Goal: Contribute content: Add original content to the website for others to see

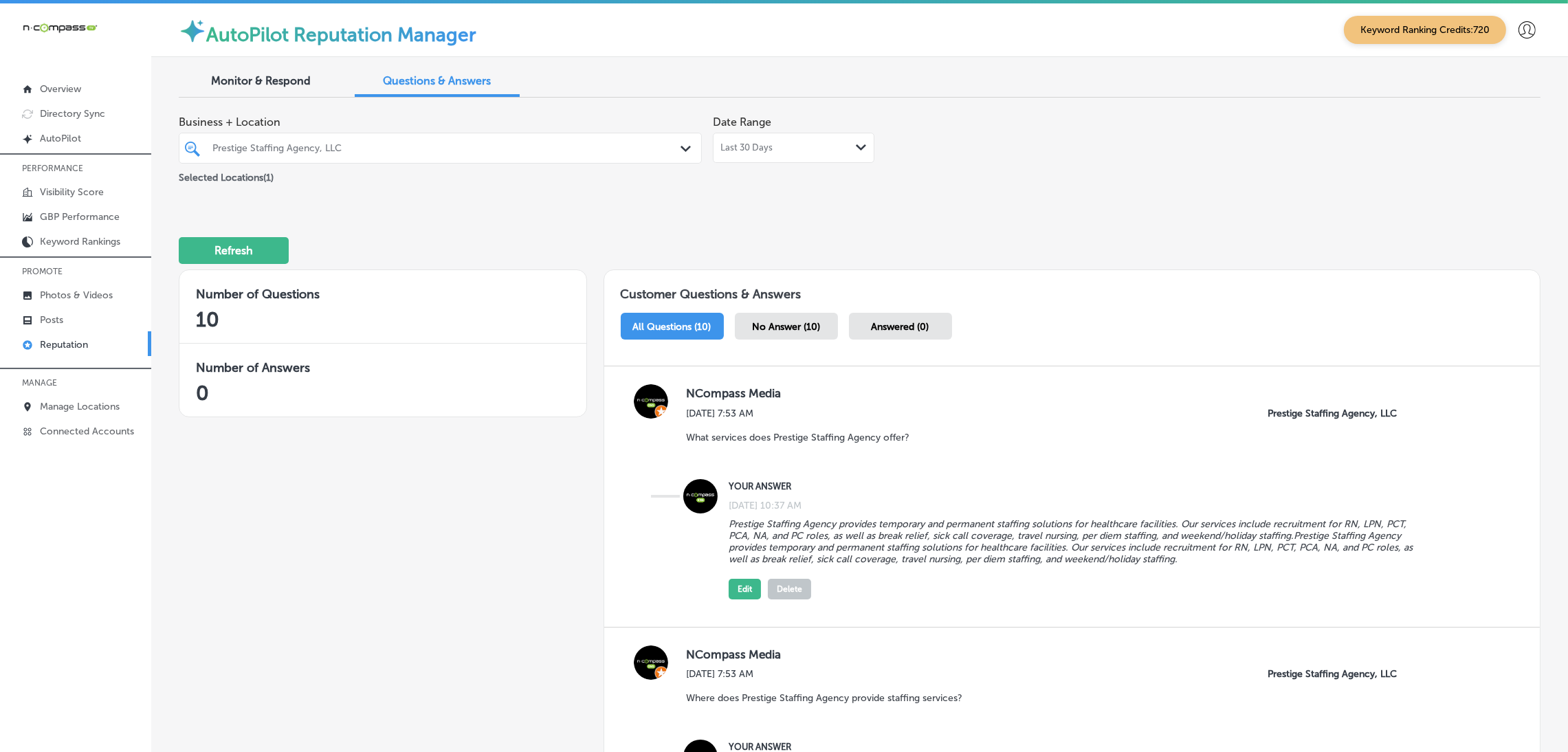
scroll to position [1209, 0]
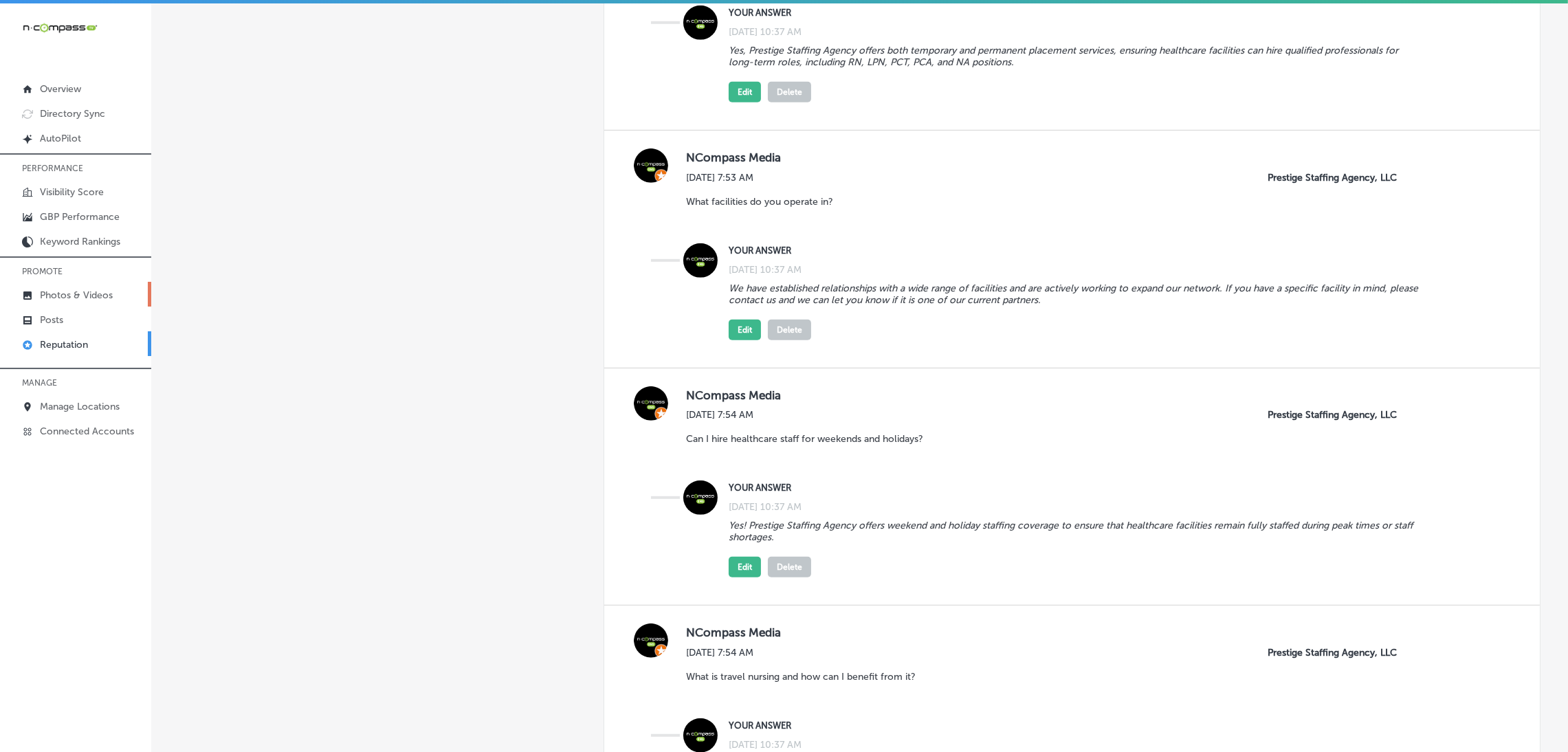
click at [48, 294] on p "Photos & Videos" at bounding box center [76, 295] width 73 height 11
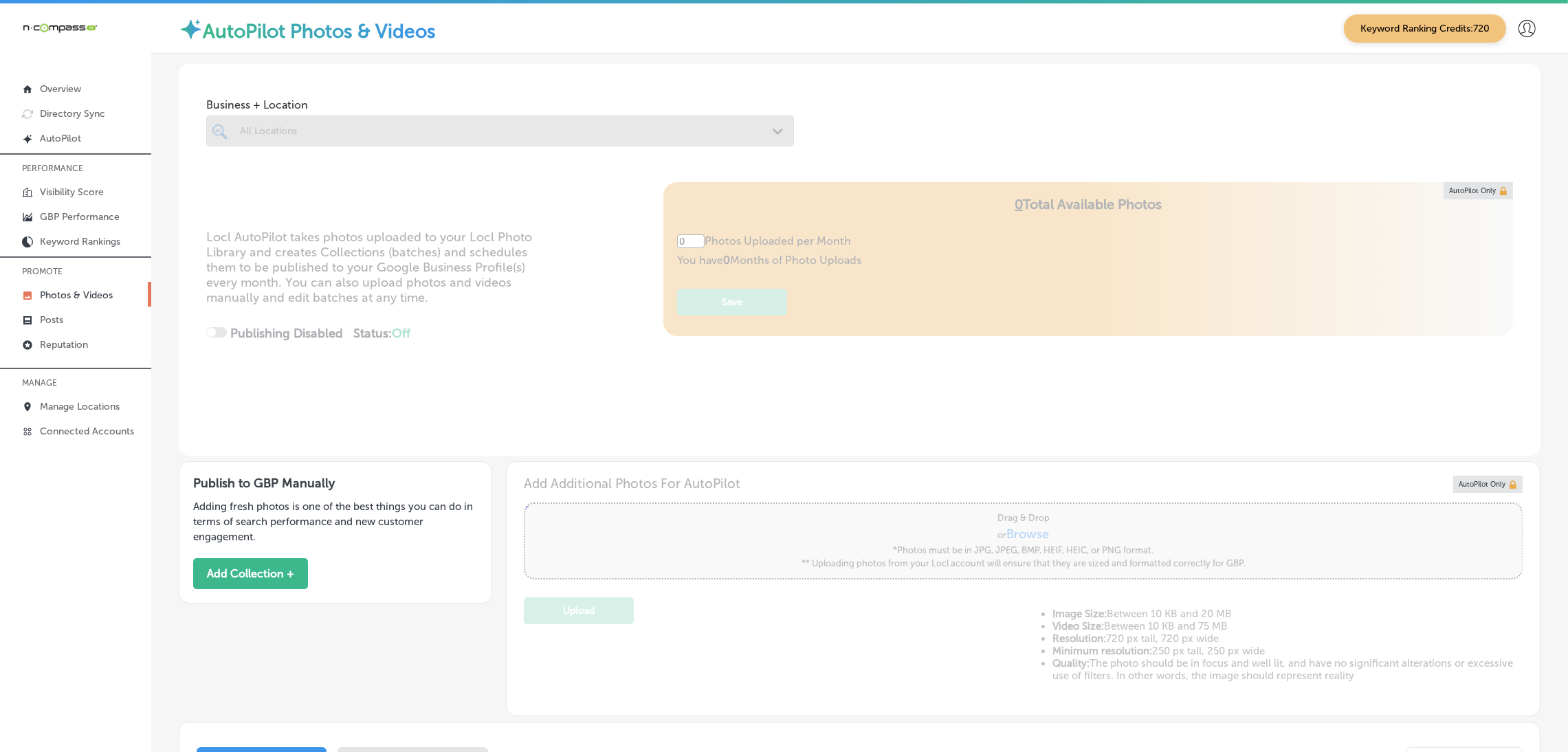
type input "5"
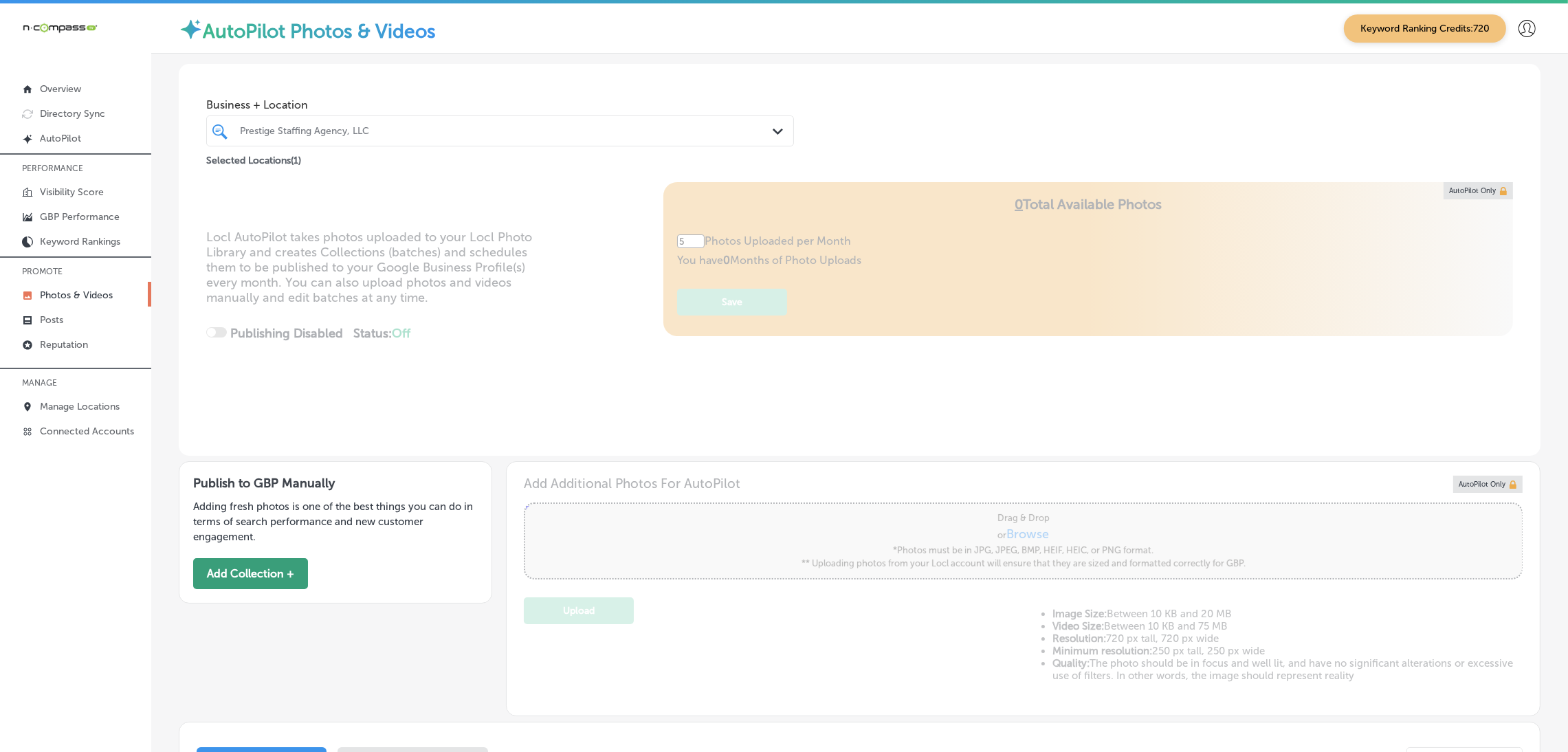
click at [251, 579] on button "Add Collection +" at bounding box center [250, 574] width 115 height 31
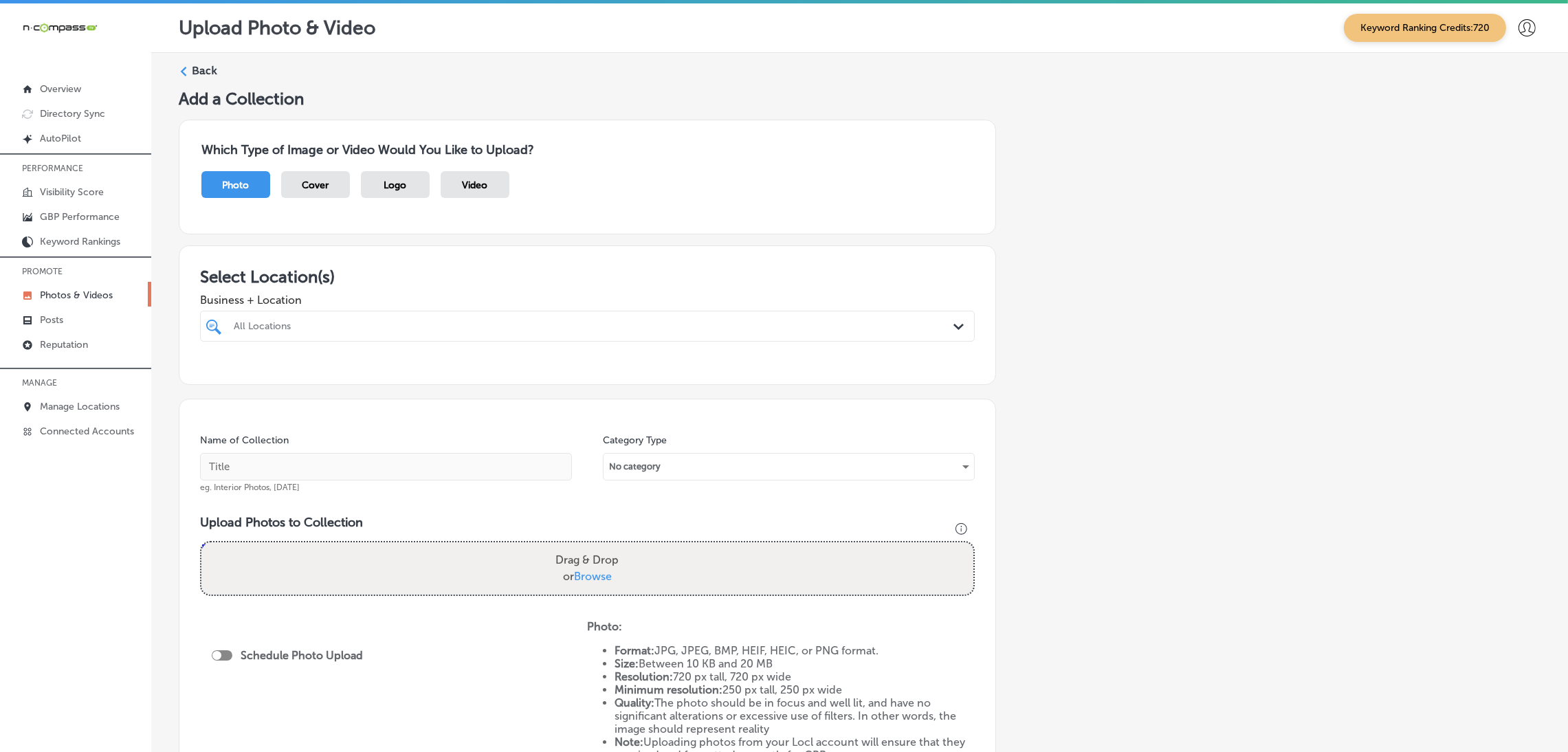
click at [407, 326] on div "All Locations" at bounding box center [595, 326] width 721 height 11
click at [481, 375] on label "[STREET_ADDRESS]" at bounding box center [582, 377] width 216 height 9
type input "overhead"
click at [1267, 346] on div "Add a Collection Which Type of Image or Video Would You Like to Upload? Photo C…" at bounding box center [860, 483] width 1362 height 790
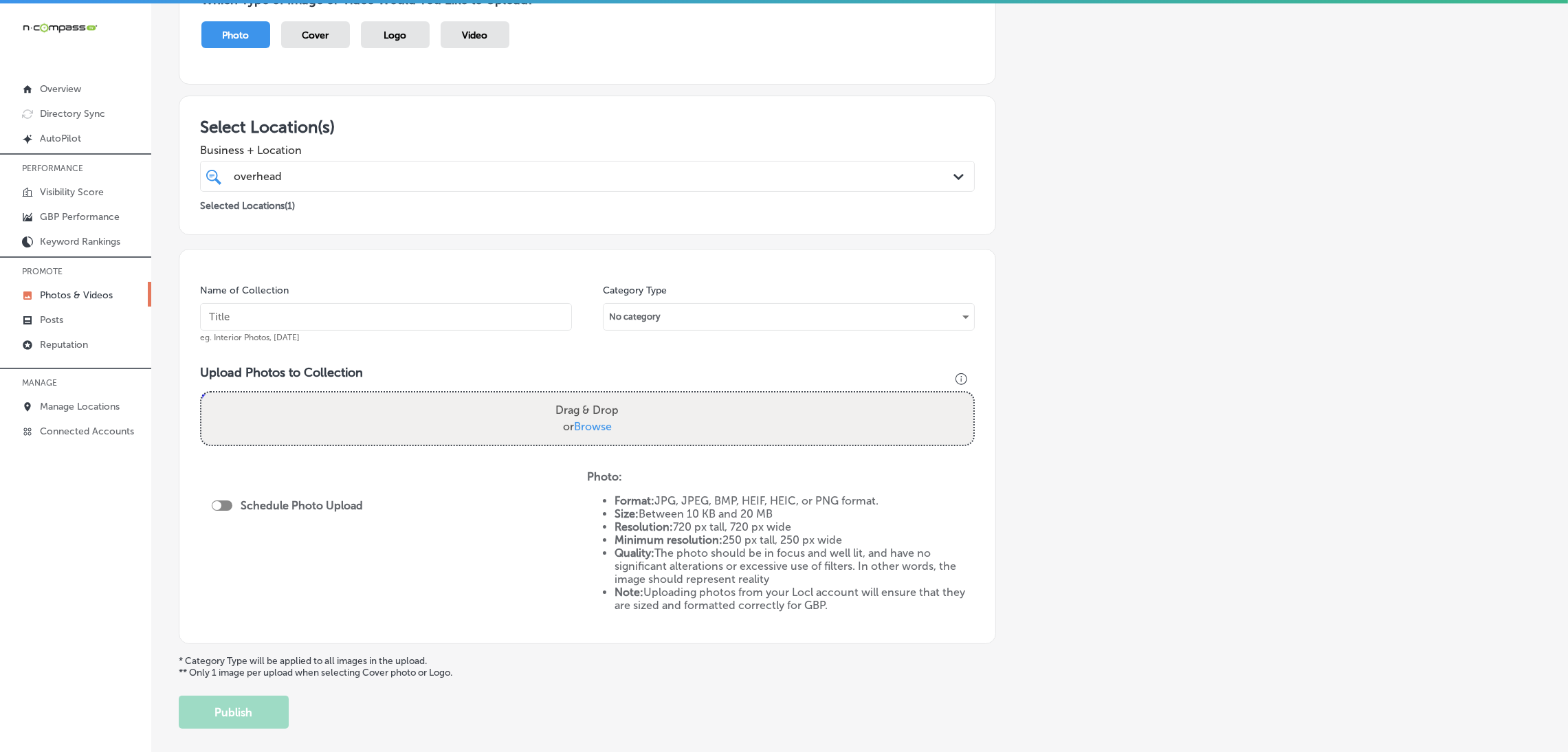
scroll to position [103, 0]
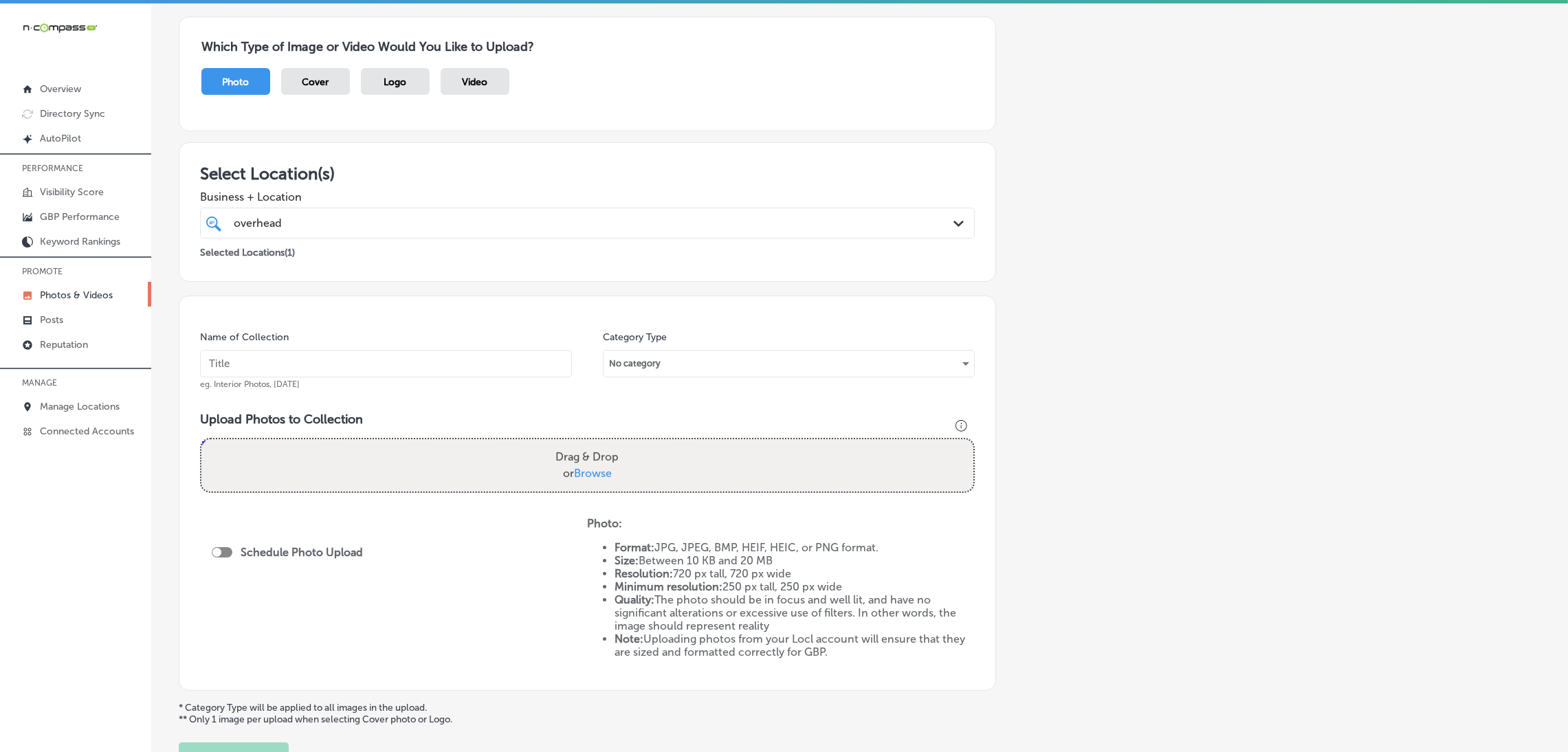
click at [930, 228] on div "overhead overhead" at bounding box center [587, 223] width 721 height 21
click at [1121, 230] on div "Add a Collection Which Type of Image or Video Would You Like to Upload? Photo C…" at bounding box center [860, 380] width 1362 height 790
click at [495, 362] on input "text" at bounding box center [386, 364] width 372 height 27
type input "Overhead-Door-Company-of-[PERSON_NAME]-overhead-door-company"
click at [445, 374] on input "Overhead-Door-Company-of-[PERSON_NAME]-overhead-door-company" at bounding box center [386, 364] width 372 height 27
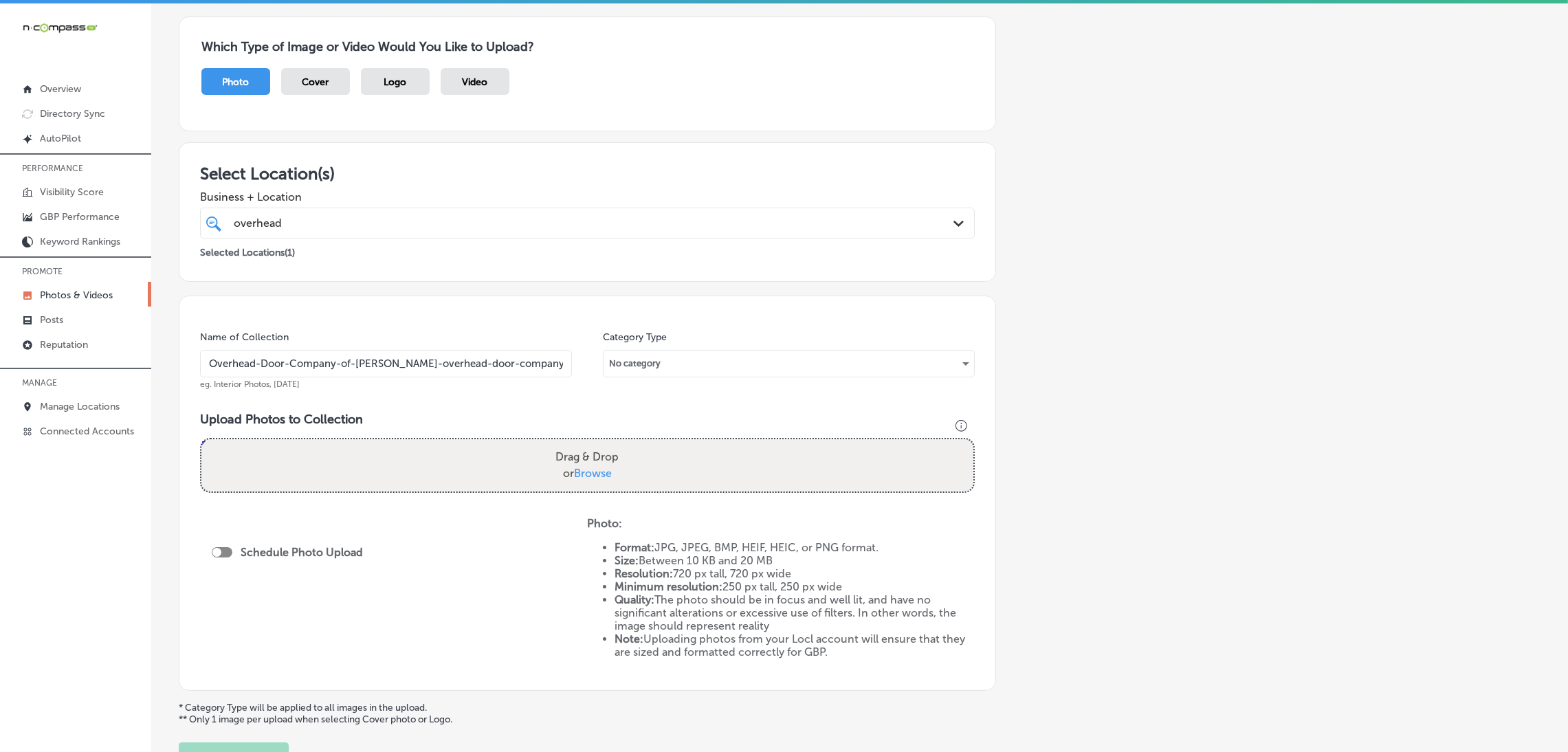
click at [445, 374] on input "Overhead-Door-Company-of-[PERSON_NAME]-overhead-door-company" at bounding box center [386, 364] width 372 height 27
click at [1178, 373] on div "Add a Collection Which Type of Image or Video Would You Like to Upload? Photo C…" at bounding box center [860, 380] width 1362 height 790
click at [539, 462] on div "Drag & Drop or Browse" at bounding box center [587, 465] width 772 height 52
click at [202, 439] on input "Drag & Drop or Browse" at bounding box center [587, 441] width 772 height 4
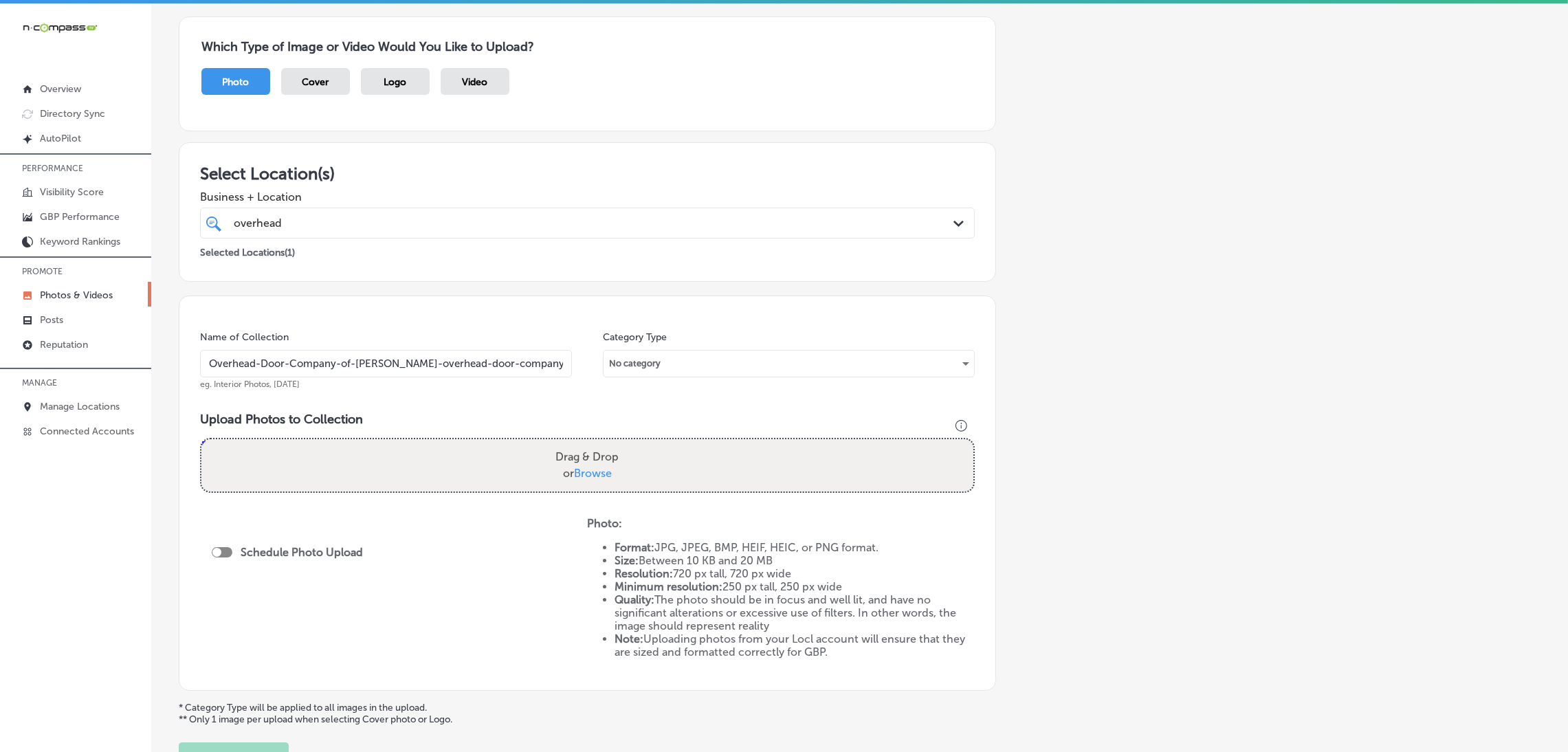
type input "C:\fakepath\Overhead Door Company of [PERSON_NAME] (4).jpg"
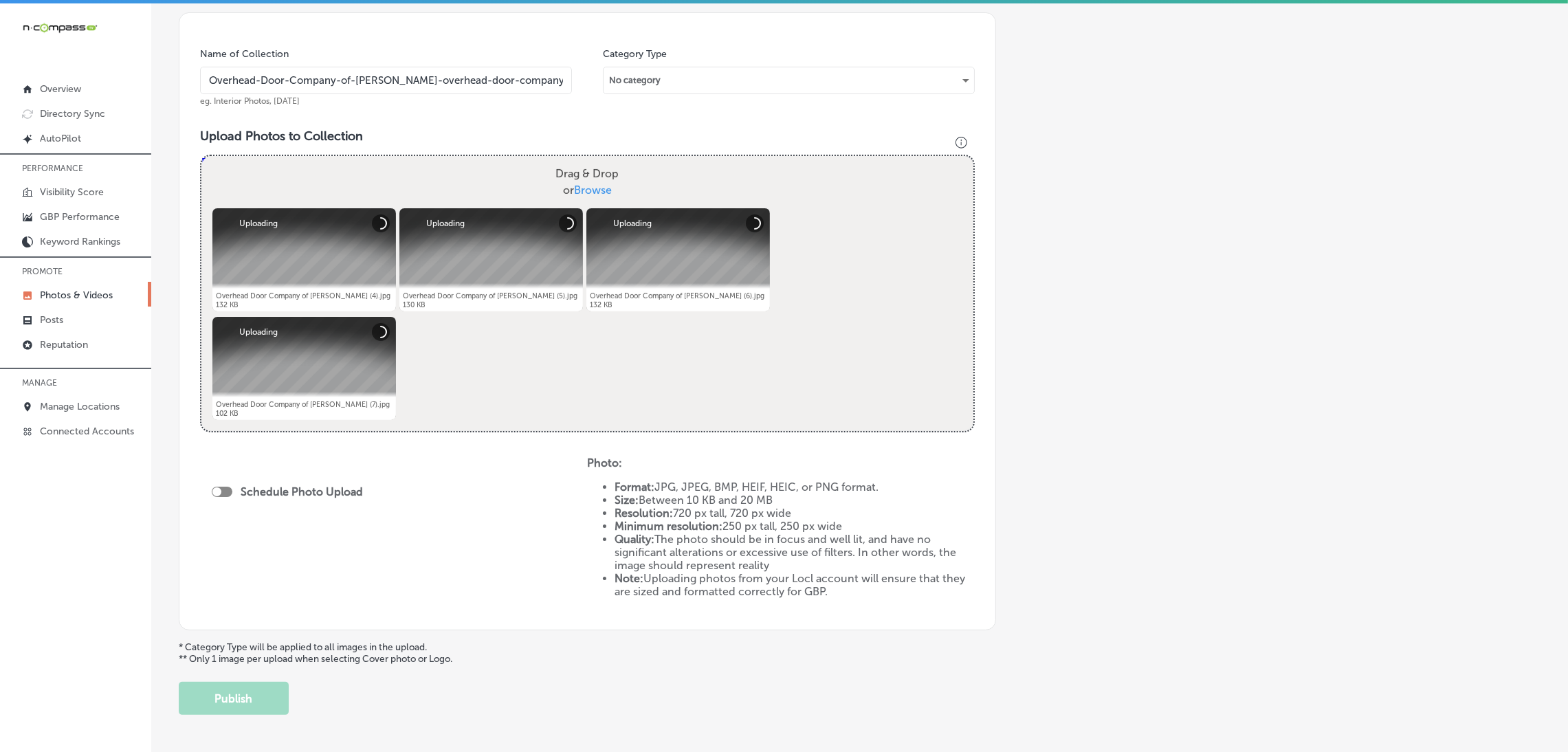
scroll to position [440, 0]
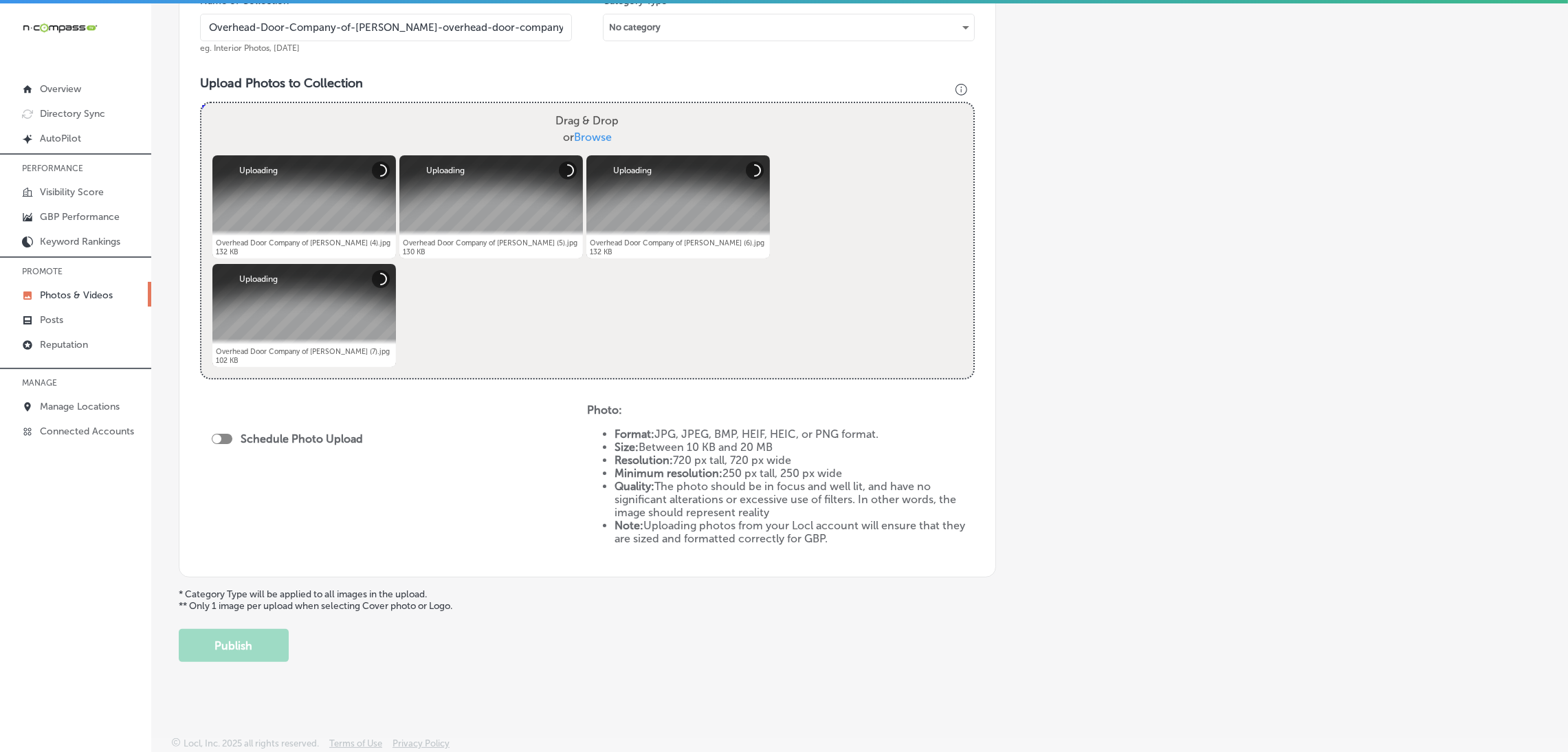
click at [232, 446] on div "Schedule Photo Upload" at bounding box center [291, 441] width 158 height 31
click at [221, 437] on div at bounding box center [216, 438] width 9 height 9
checkbox input "true"
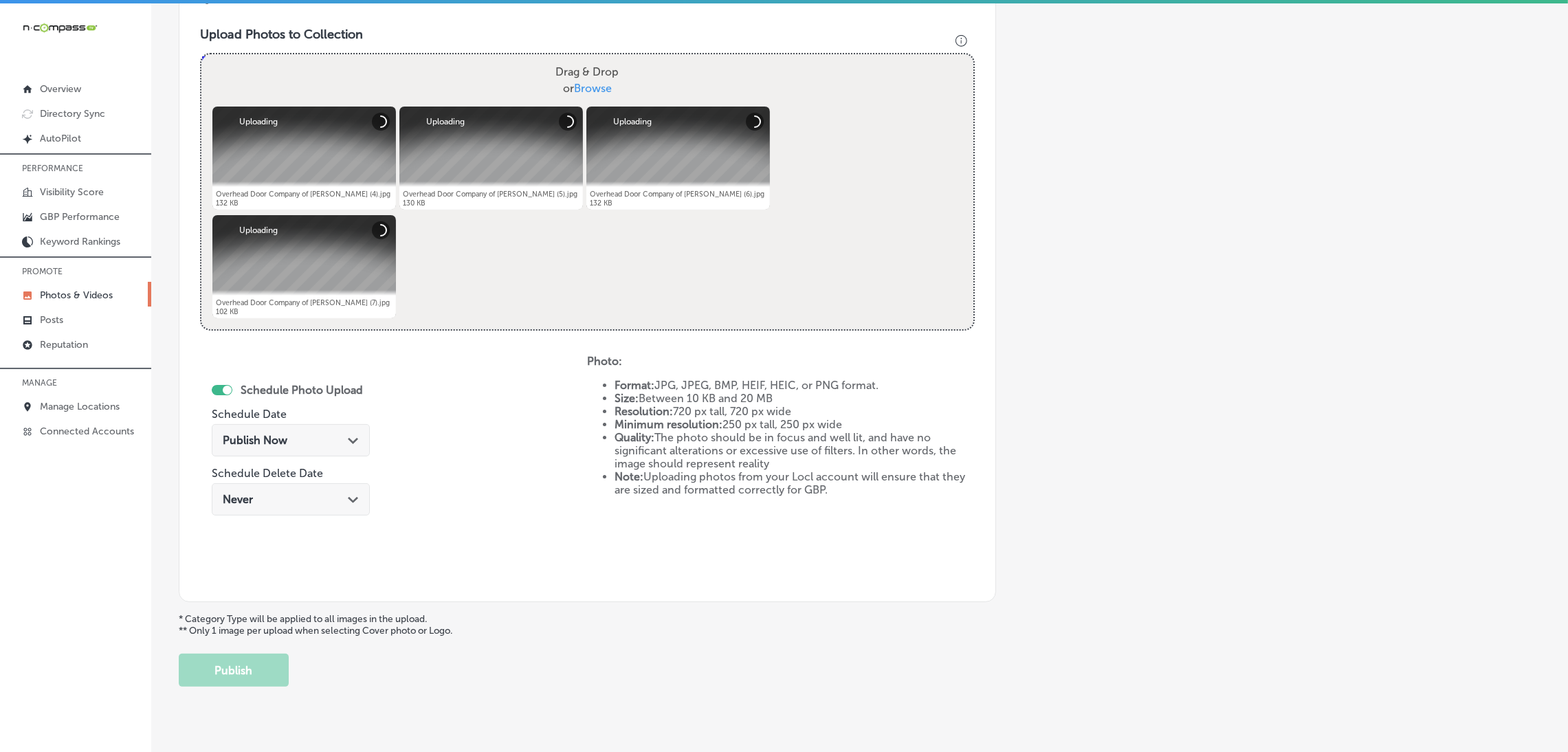
scroll to position [513, 0]
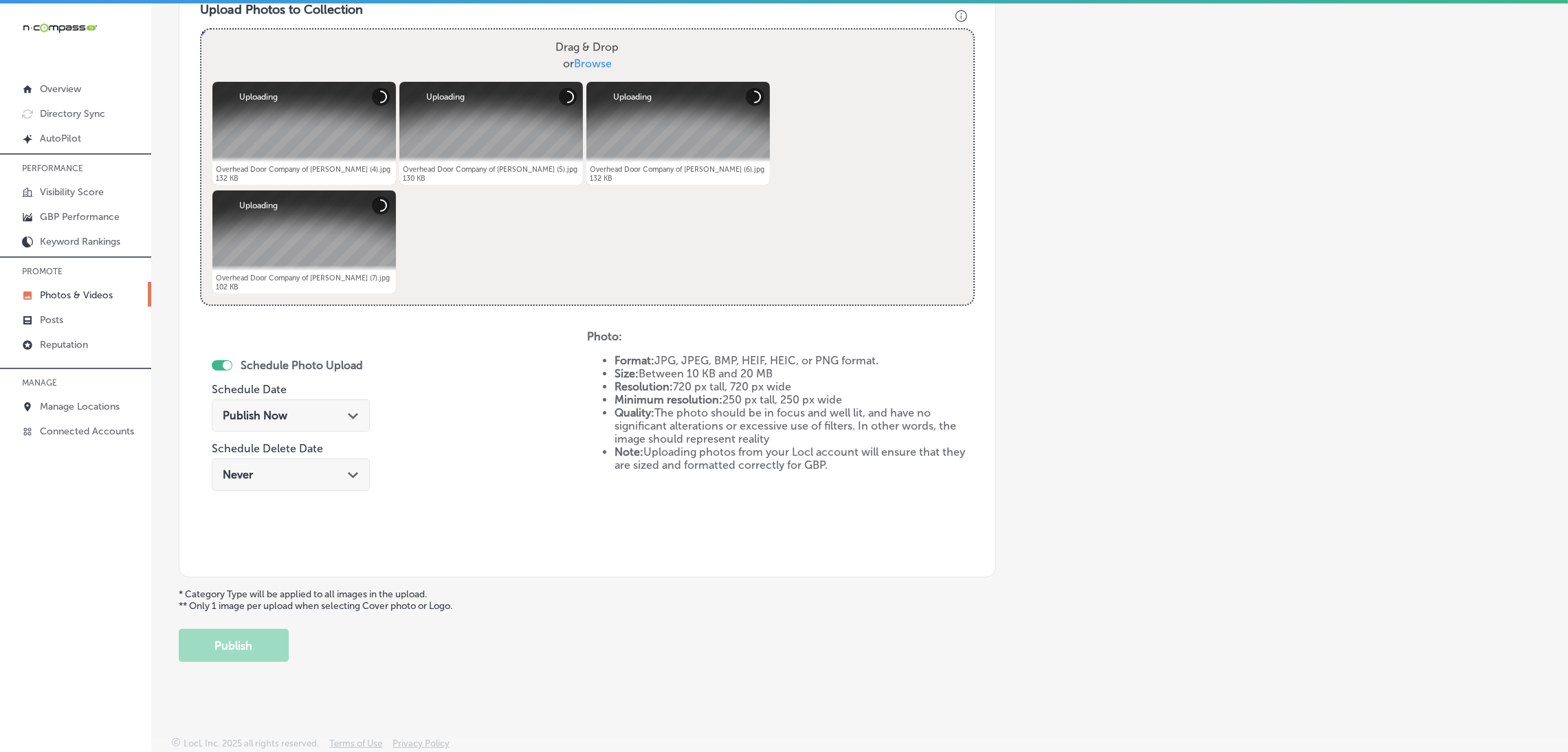
click at [313, 416] on div "Publish Now Path Created with Sketch." at bounding box center [291, 416] width 136 height 13
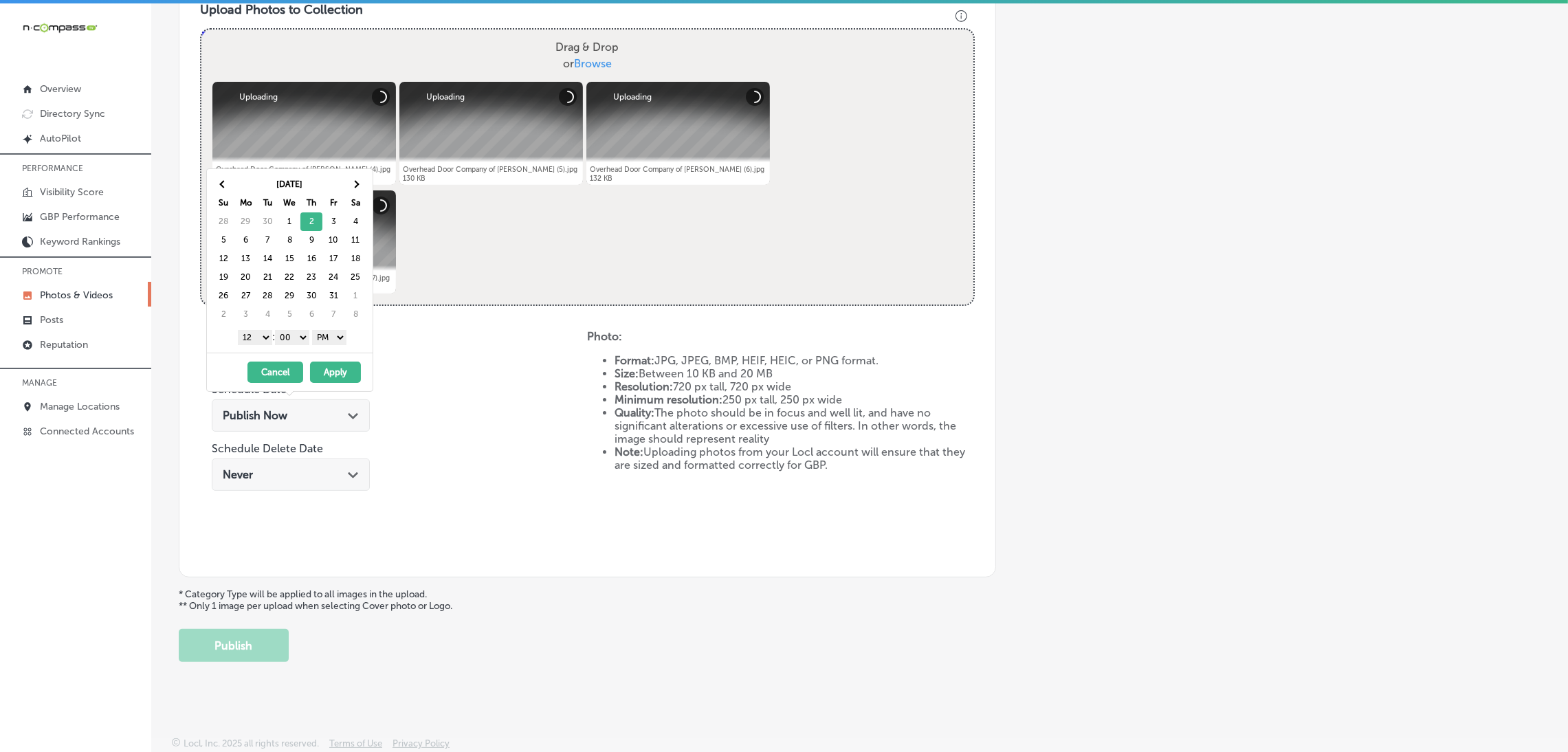
click at [337, 344] on select "AM PM" at bounding box center [329, 337] width 35 height 15
click at [249, 345] on select "1 2 3 4 5 6 7 8 9 10 11 12" at bounding box center [255, 337] width 35 height 15
click at [332, 365] on button "Apply" at bounding box center [335, 372] width 51 height 21
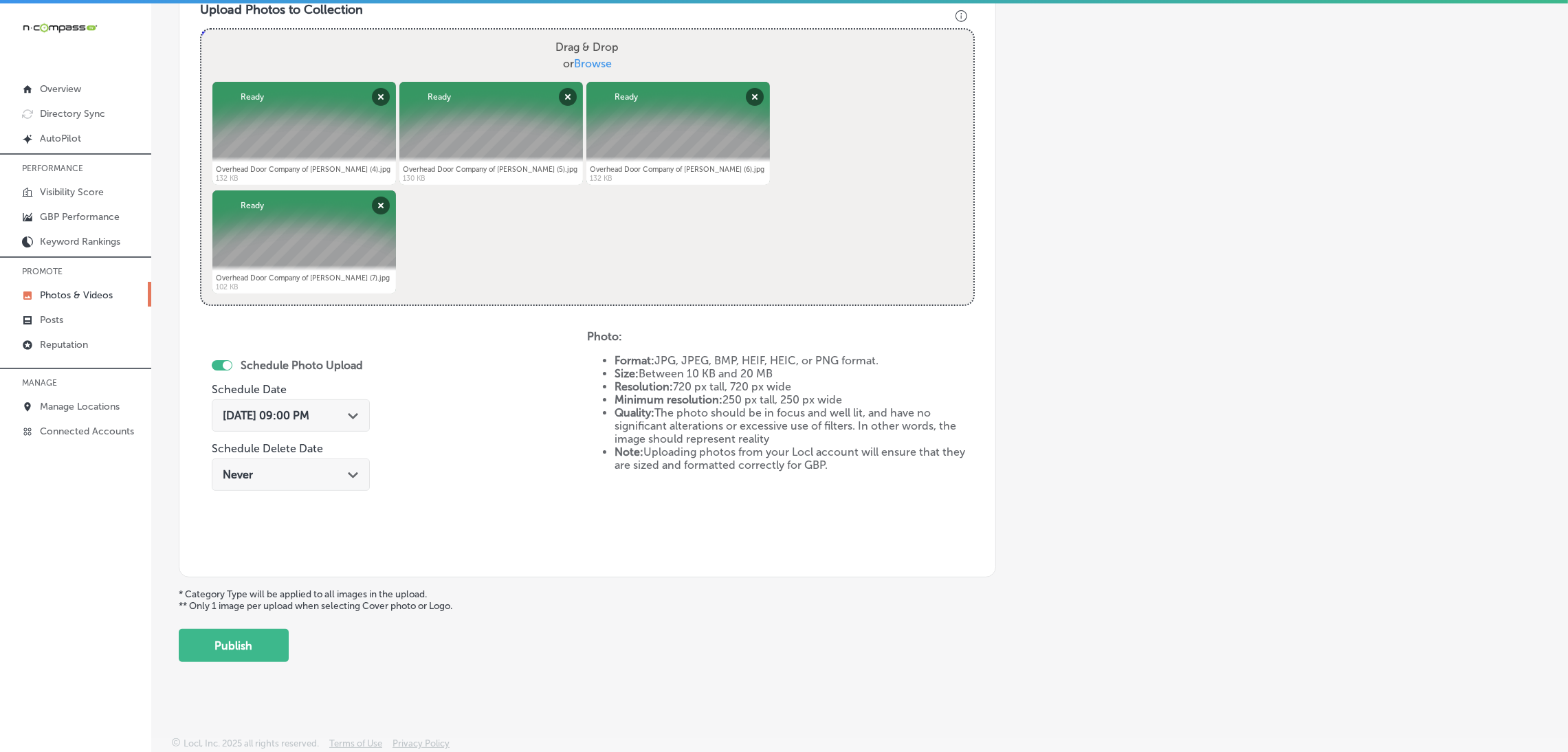
scroll to position [19, 0]
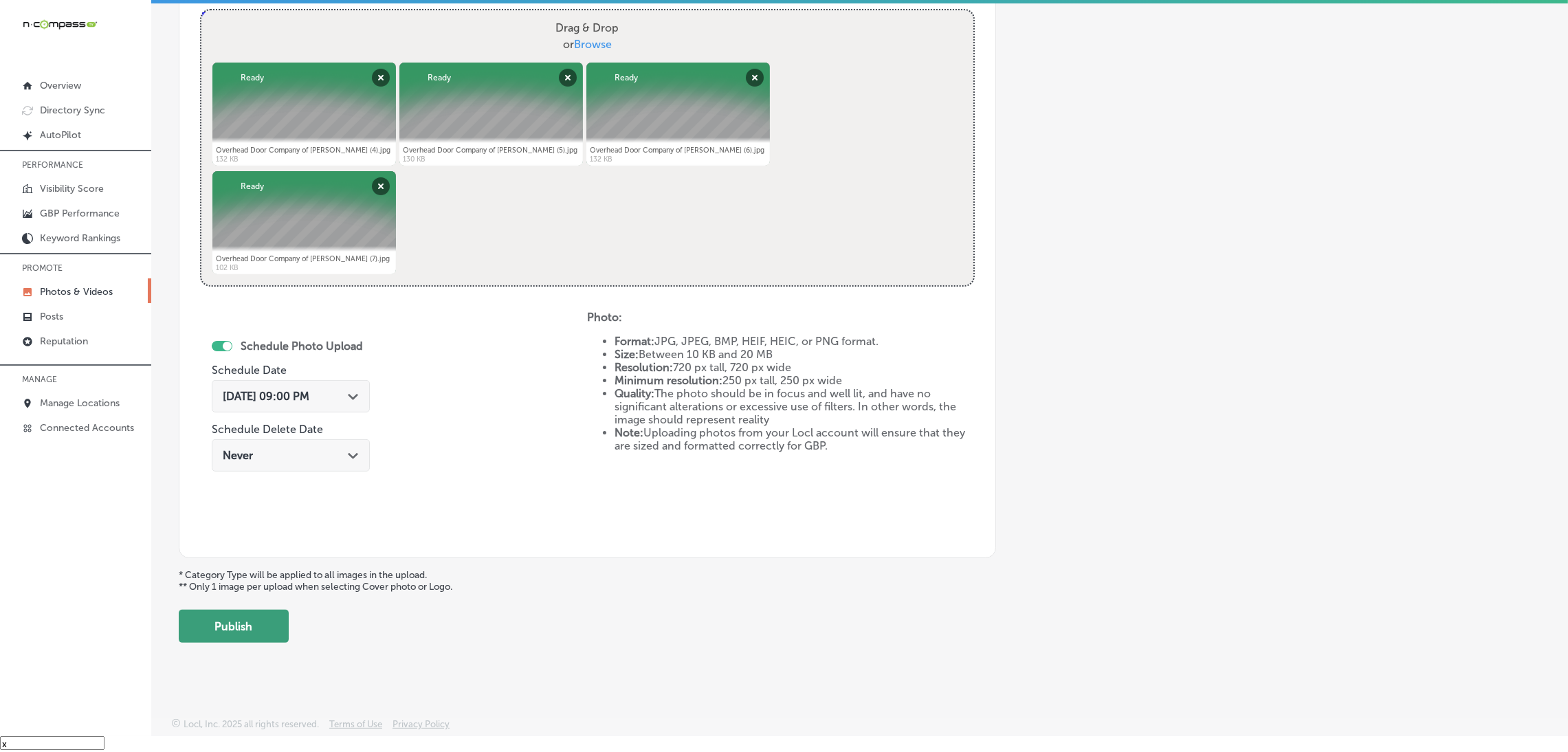
click at [257, 634] on button "Publish" at bounding box center [234, 626] width 110 height 33
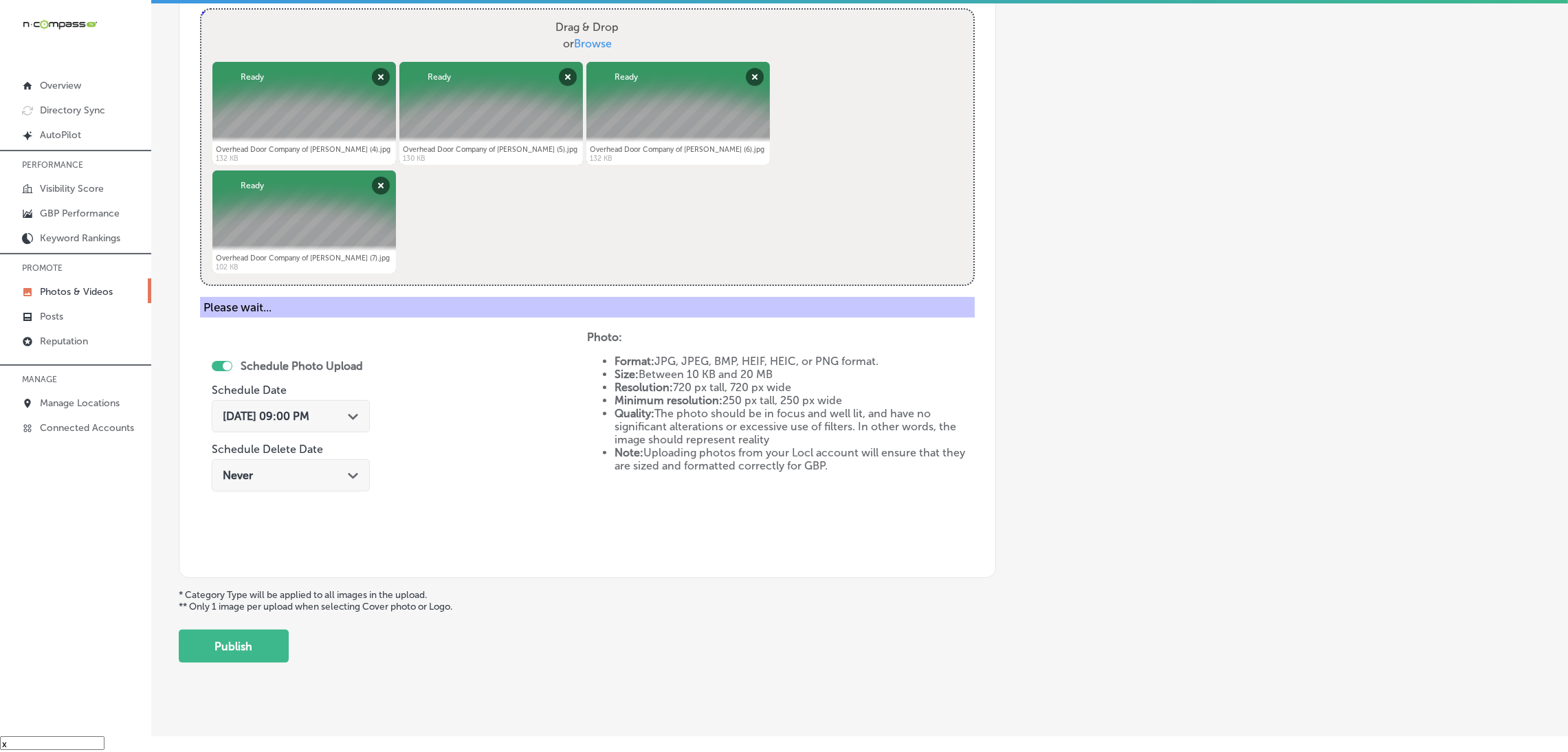
scroll to position [290, 0]
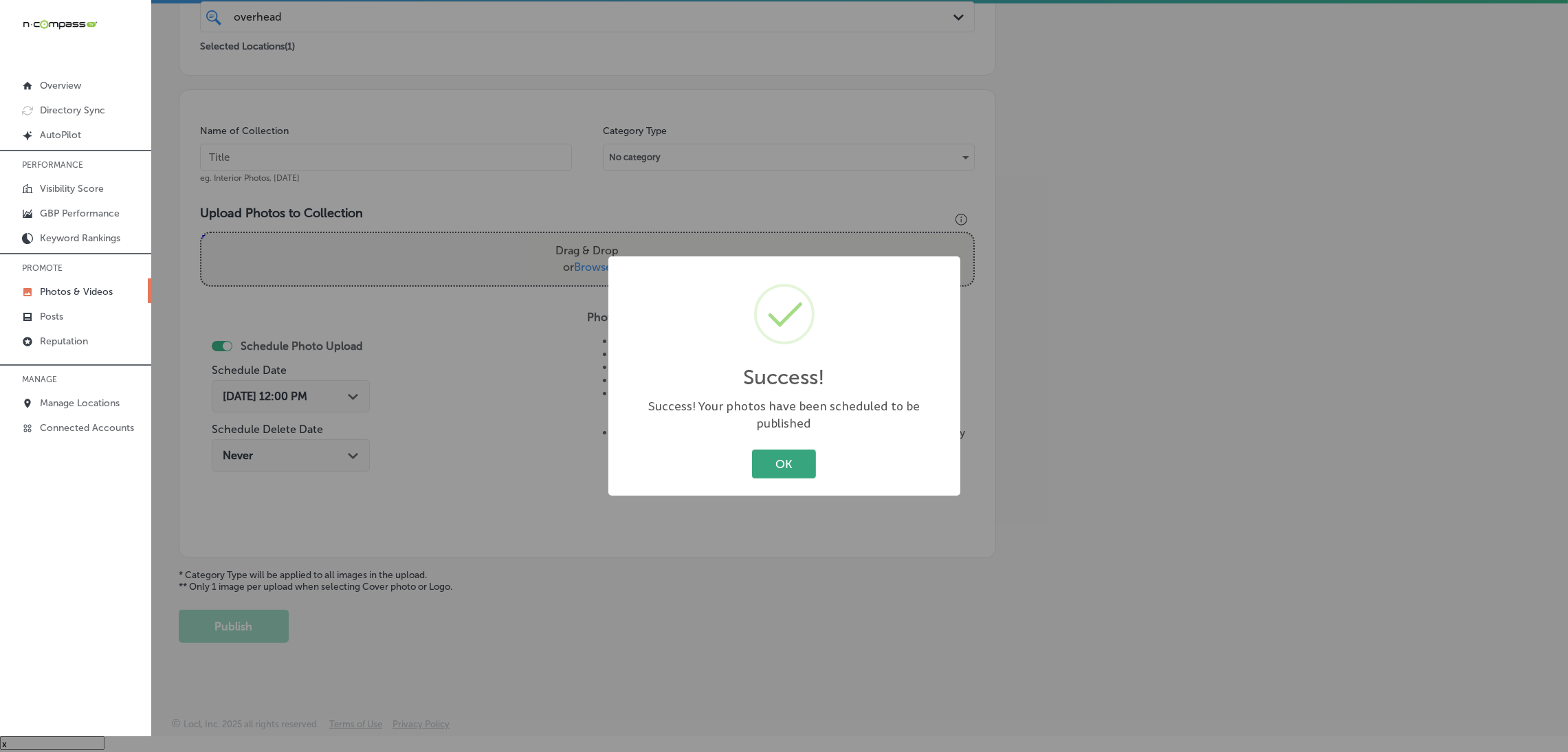
click at [795, 456] on button "OK" at bounding box center [784, 463] width 64 height 28
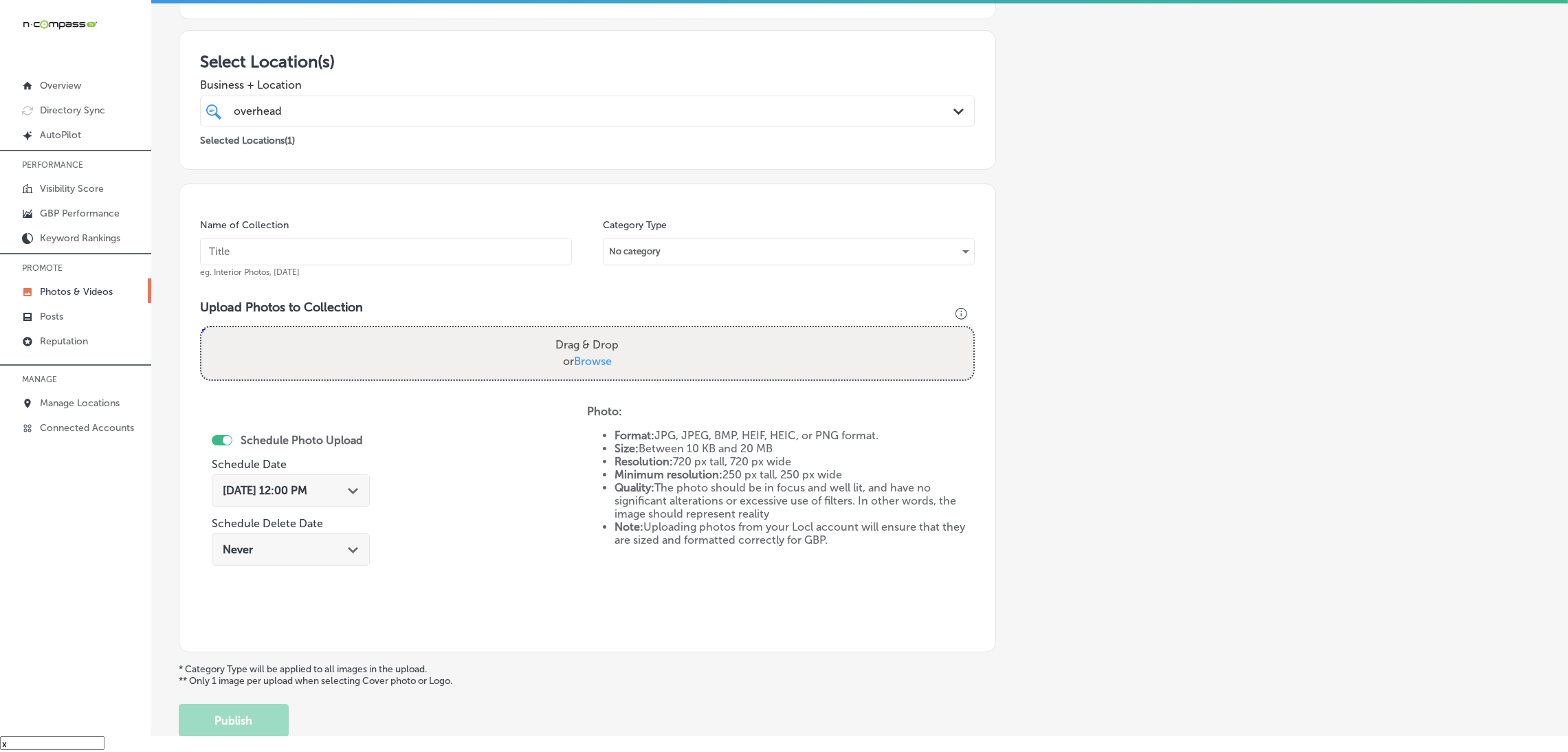
scroll to position [85, 0]
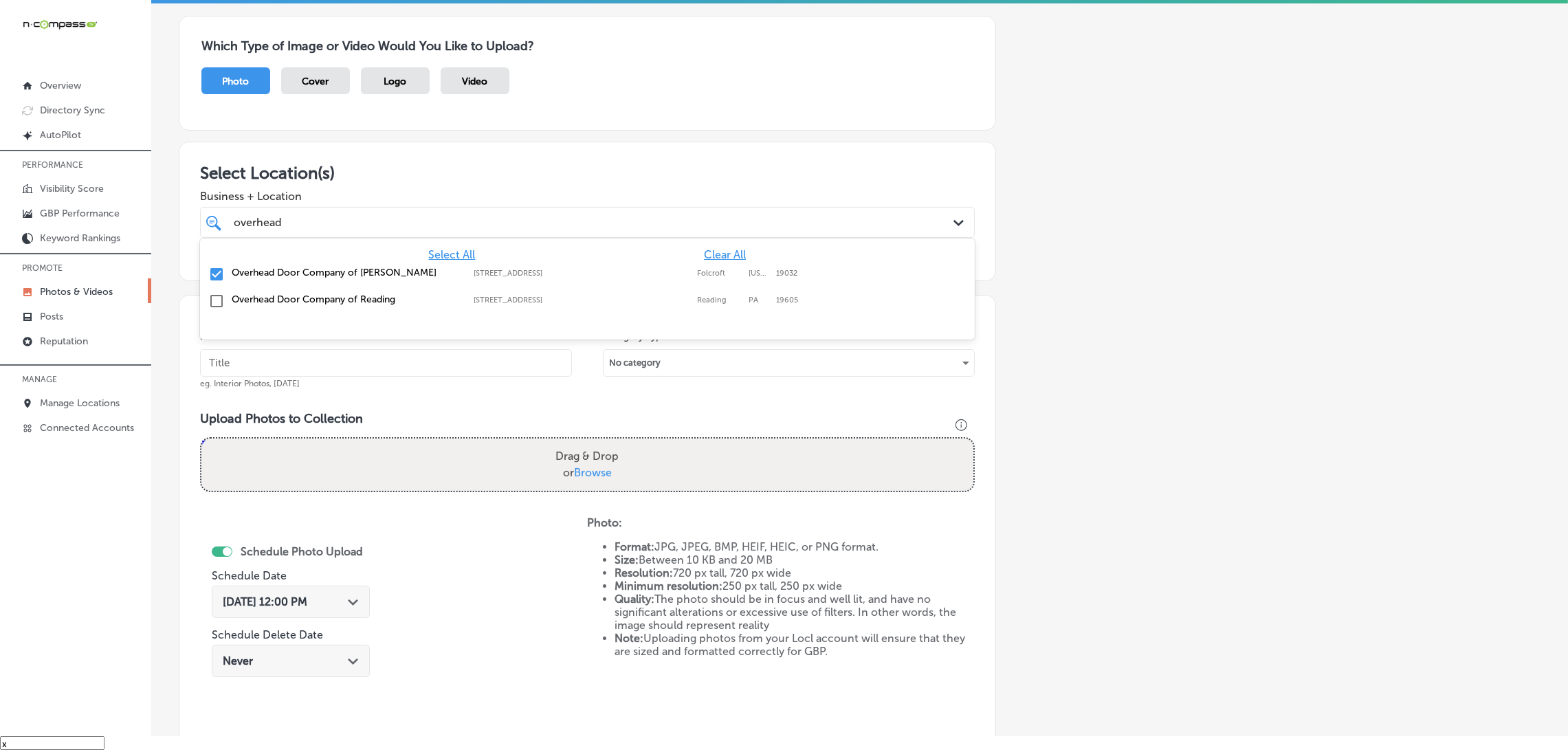
click at [384, 227] on div "overhead overhead" at bounding box center [552, 222] width 639 height 19
click at [430, 165] on h3 "Select Location(s)" at bounding box center [587, 173] width 775 height 20
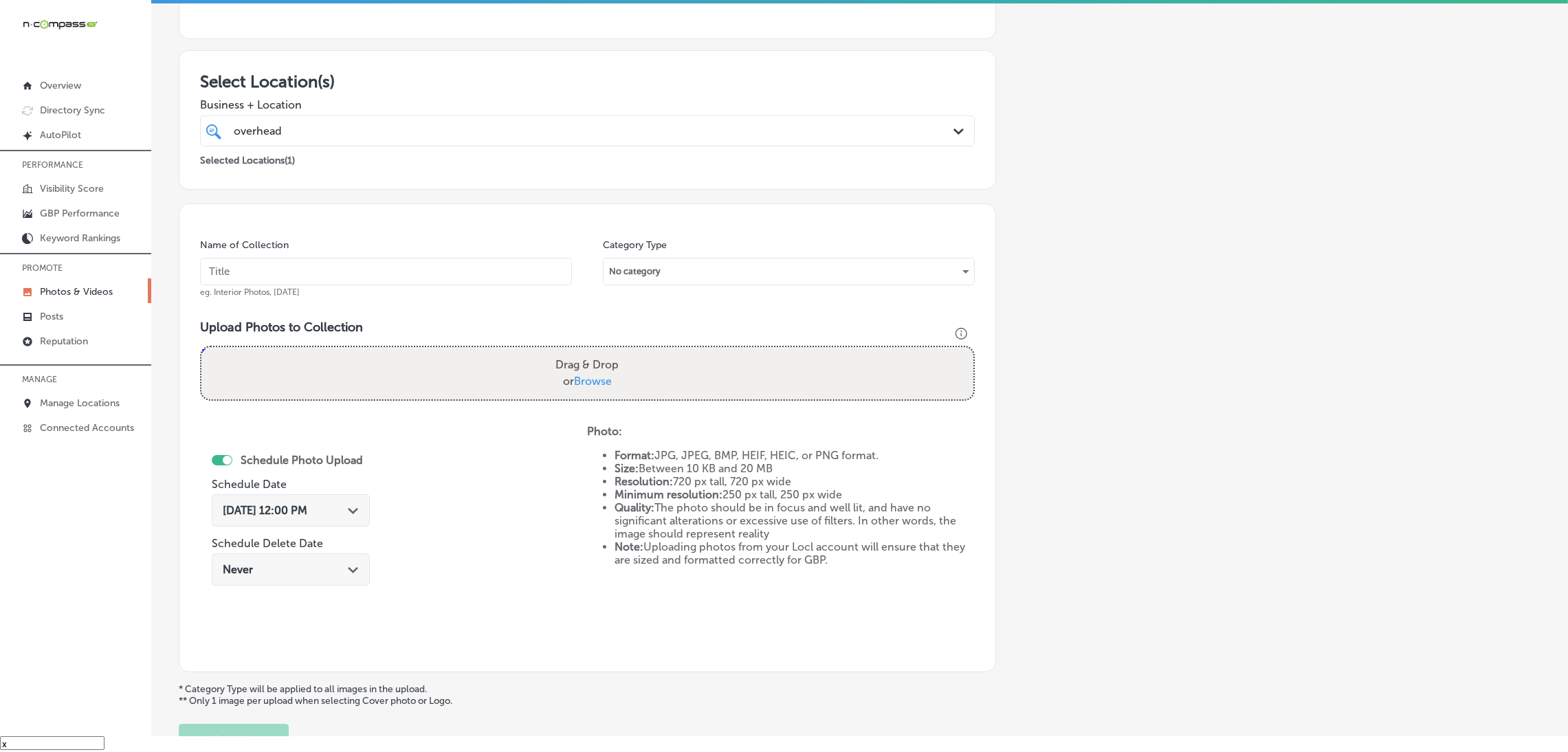
scroll to position [290, 0]
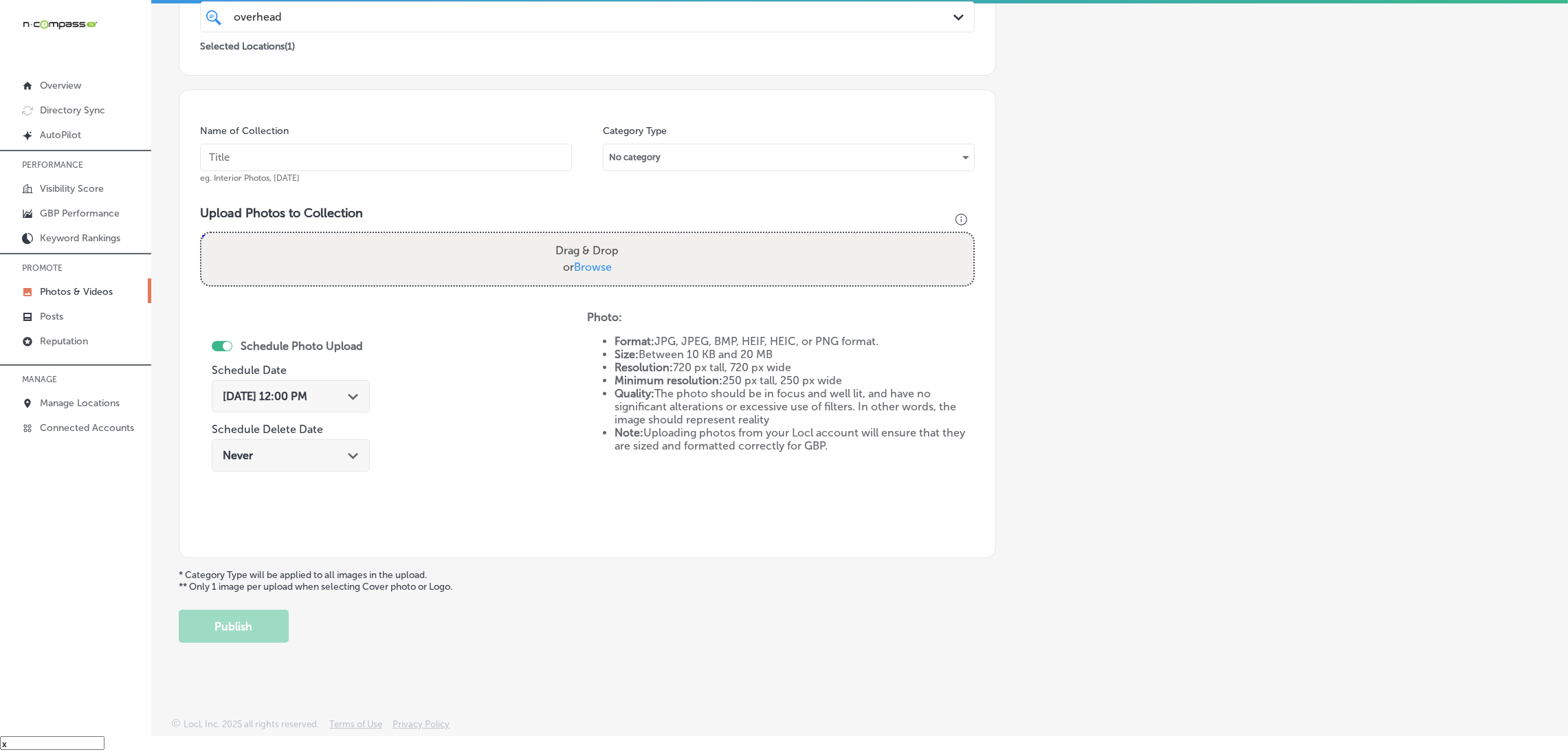
click at [344, 161] on input "text" at bounding box center [386, 157] width 372 height 27
paste input "Overhead-Door-Company-of-[PERSON_NAME]-overhead-door-company"
type input "Overhead-Door-Company-of-[PERSON_NAME]-overhead-door-company"
click at [554, 232] on div "Powered by PQINA Drag & Drop or Browse Overhead Door Company of [PERSON_NAME] (…" at bounding box center [587, 259] width 775 height 55
click at [556, 266] on label "Drag & Drop or Browse" at bounding box center [587, 259] width 74 height 44
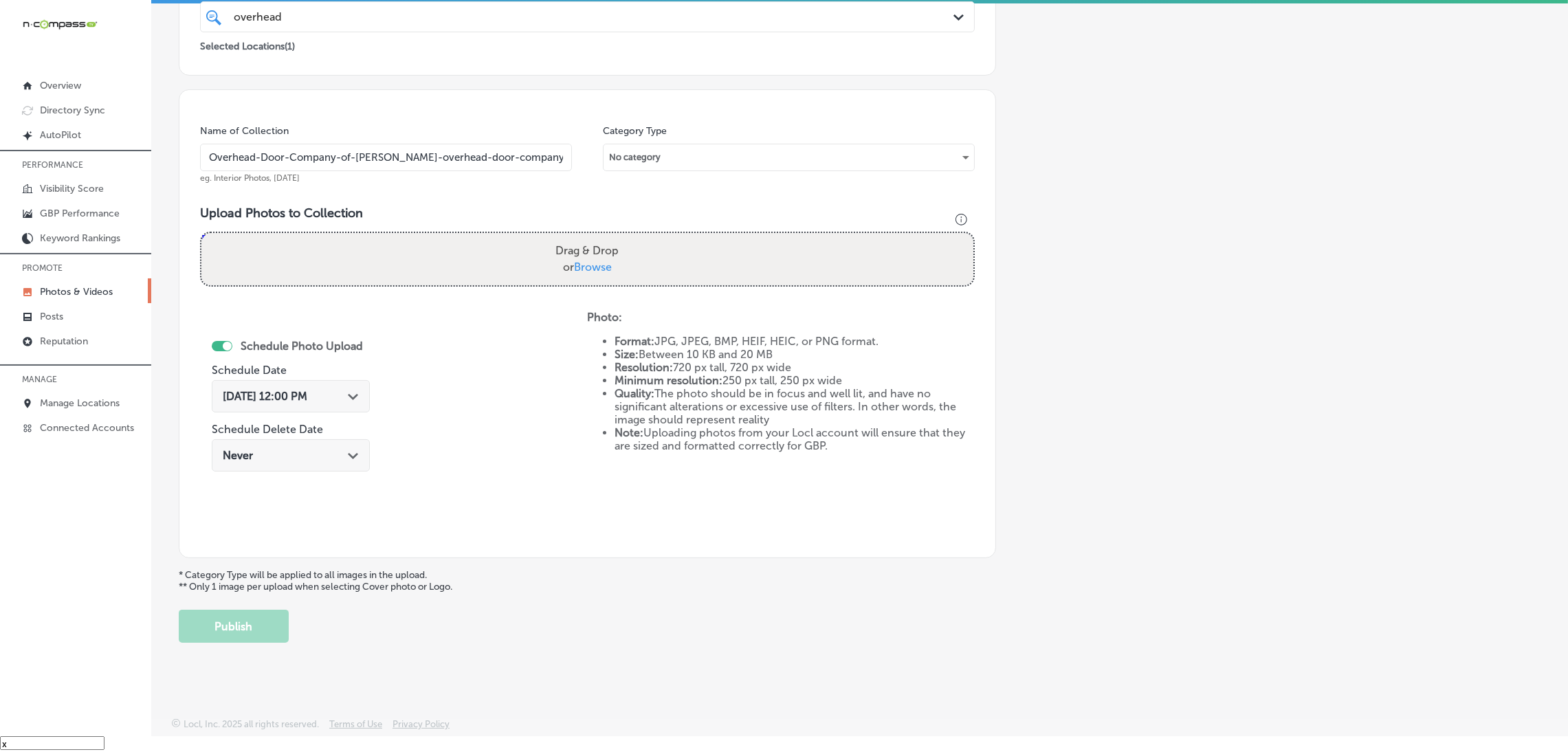
click at [556, 237] on input "Drag & Drop or Browse" at bounding box center [587, 235] width 772 height 4
type input "C:\fakepath\Overhead Door Company of [PERSON_NAME] (8).jpg"
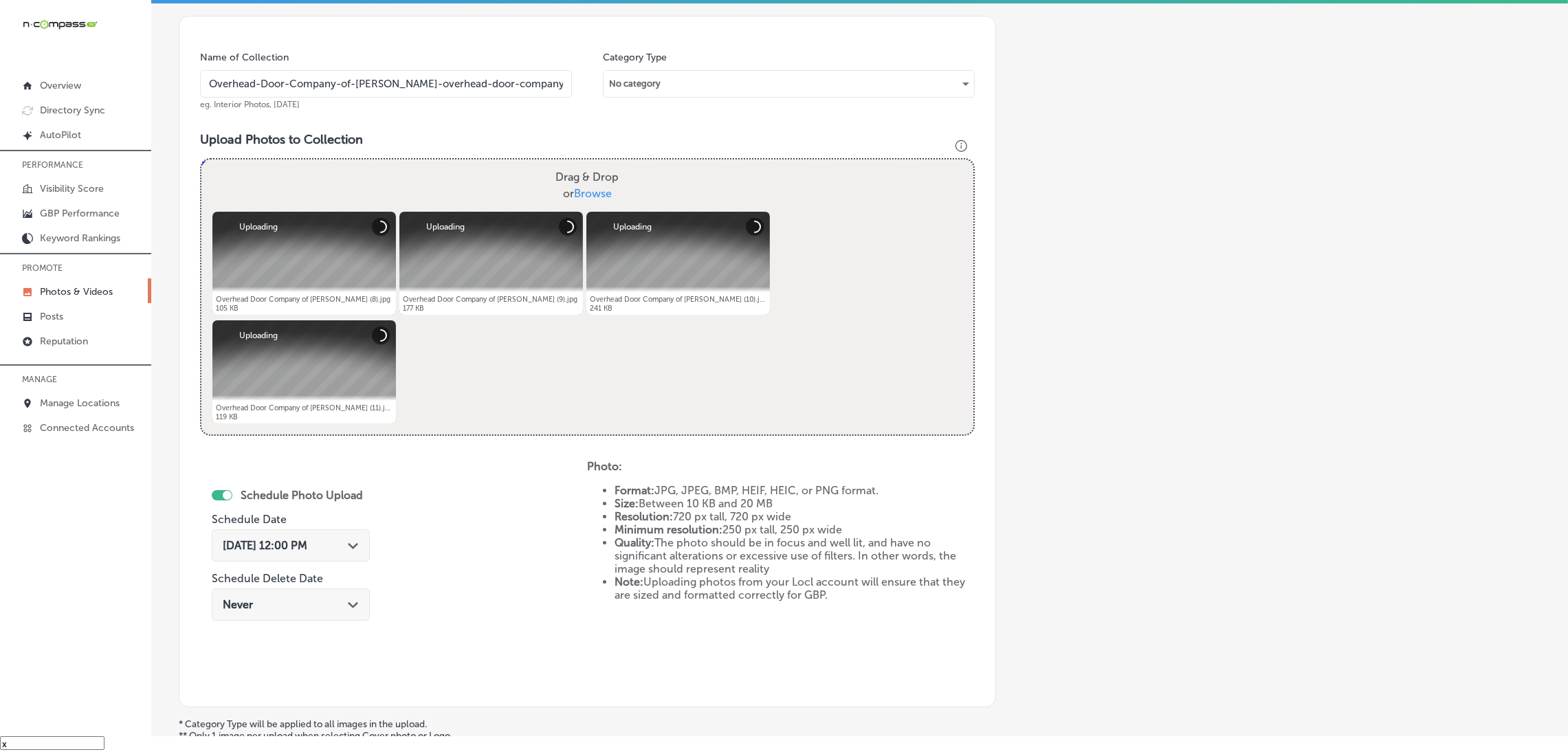
scroll to position [513, 0]
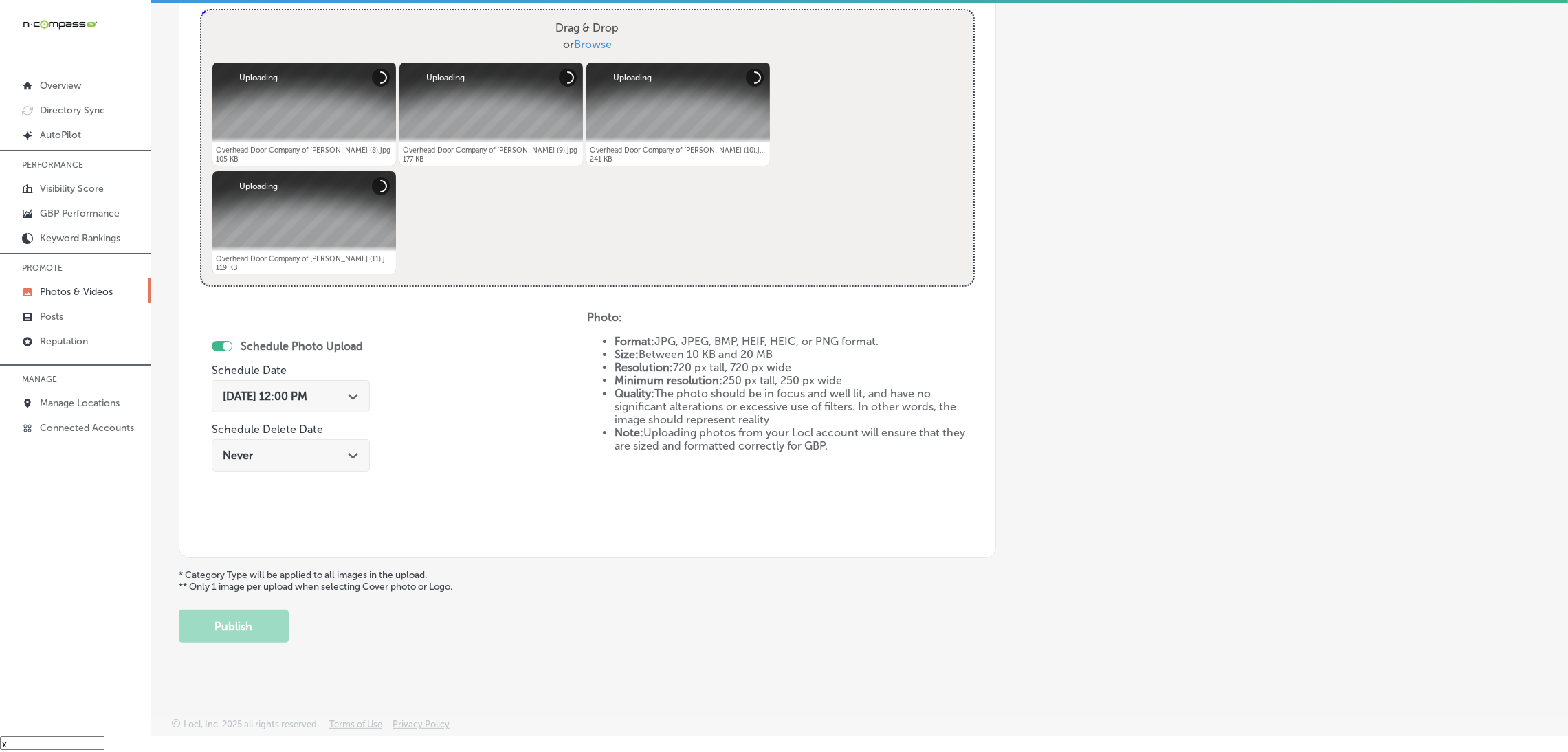
click at [352, 395] on icon "Path Created with Sketch." at bounding box center [353, 397] width 10 height 6
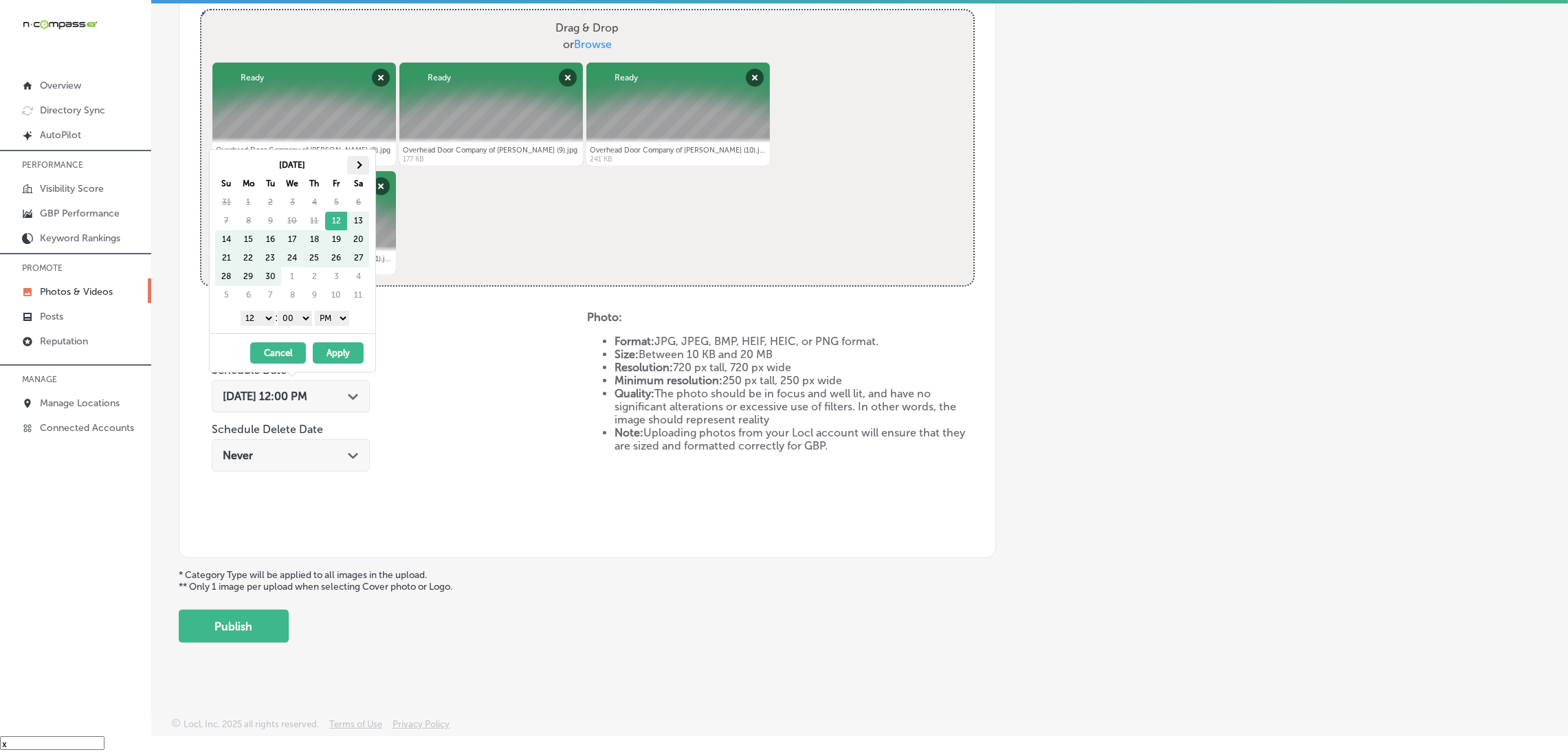
click at [356, 166] on th at bounding box center [358, 165] width 22 height 19
click at [300, 319] on select "00 10 20 30 40 50" at bounding box center [295, 318] width 35 height 15
click at [254, 318] on select "1 2 3 4 5 6 7 8 9 10 11 12" at bounding box center [257, 318] width 35 height 15
click at [336, 351] on button "Apply" at bounding box center [338, 353] width 51 height 21
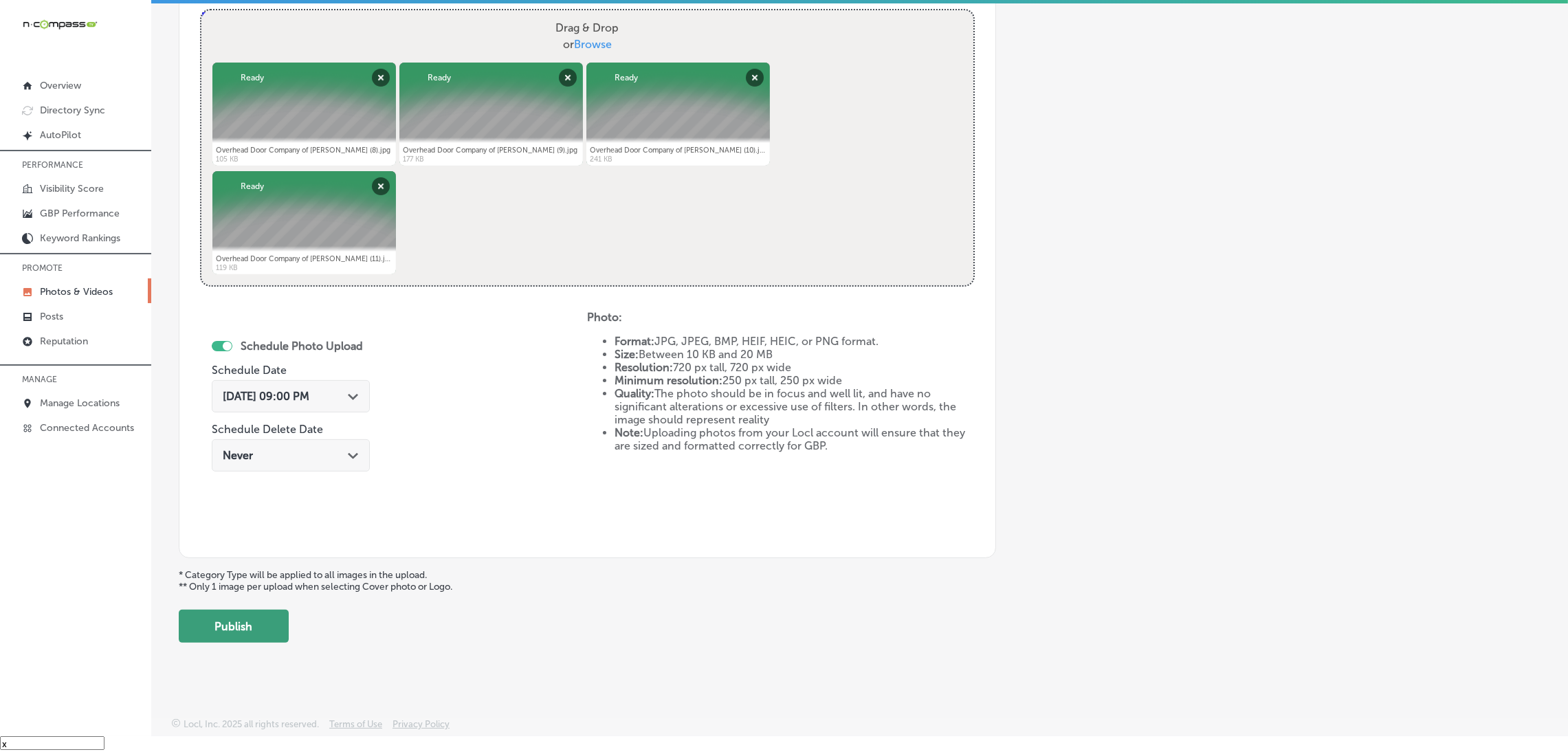
click at [262, 627] on button "Publish" at bounding box center [234, 626] width 110 height 33
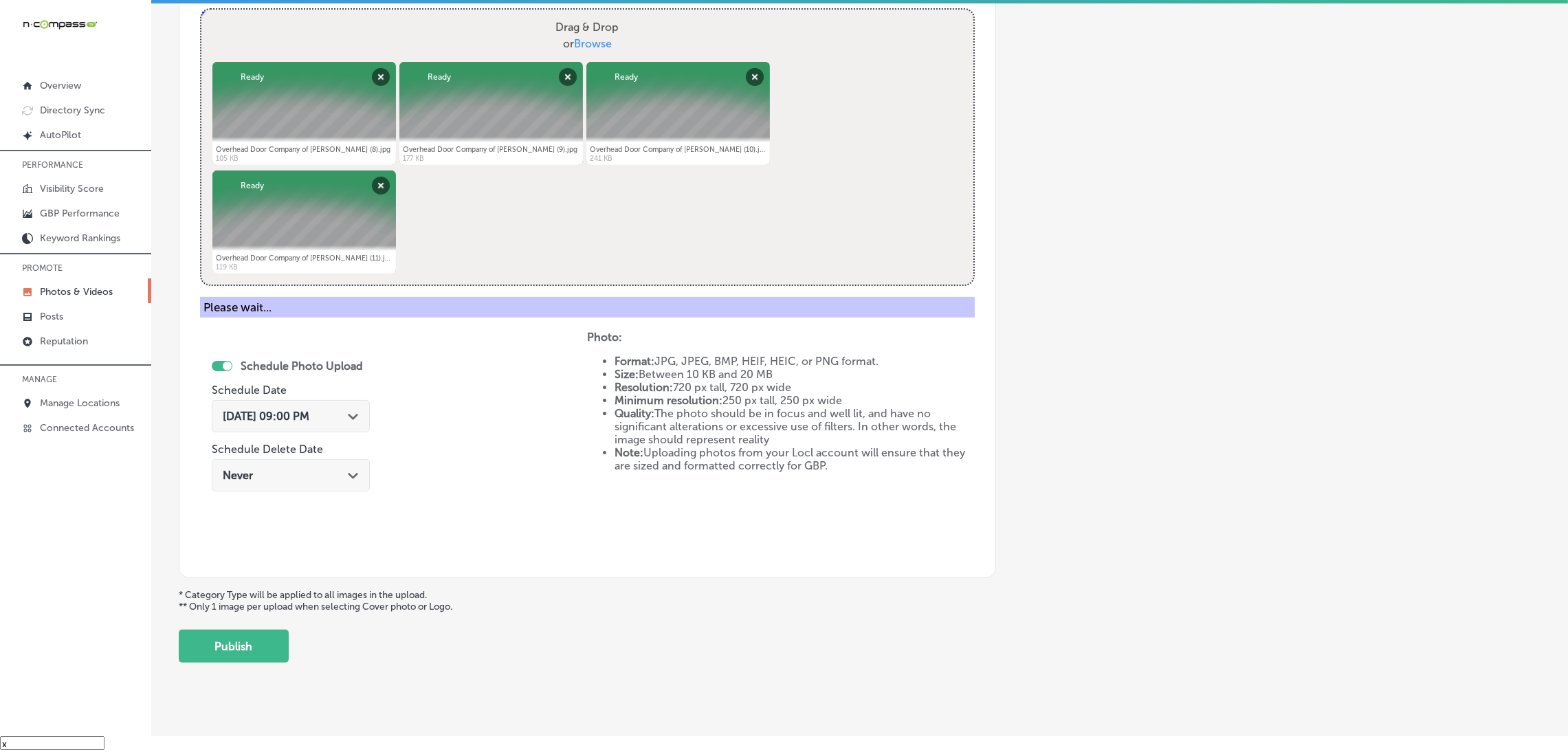
scroll to position [290, 0]
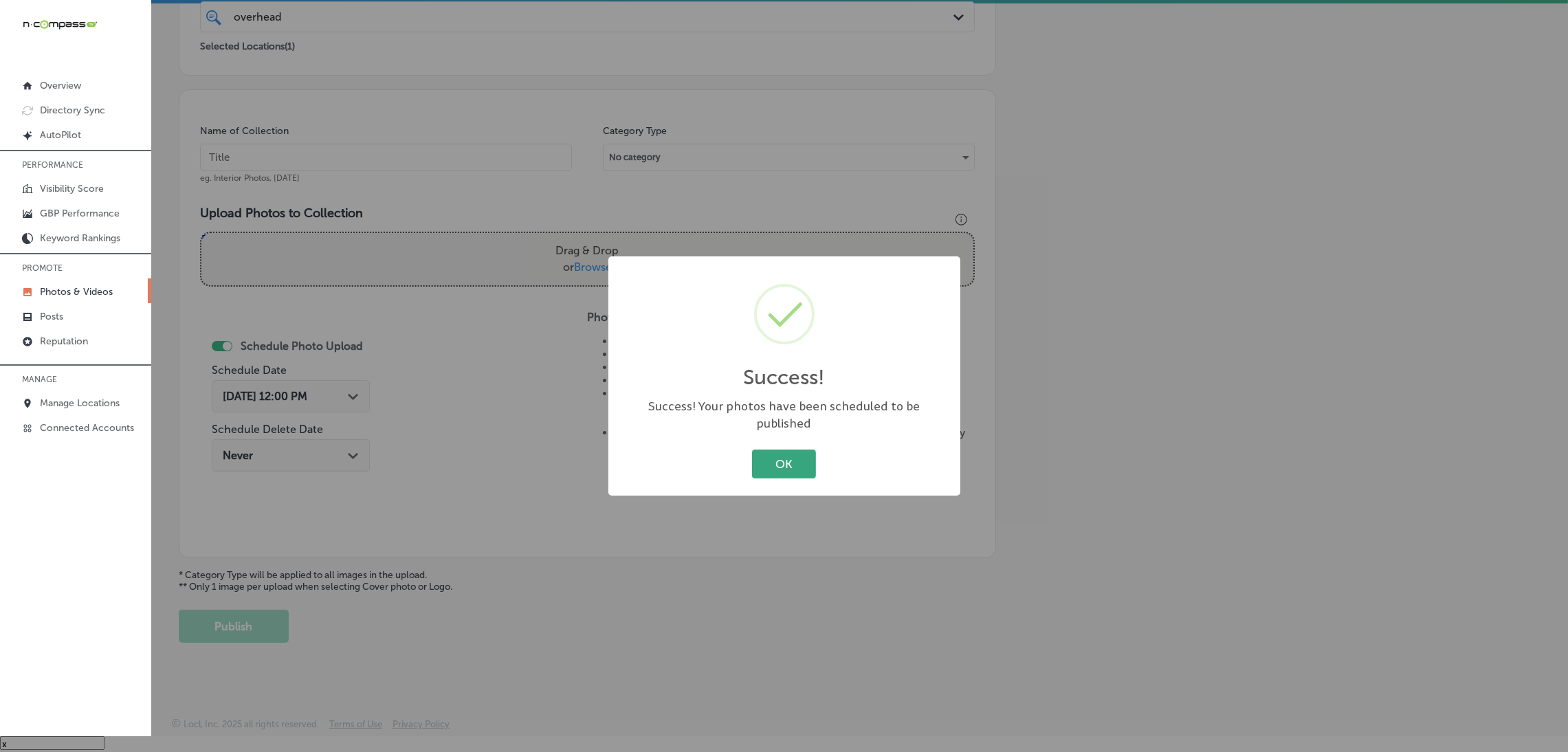
click at [805, 449] on button "OK" at bounding box center [784, 463] width 64 height 28
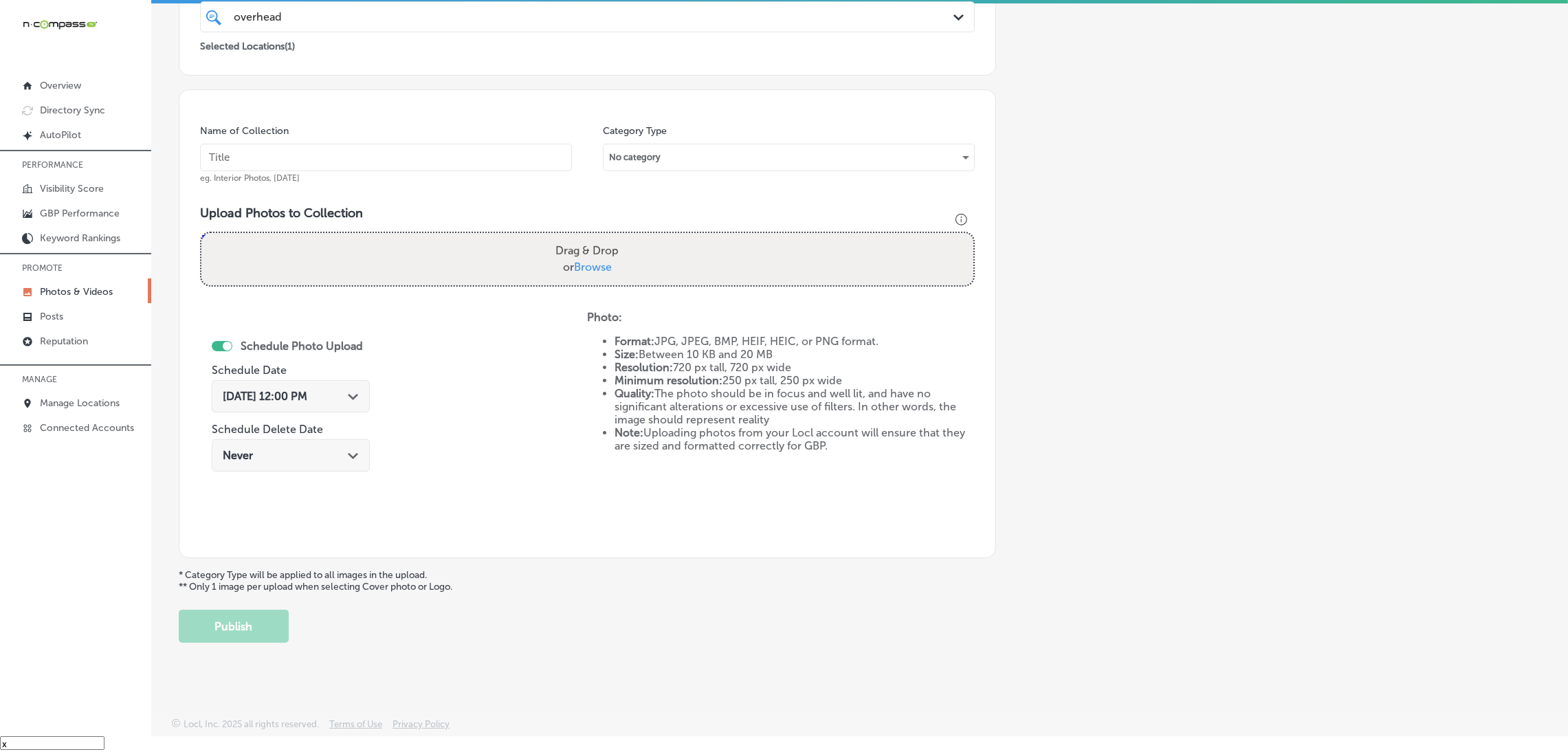
click at [458, 161] on input "text" at bounding box center [386, 157] width 372 height 27
paste input "Overhead-Door-Company-of-[PERSON_NAME]-overhead-door-company"
type input "Overhead-Door-Company-of-[PERSON_NAME]-overhead-door-company"
click at [596, 255] on label "Drag & Drop or Browse" at bounding box center [587, 259] width 74 height 44
click at [596, 237] on input "Drag & Drop or Browse" at bounding box center [587, 235] width 772 height 4
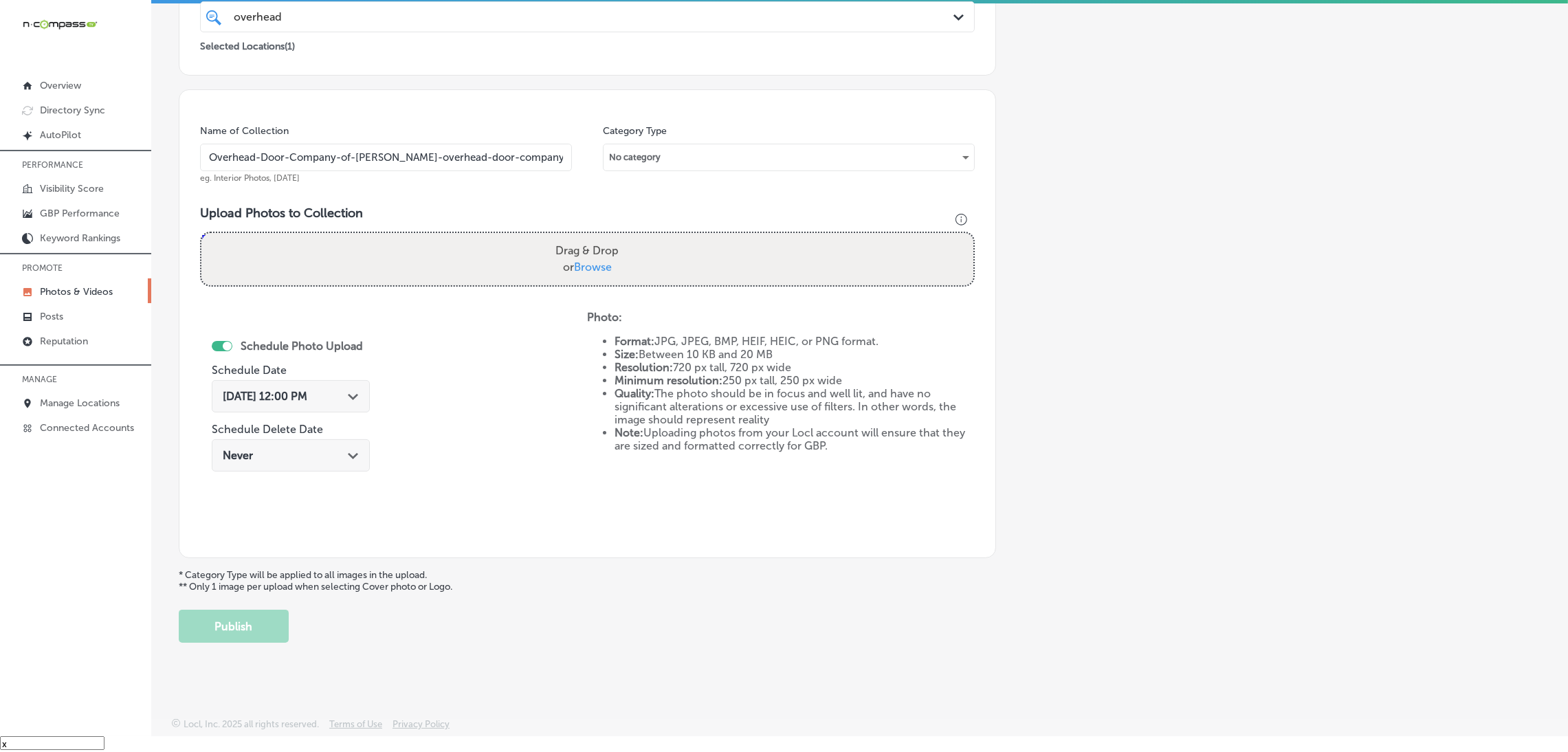
type input "C:\fakepath\Overhead Door Company of [PERSON_NAME] (12).jpg"
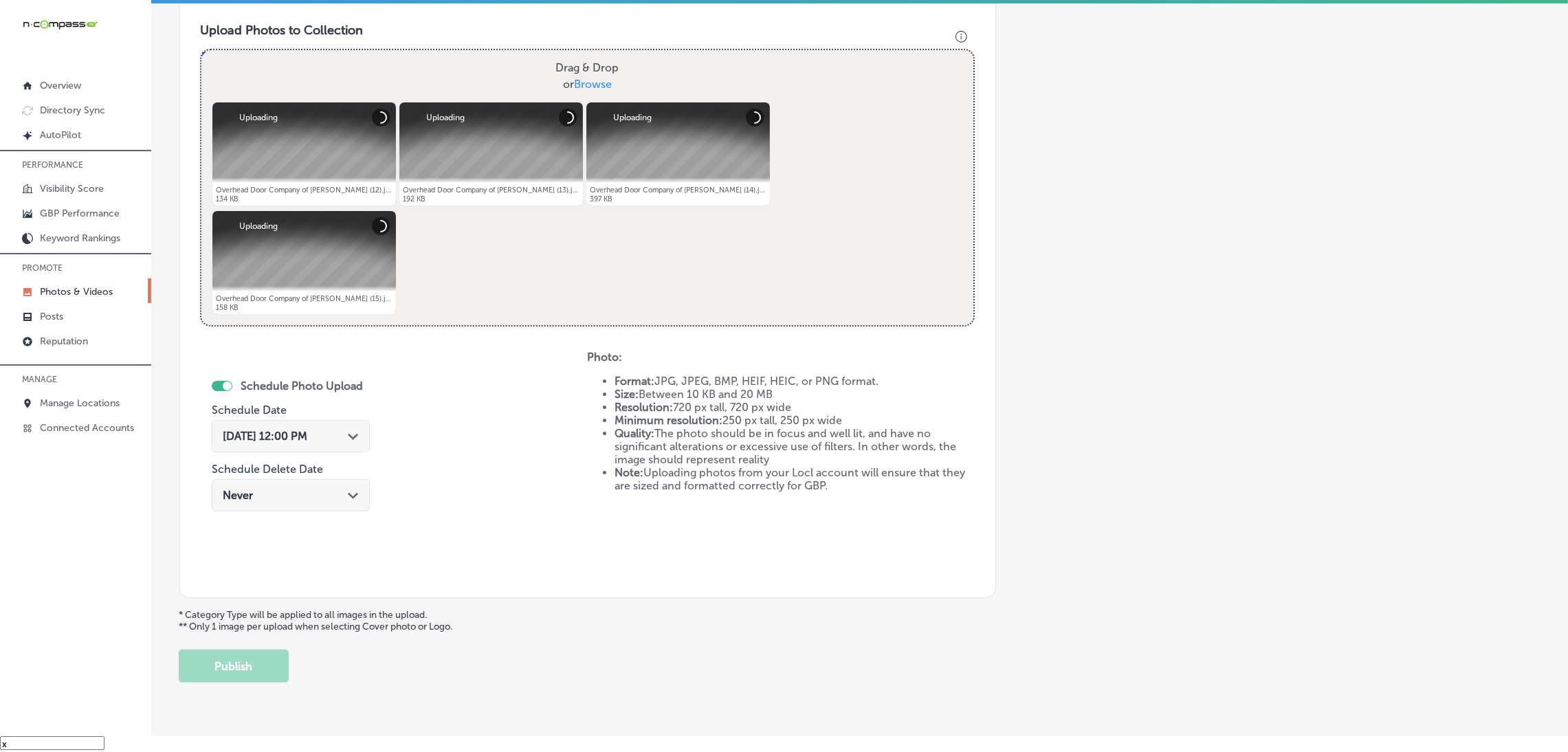
scroll to position [497, 0]
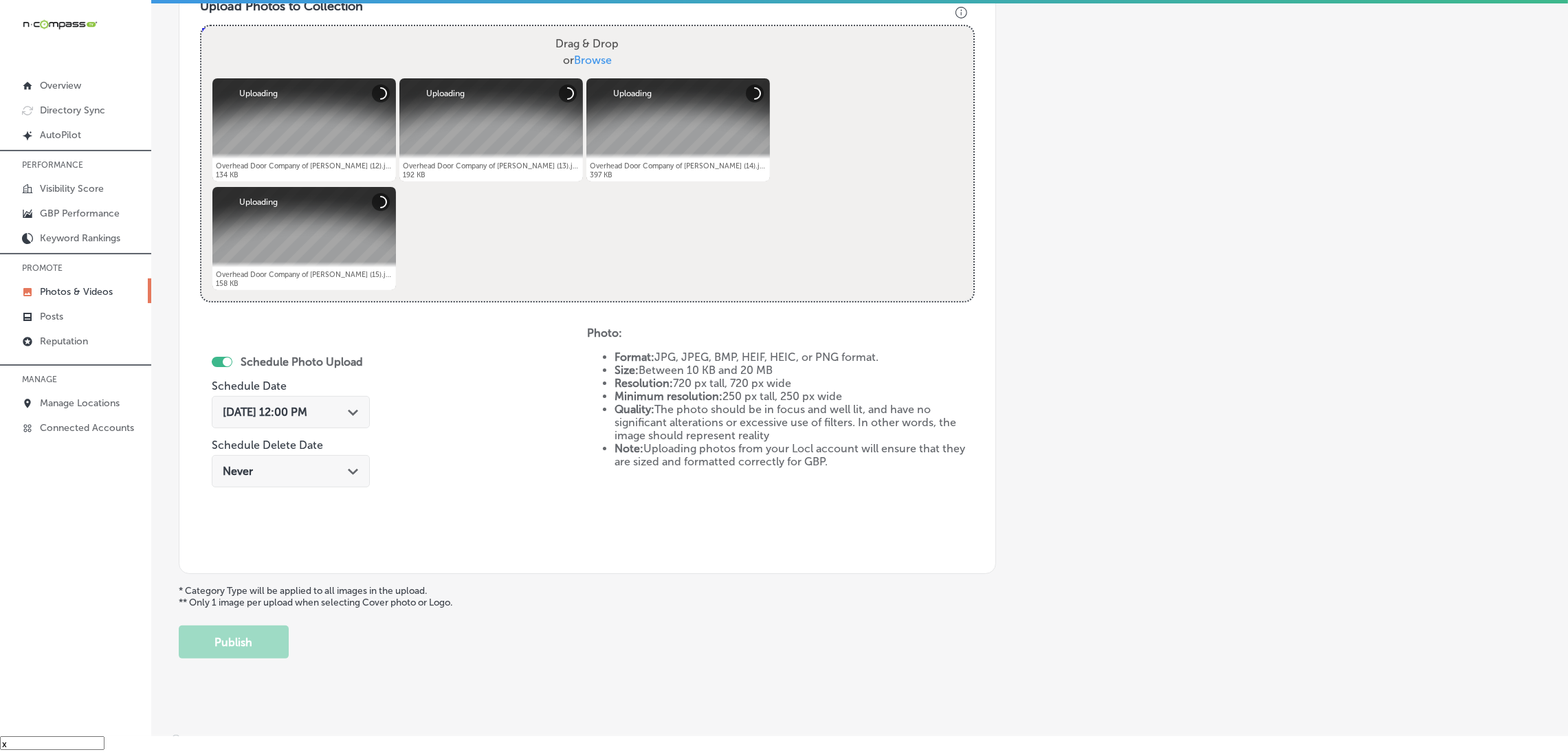
click at [307, 410] on span "[DATE] 12:00 PM" at bounding box center [265, 412] width 85 height 13
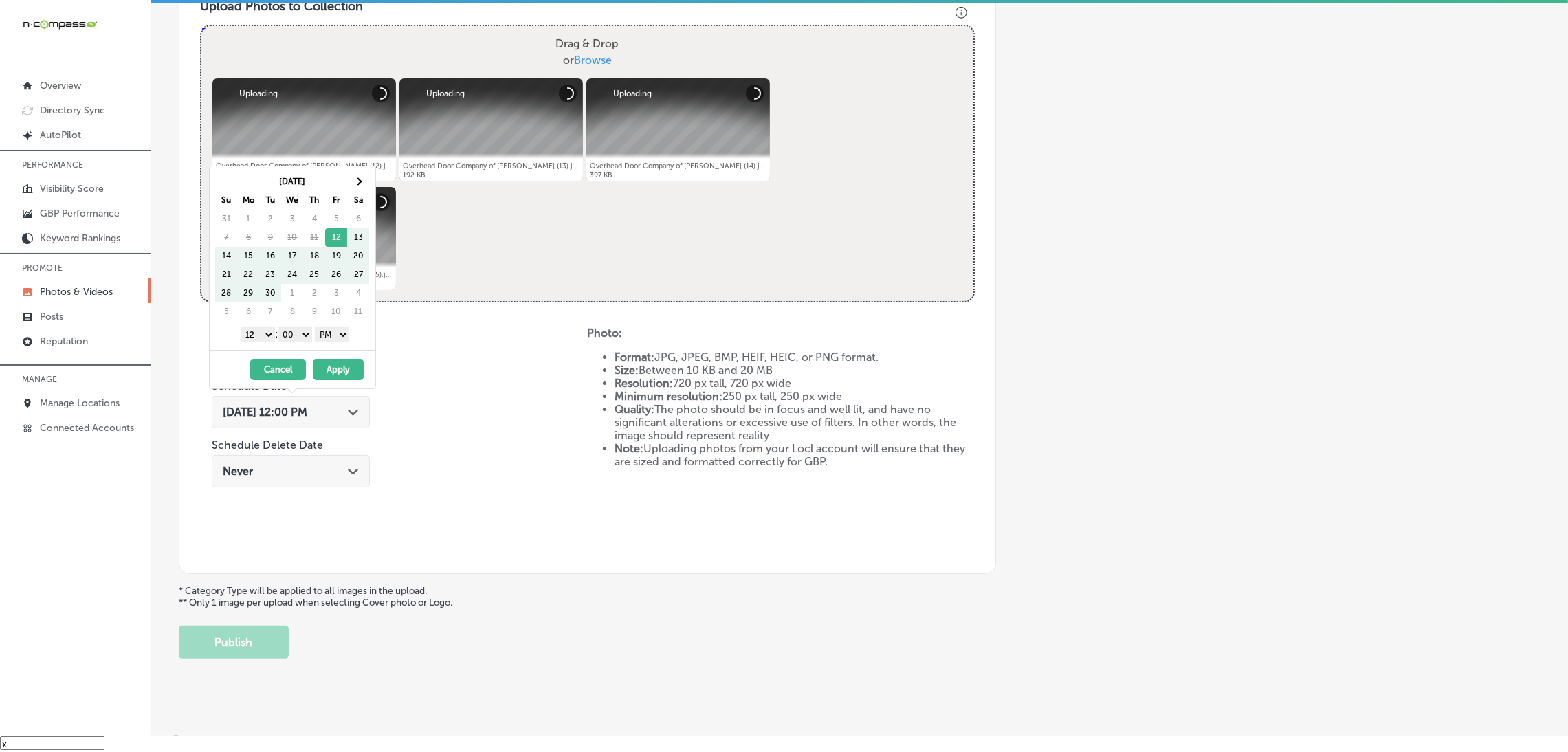
click at [365, 191] on th "Sa" at bounding box center [358, 200] width 22 height 19
click at [362, 188] on th at bounding box center [358, 182] width 22 height 19
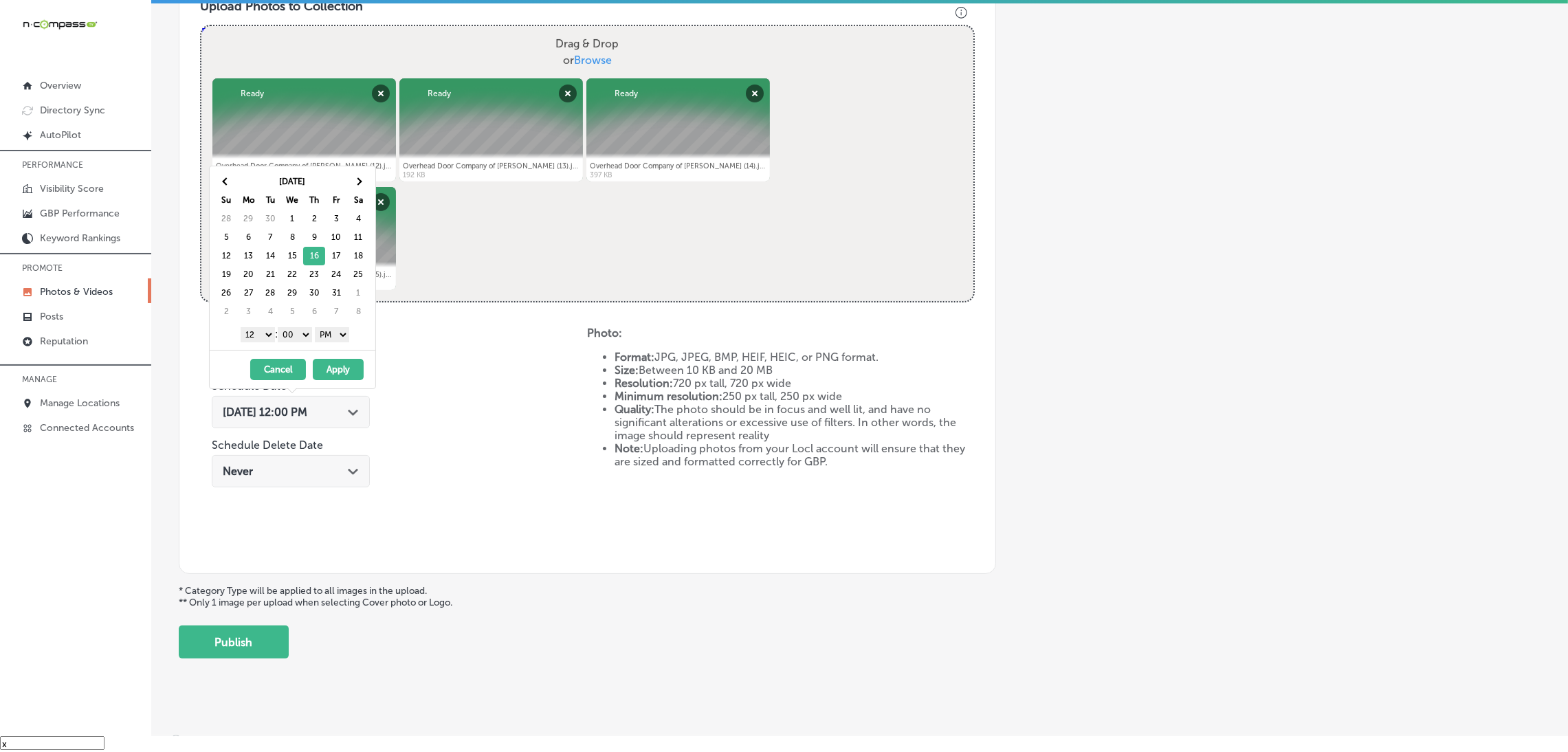
click at [243, 341] on select "1 2 3 4 5 6 7 8 9 10 11 12" at bounding box center [257, 335] width 35 height 15
click at [356, 374] on button "Apply" at bounding box center [338, 370] width 51 height 21
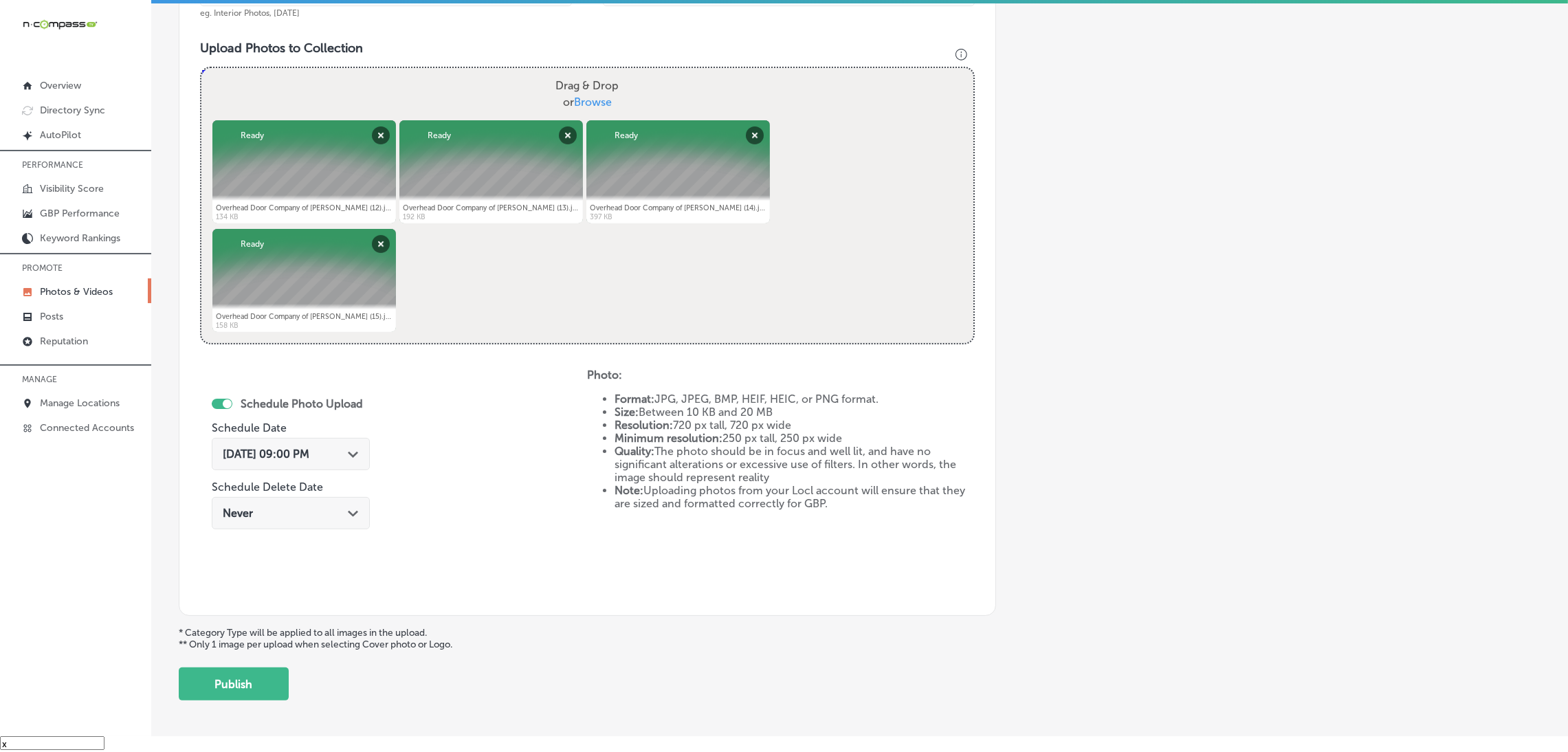
scroll to position [513, 0]
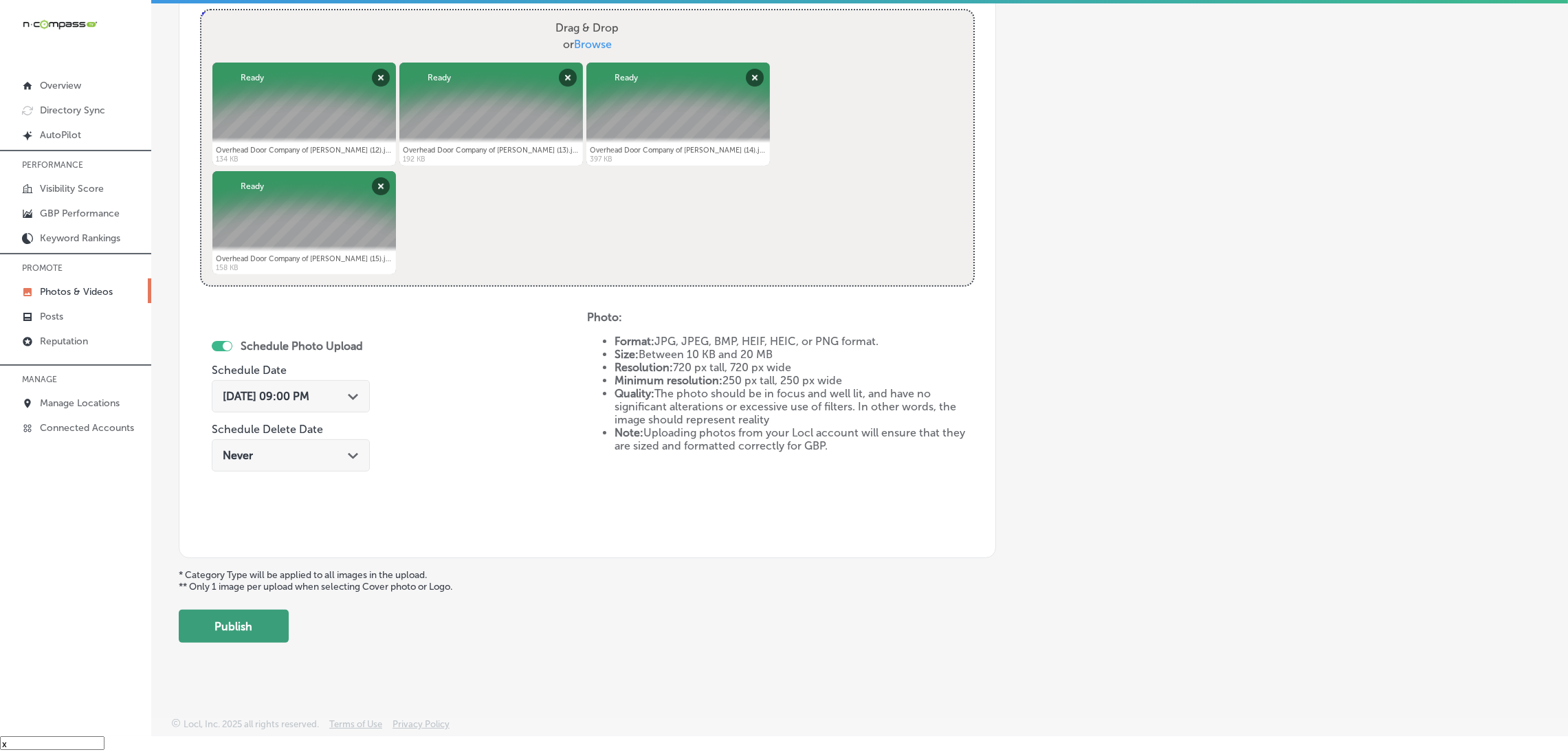
drag, startPoint x: 266, startPoint y: 639, endPoint x: 270, endPoint y: 633, distance: 7.2
click at [266, 637] on button "Publish" at bounding box center [234, 626] width 110 height 33
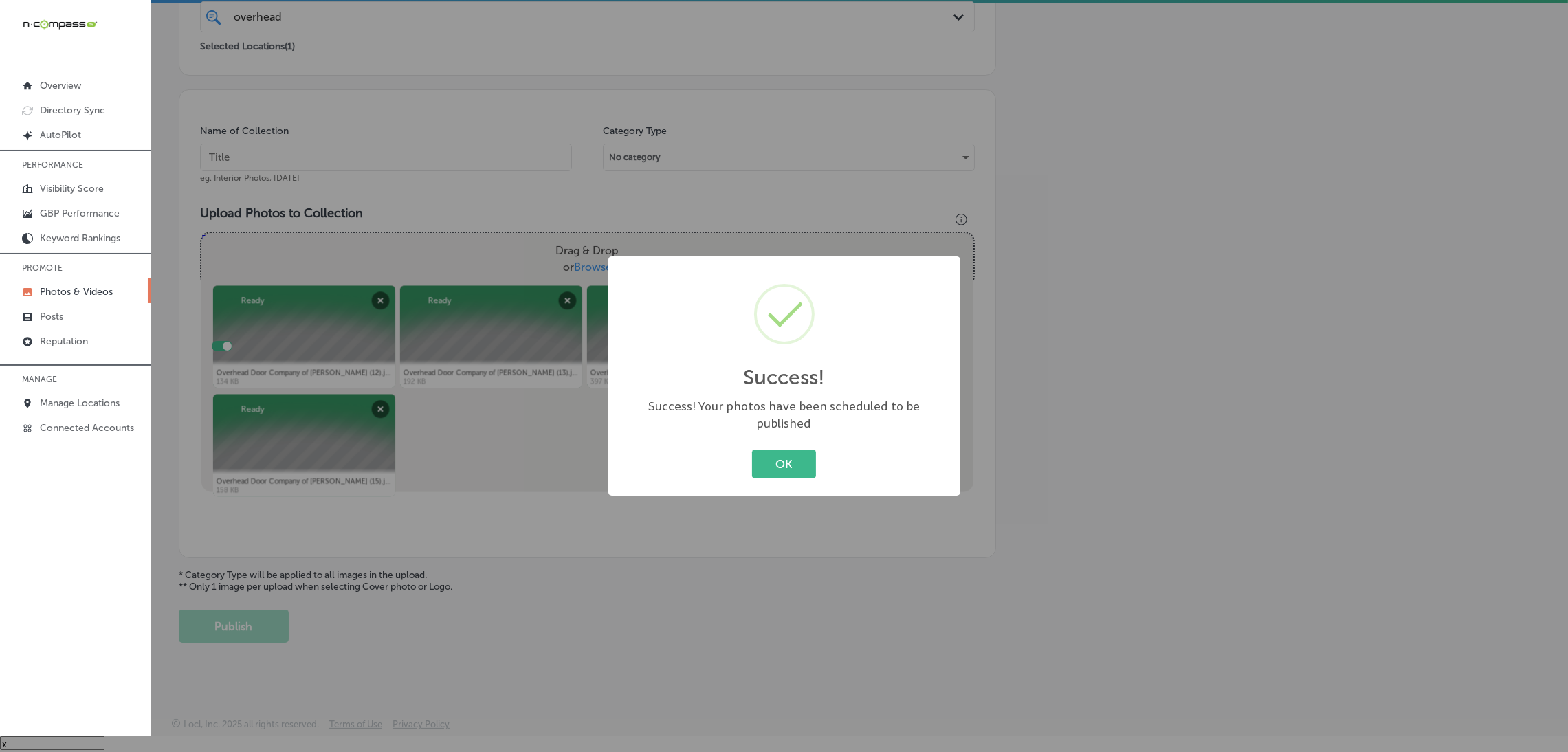
scroll to position [290, 0]
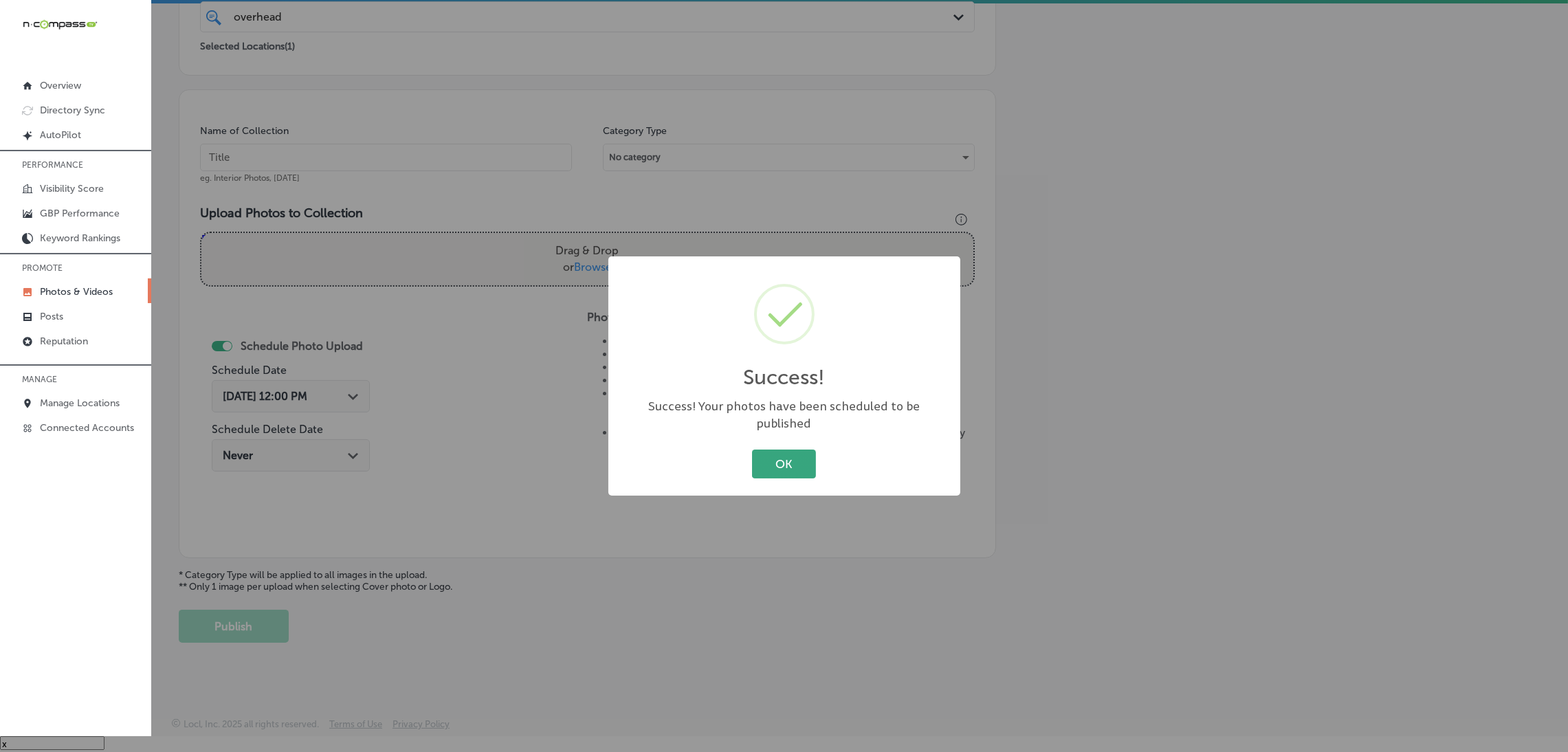
click at [790, 449] on button "OK" at bounding box center [784, 463] width 64 height 28
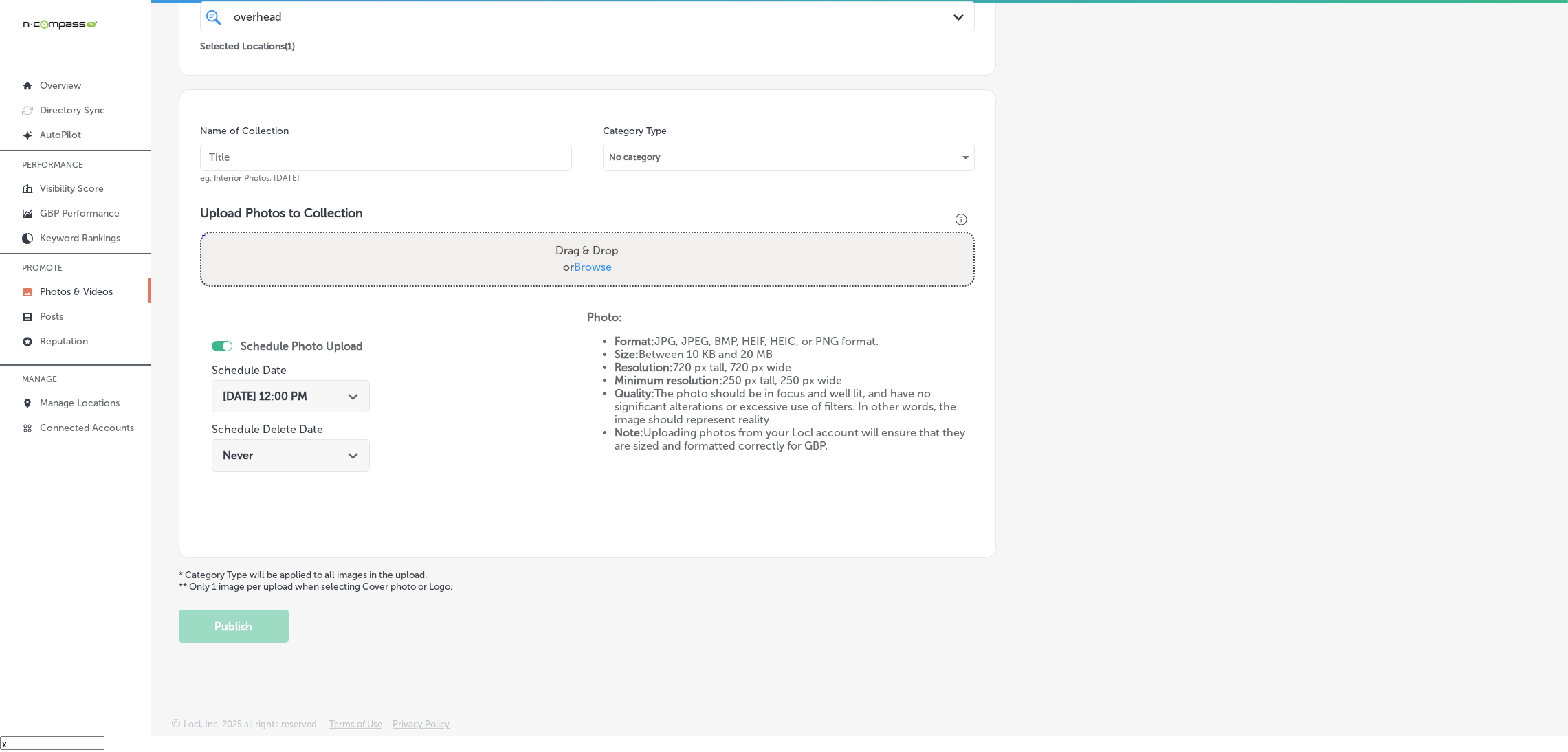
click at [431, 169] on input "text" at bounding box center [386, 157] width 372 height 27
paste input "Overhead-Door-Company-of-[PERSON_NAME]-overhead-door-company"
type input "Overhead-Door-Company-of-[PERSON_NAME]-overhead-door-company"
click at [597, 239] on label "Drag & Drop or Browse" at bounding box center [587, 259] width 74 height 44
click at [597, 237] on input "Drag & Drop or Browse" at bounding box center [587, 235] width 772 height 4
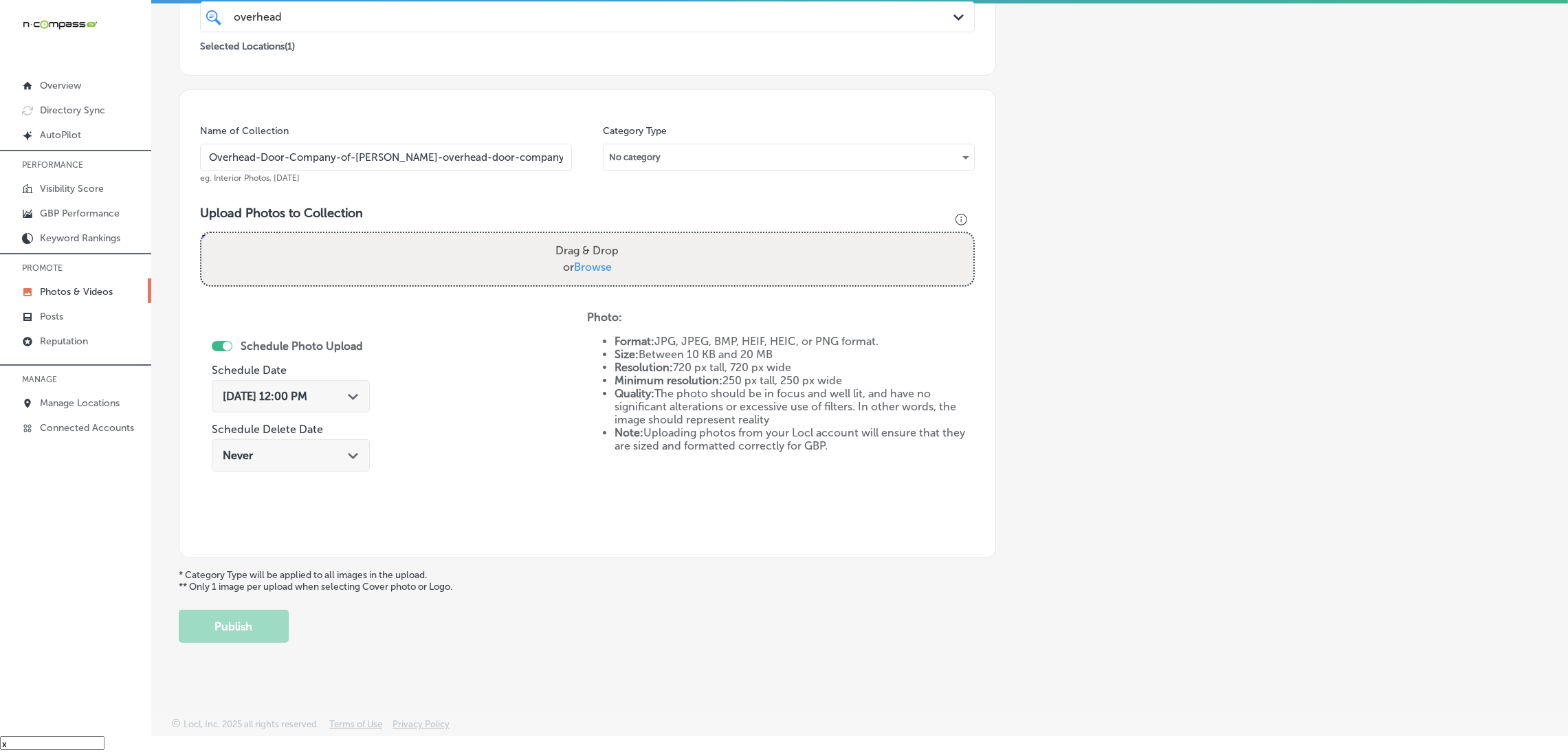
type input "C:\fakepath\Overhead Door Company of [PERSON_NAME] (1).png"
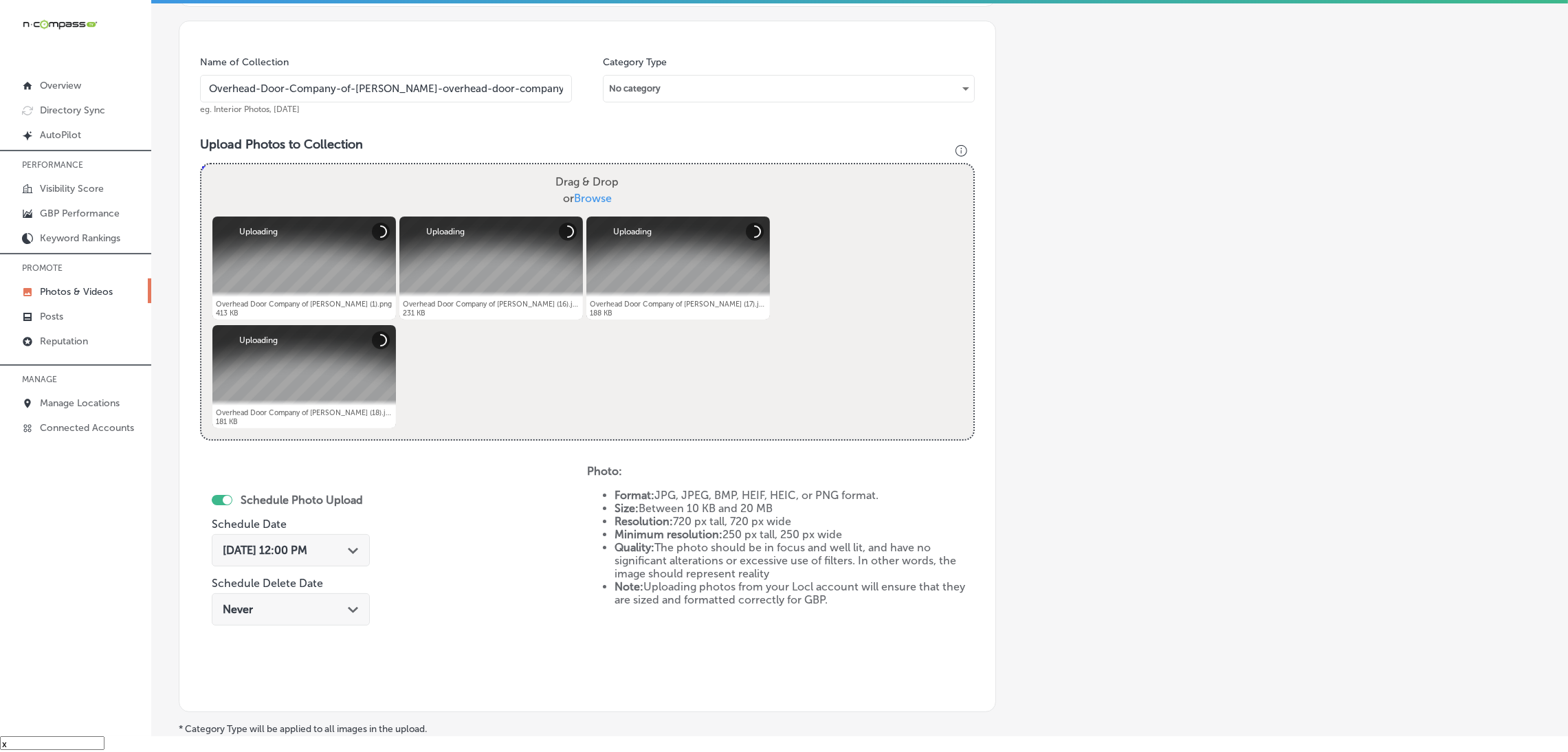
scroll to position [497, 0]
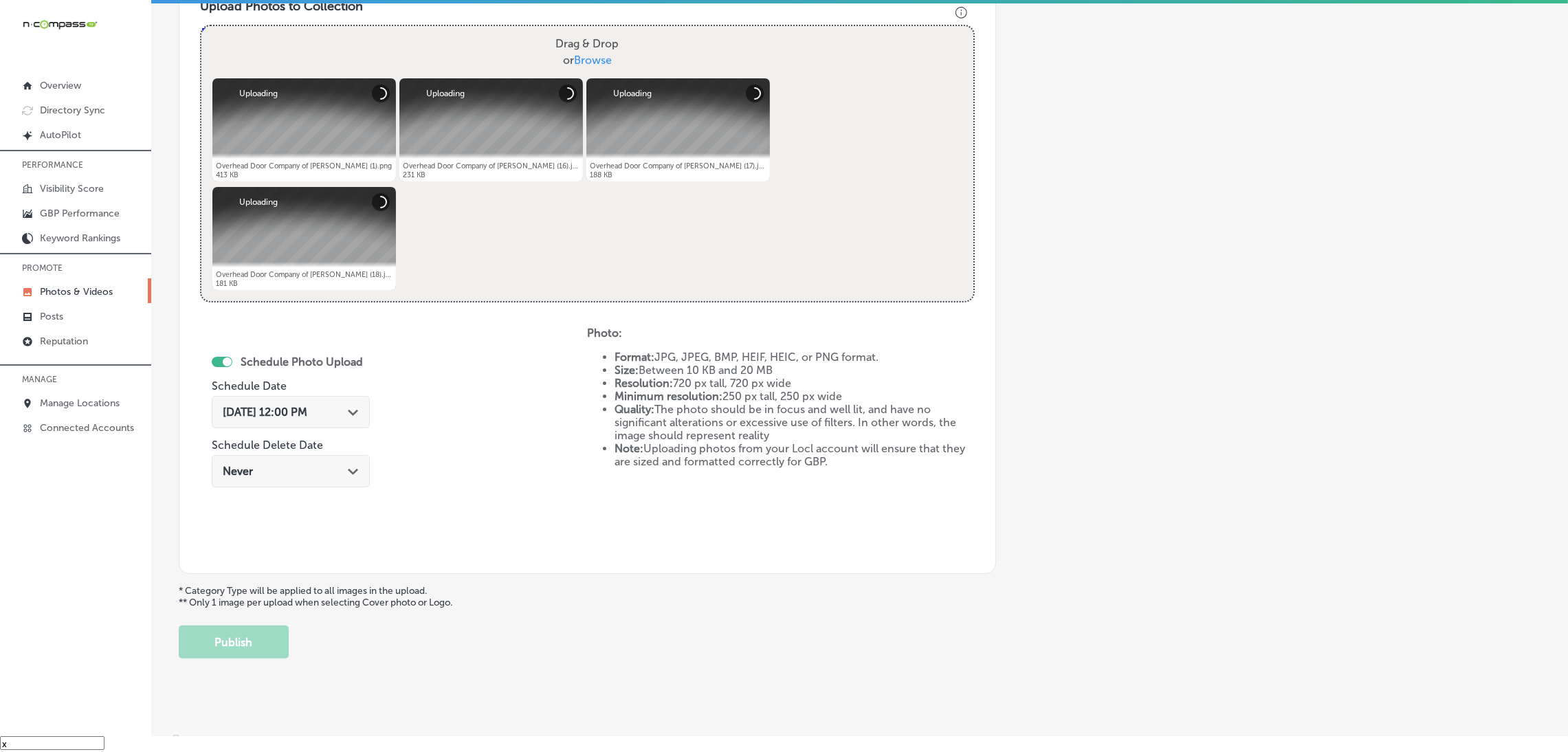
click at [350, 401] on div "[DATE] 12:00 PM Path Created with Sketch." at bounding box center [291, 412] width 158 height 32
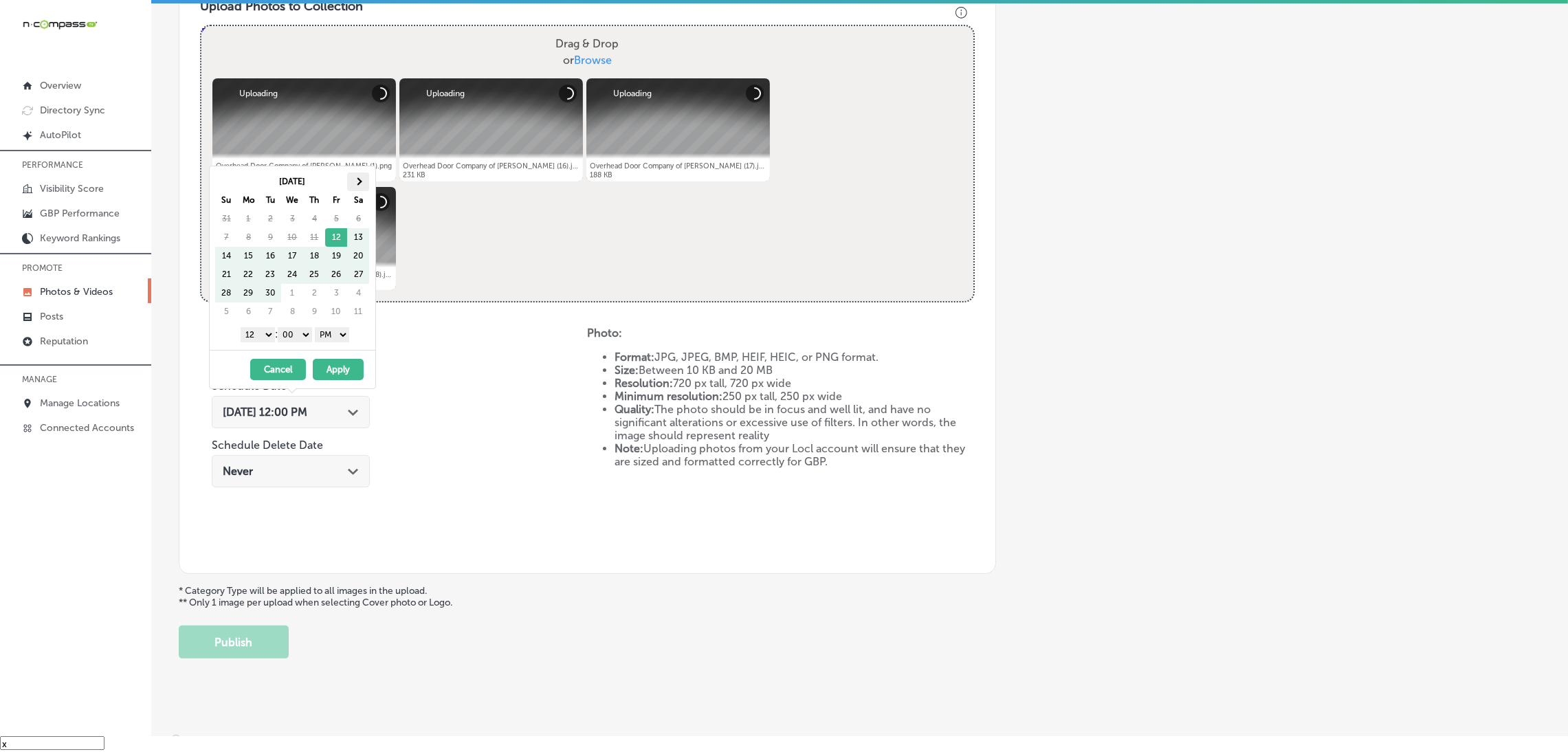
click at [351, 182] on th at bounding box center [358, 182] width 22 height 19
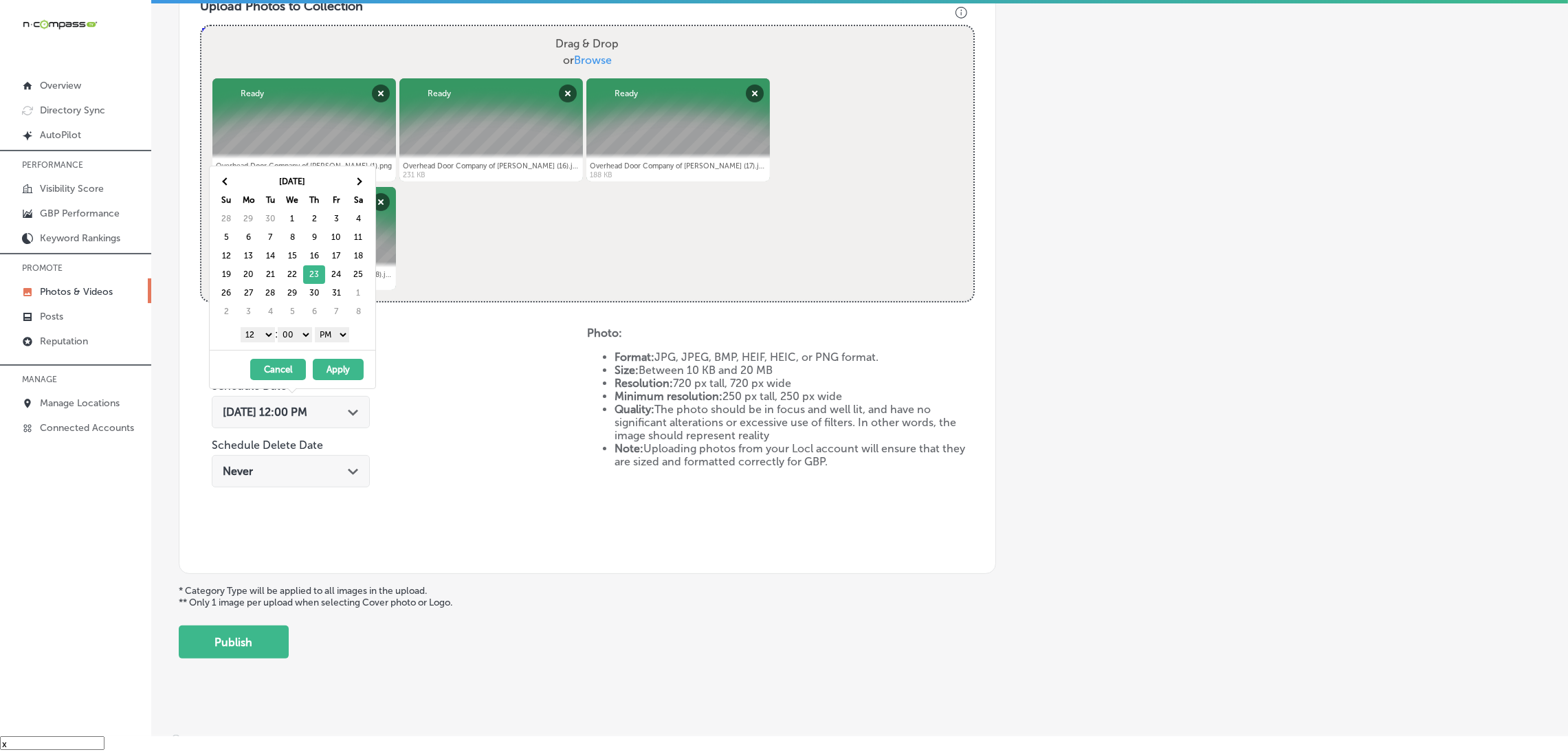
click at [262, 336] on select "1 2 3 4 5 6 7 8 9 10 11 12" at bounding box center [257, 335] width 35 height 15
click at [333, 365] on button "Apply" at bounding box center [338, 370] width 51 height 21
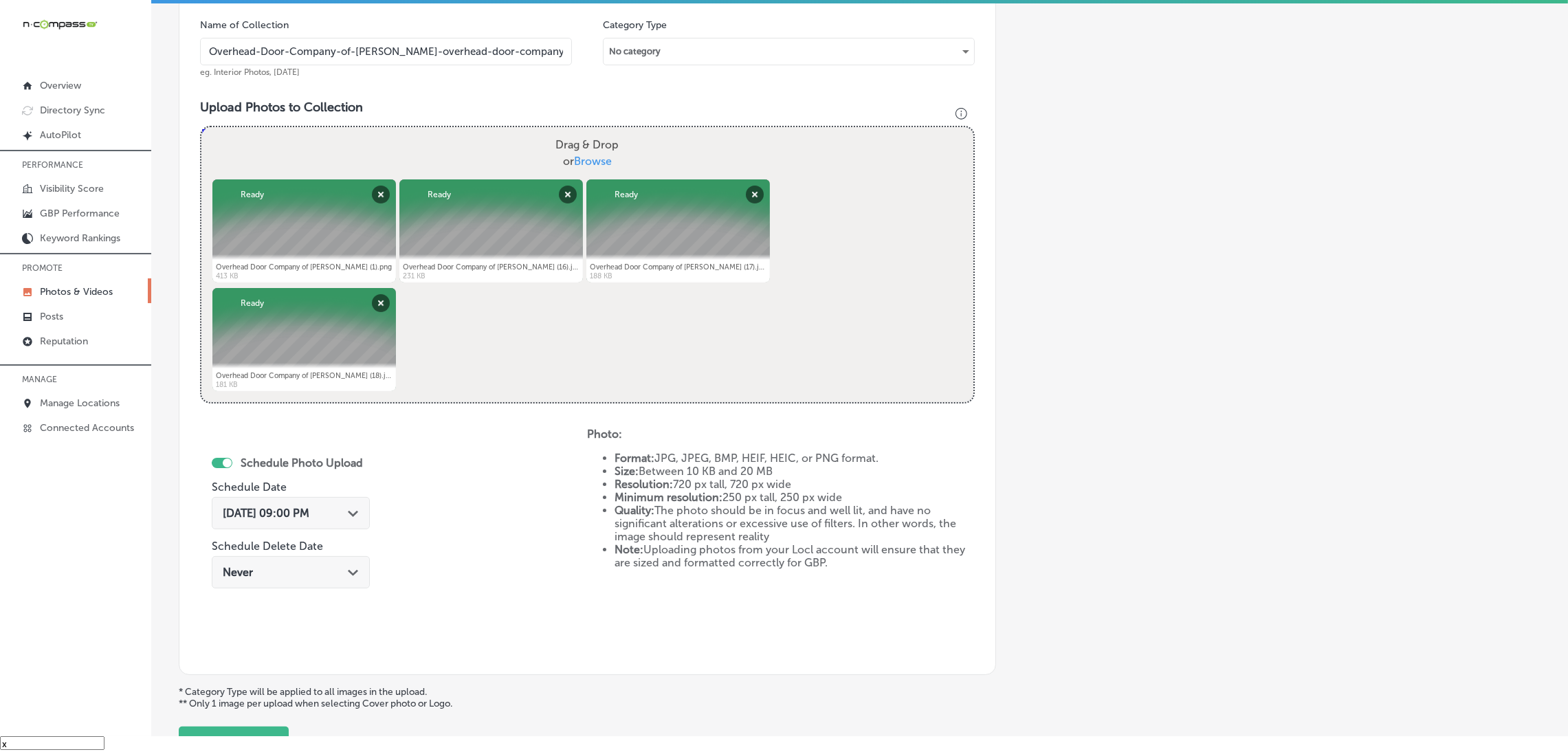
scroll to position [513, 0]
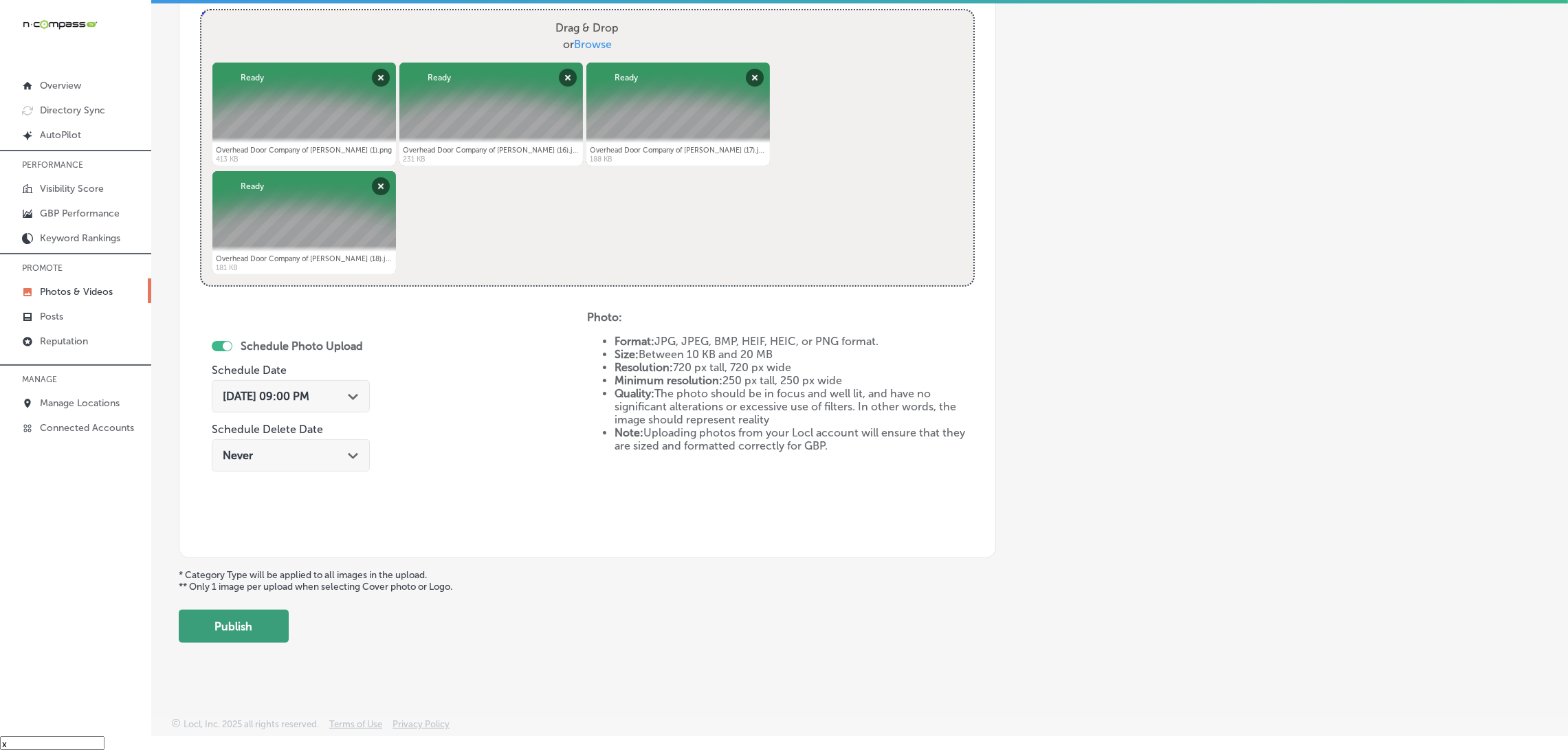
click at [270, 634] on button "Publish" at bounding box center [234, 626] width 110 height 33
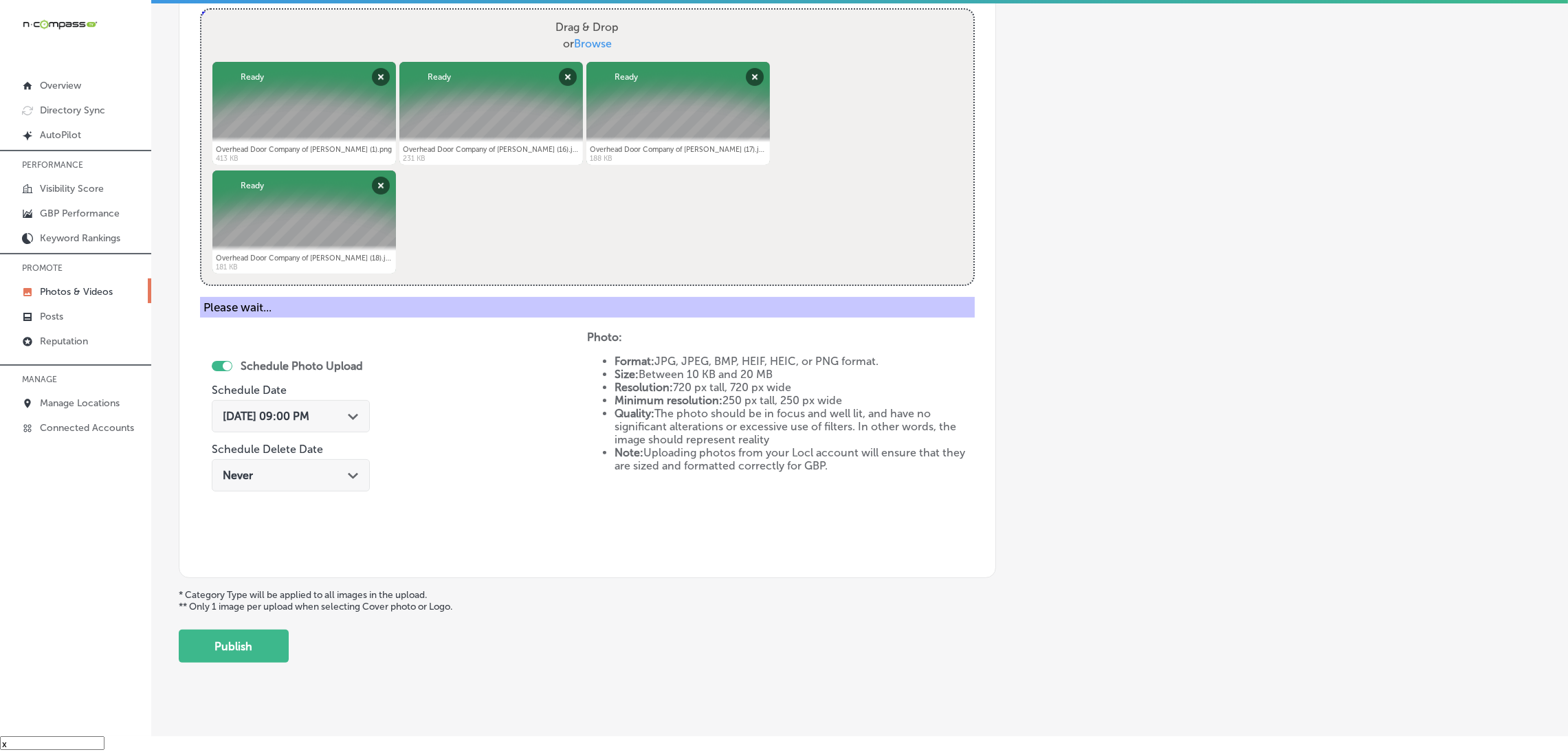
scroll to position [290, 0]
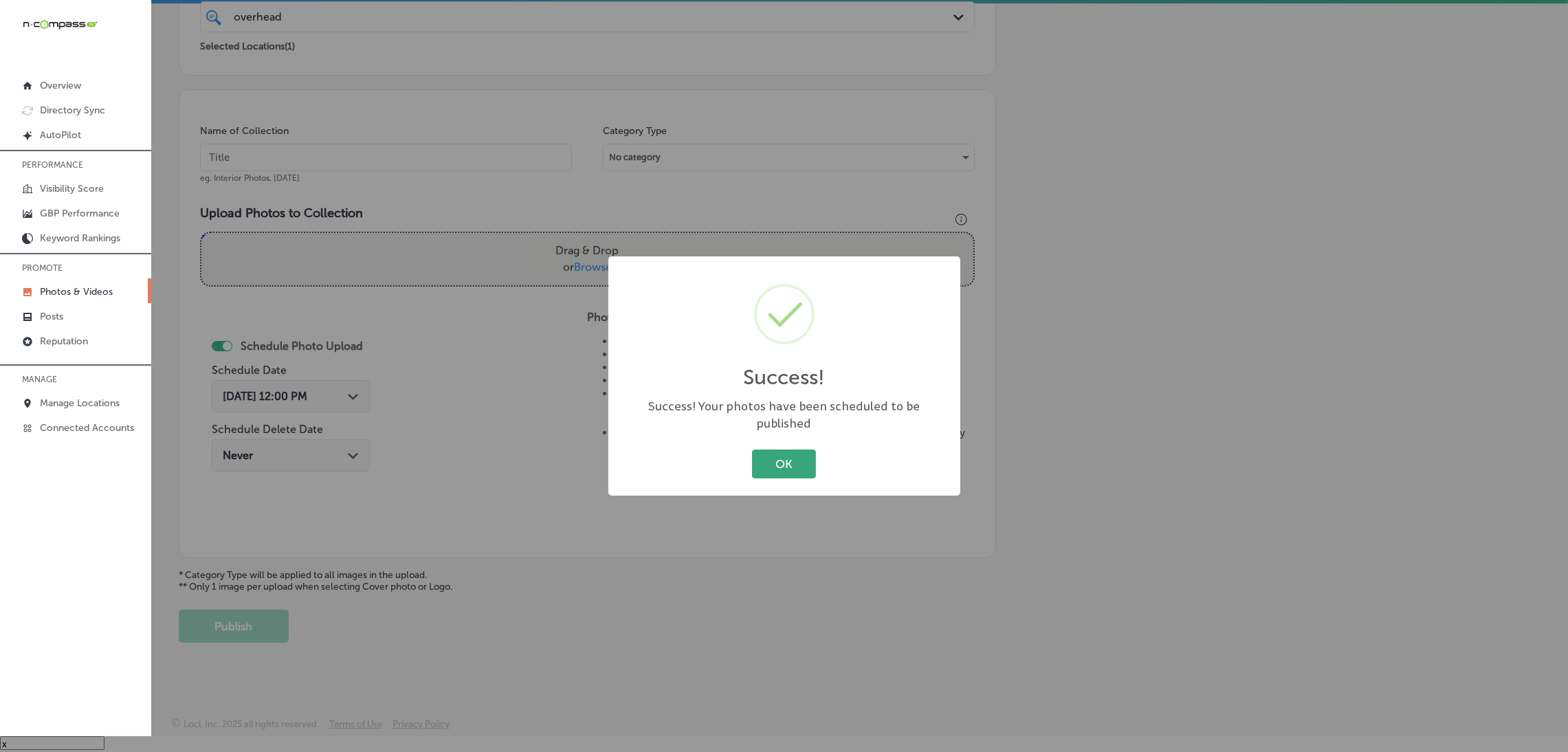
click at [776, 452] on button "OK" at bounding box center [784, 463] width 64 height 28
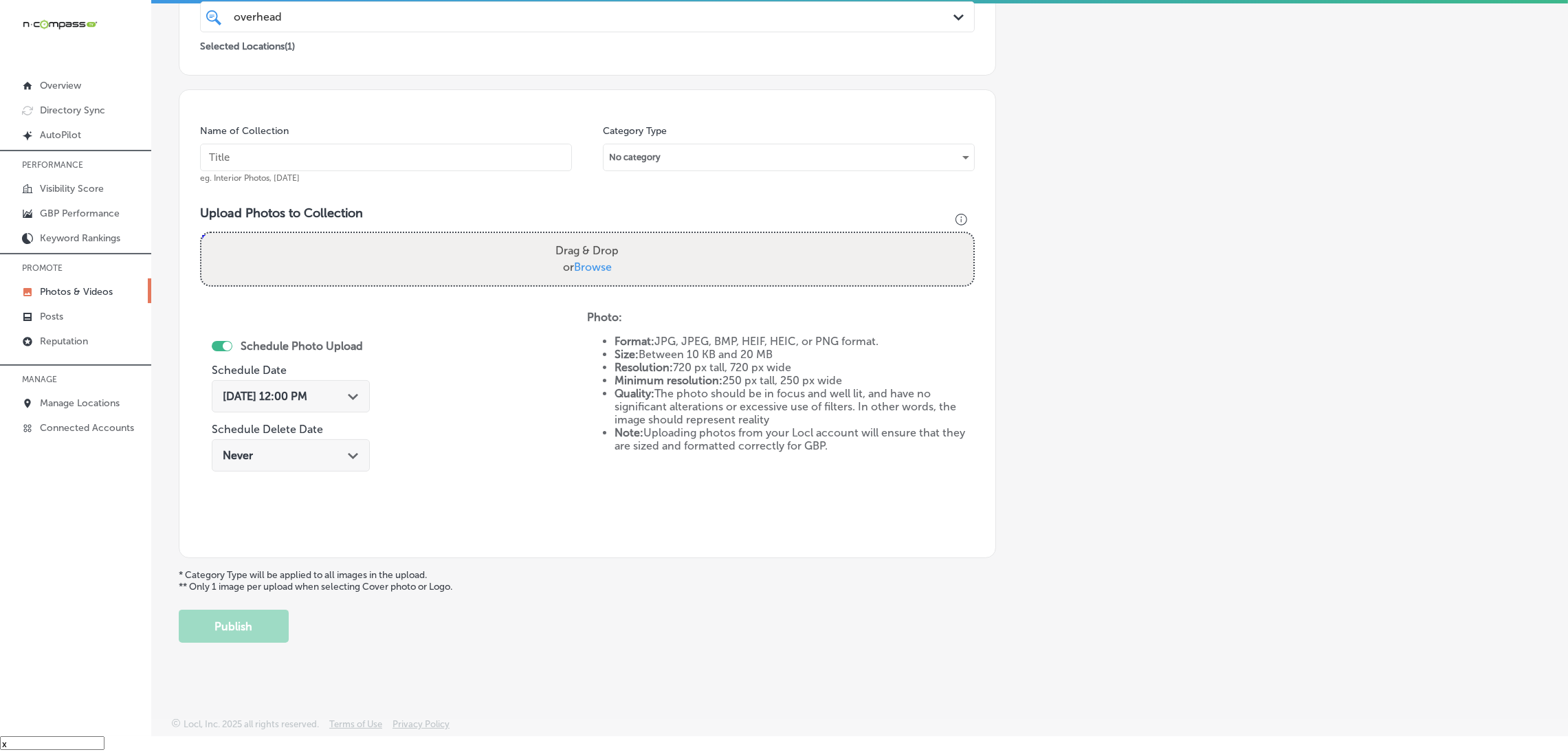
scroll to position [188, 0]
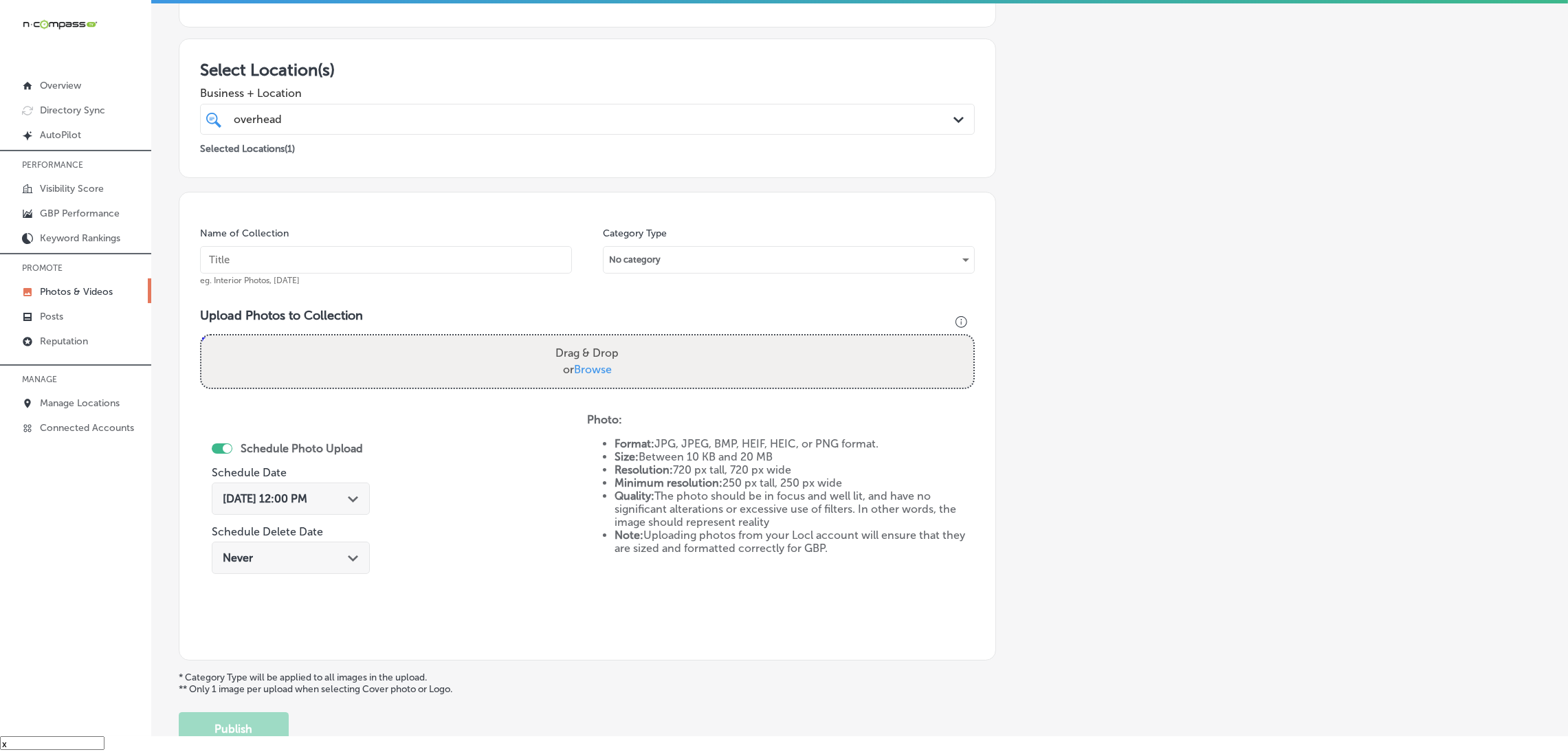
click at [354, 257] on input "text" at bounding box center [386, 260] width 372 height 27
paste input "Overhead-Door-Company-of-[PERSON_NAME]-overhead-door-company"
type input "Overhead-Door-Company-of-[PERSON_NAME]-overhead-door-company"
click at [528, 370] on div "Drag & Drop or Browse" at bounding box center [587, 361] width 772 height 52
click at [202, 336] on input "Drag & Drop or Browse" at bounding box center [587, 337] width 772 height 4
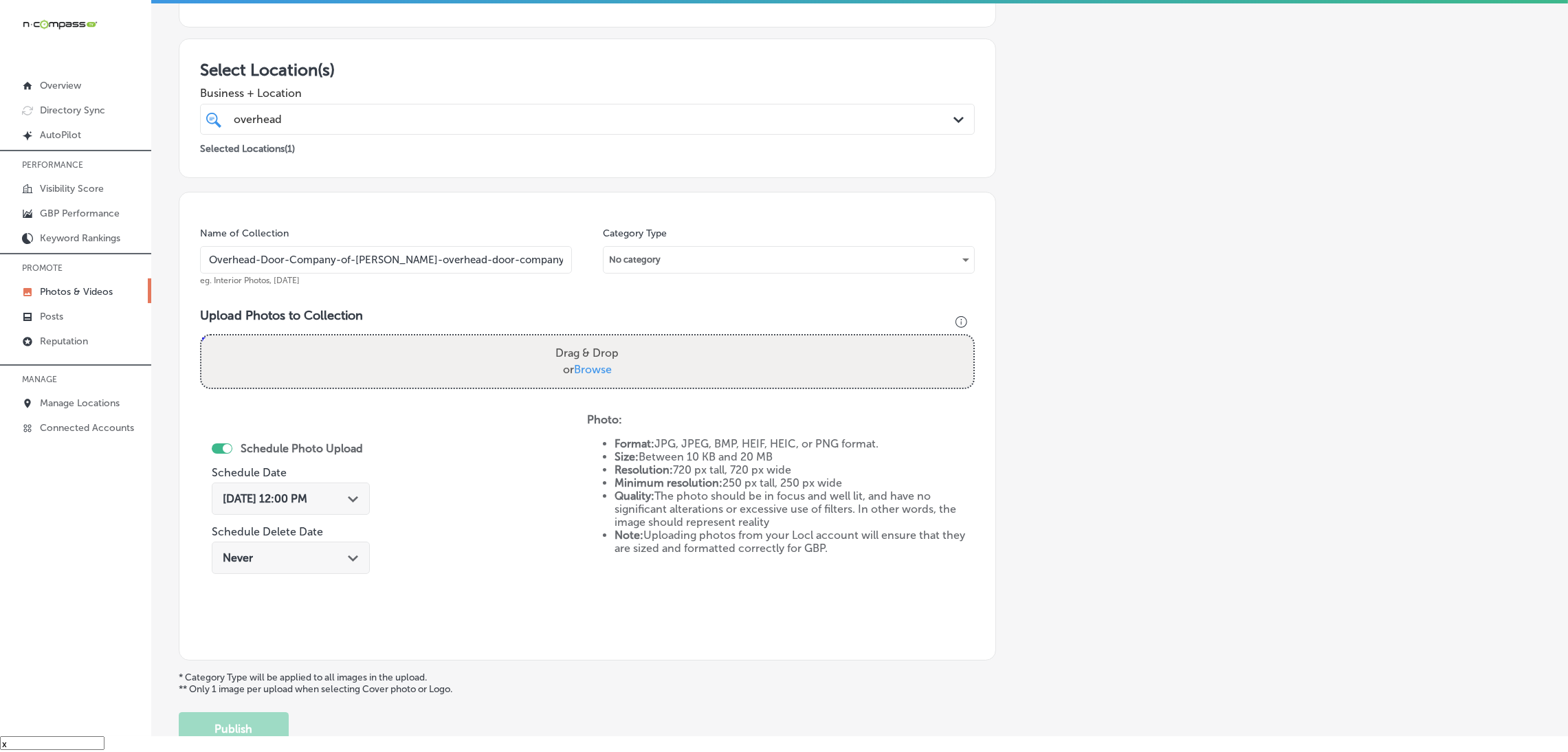
type input "C:\fakepath\Overhead Door Company of [PERSON_NAME] (19).jpg"
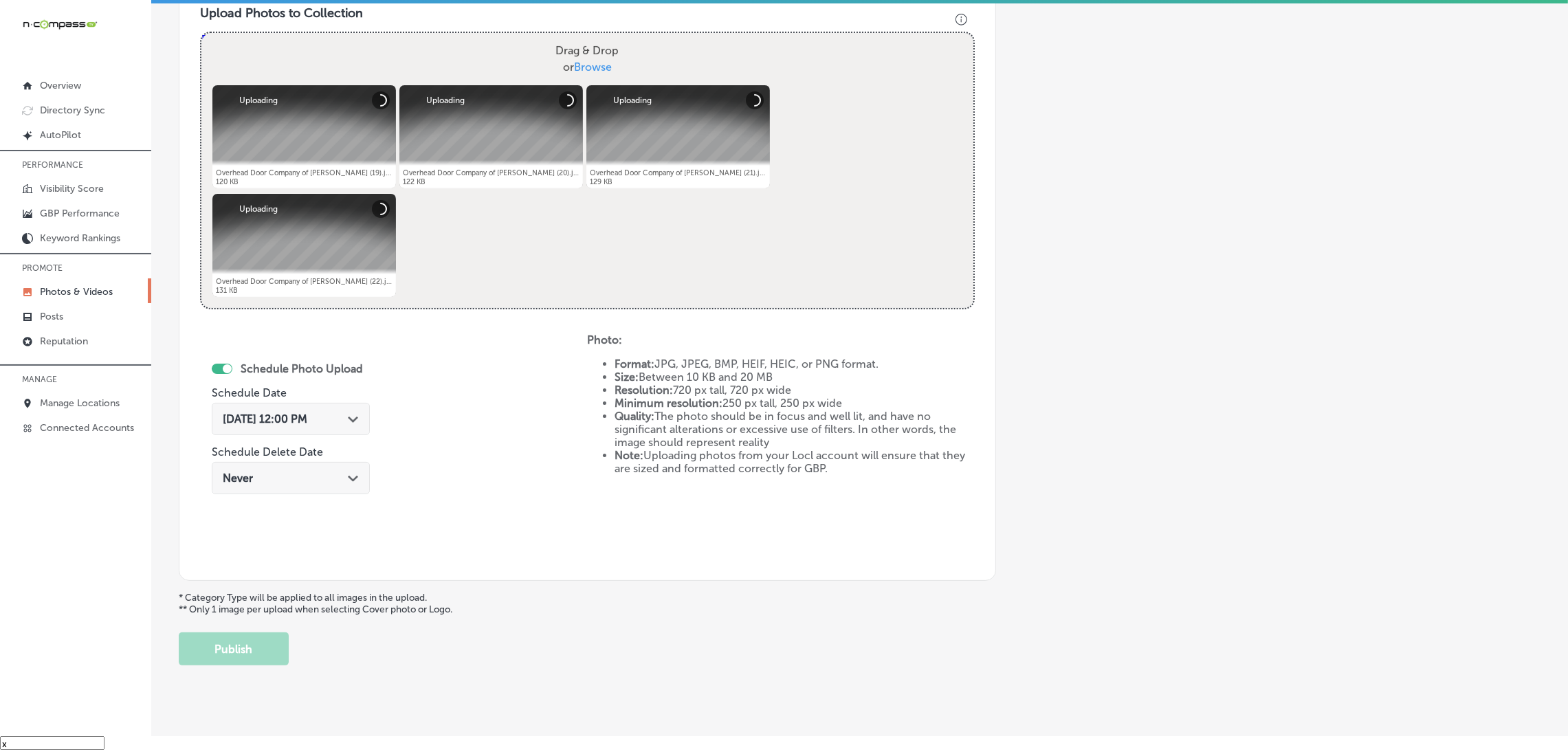
scroll to position [513, 0]
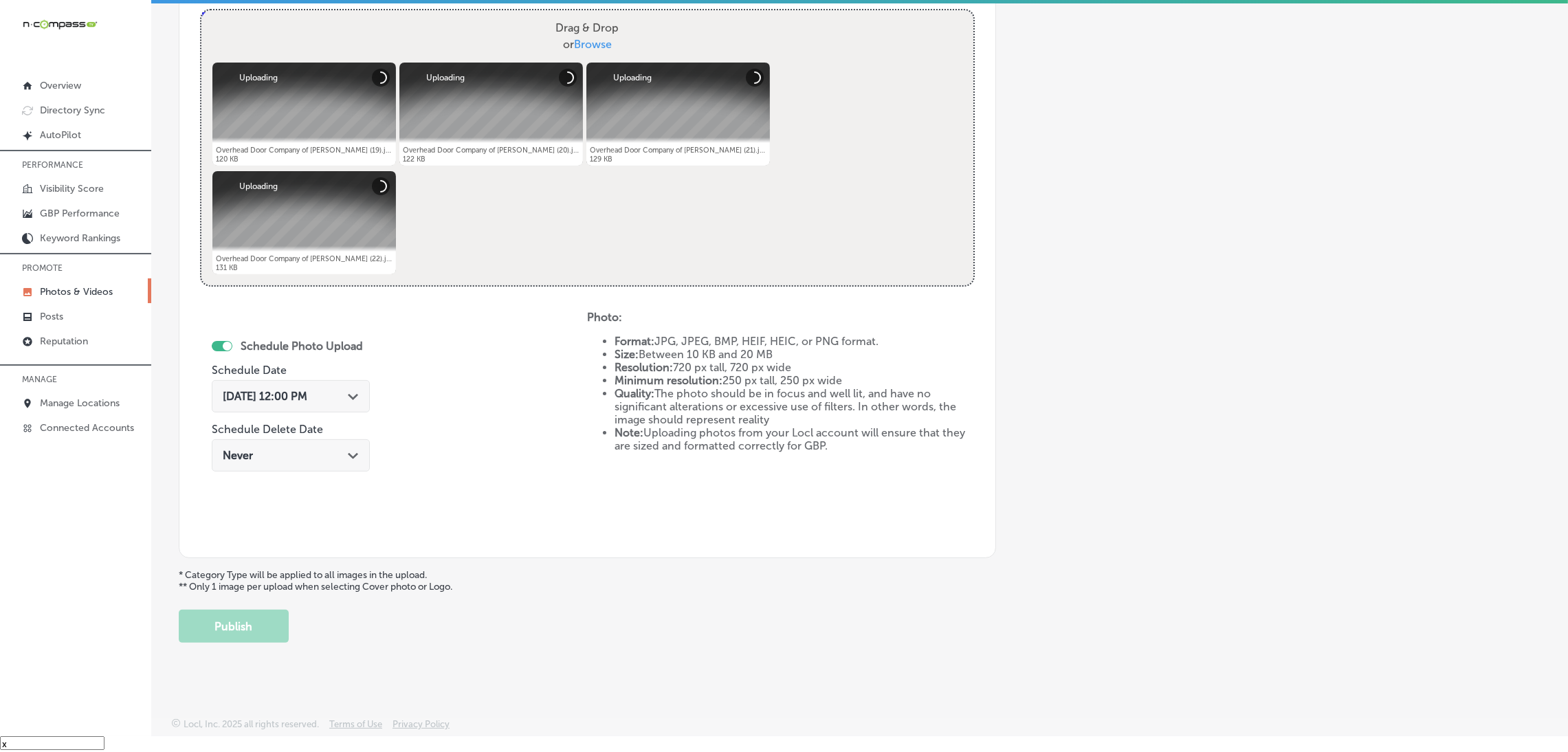
click at [307, 397] on span "[DATE] 12:00 PM" at bounding box center [265, 396] width 85 height 13
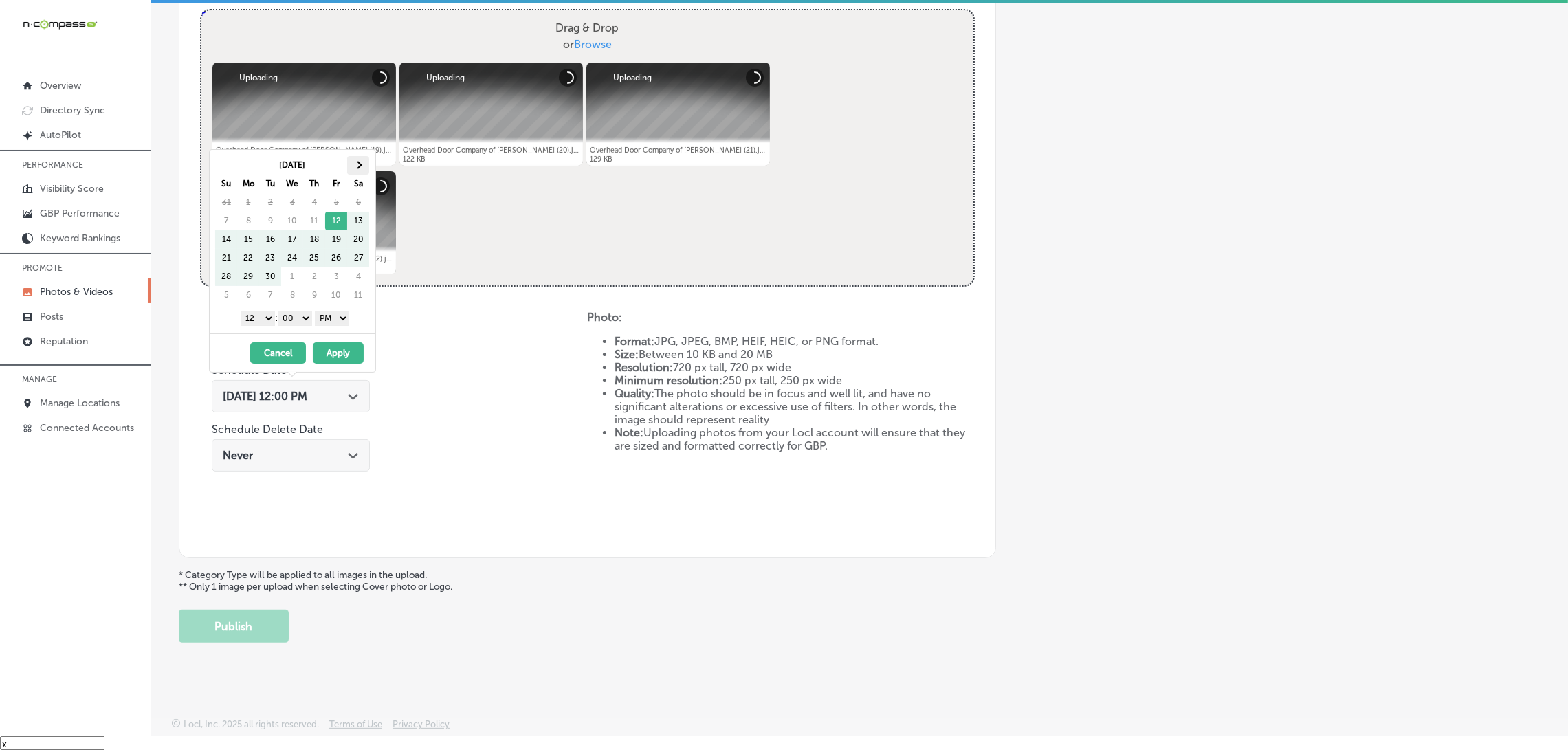
click at [353, 167] on th at bounding box center [358, 165] width 22 height 19
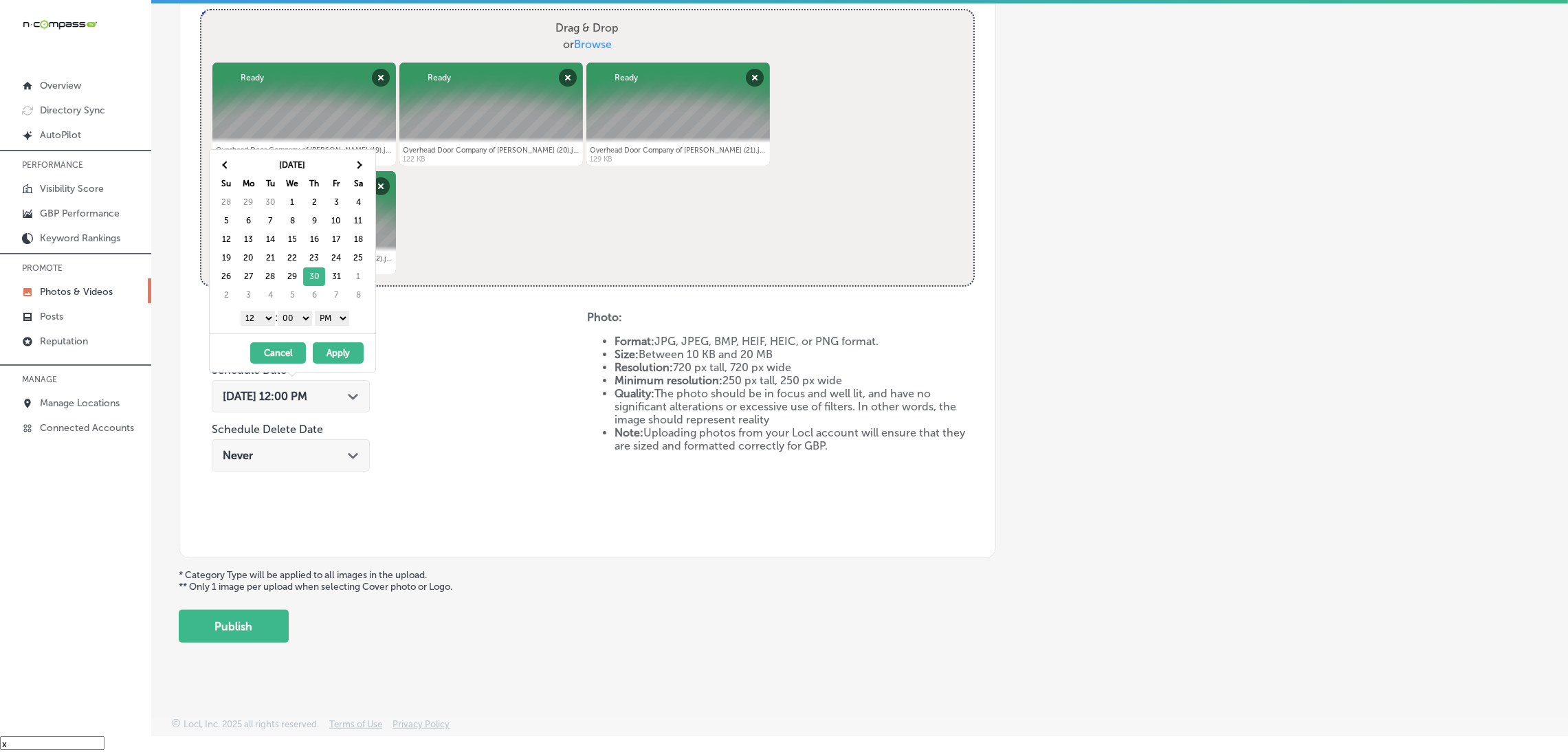
click at [249, 321] on select "1 2 3 4 5 6 7 8 9 10 11 12" at bounding box center [257, 318] width 35 height 15
click at [344, 353] on button "Apply" at bounding box center [338, 353] width 51 height 21
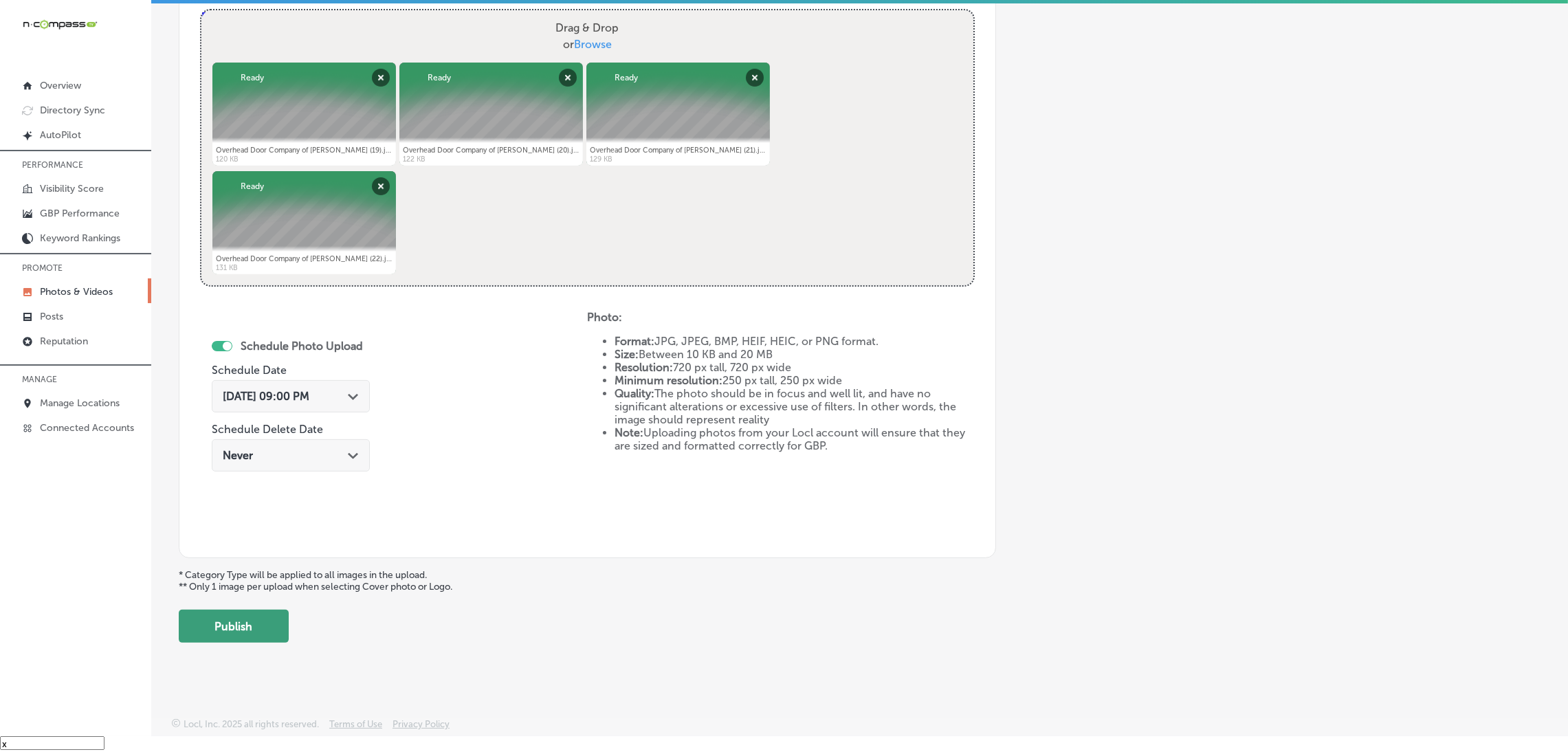
click at [279, 625] on button "Publish" at bounding box center [234, 626] width 110 height 33
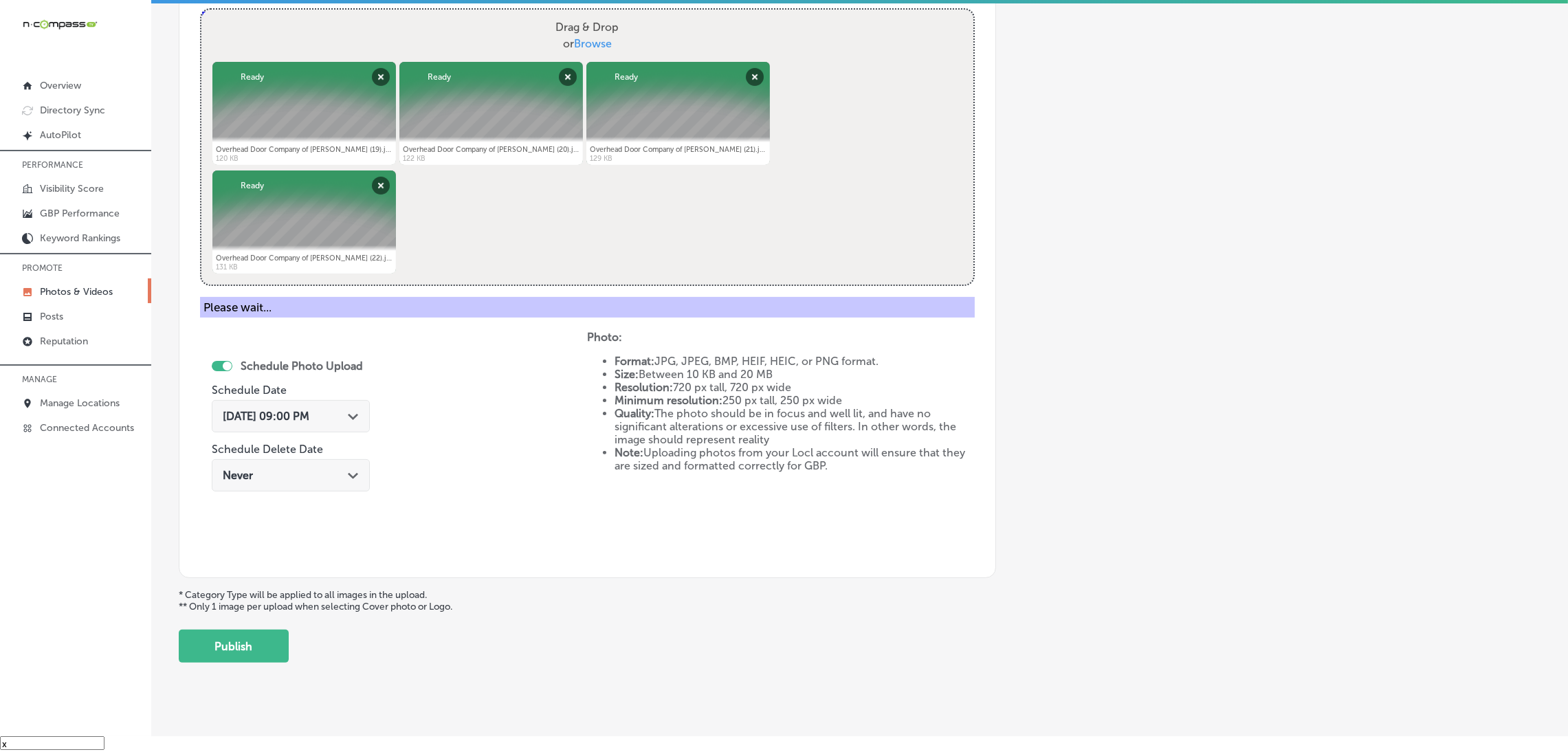
scroll to position [290, 0]
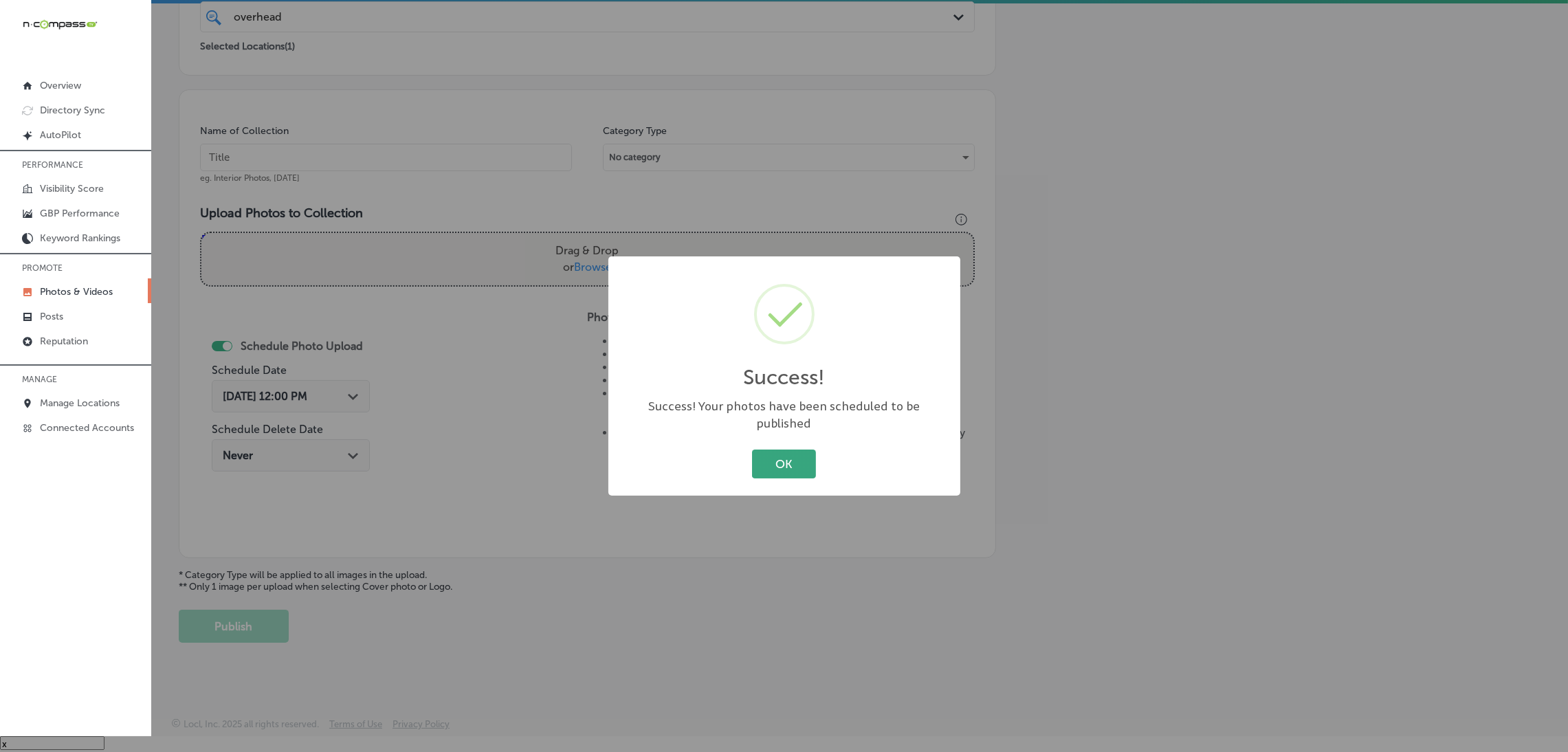
click at [799, 457] on button "OK" at bounding box center [784, 463] width 64 height 28
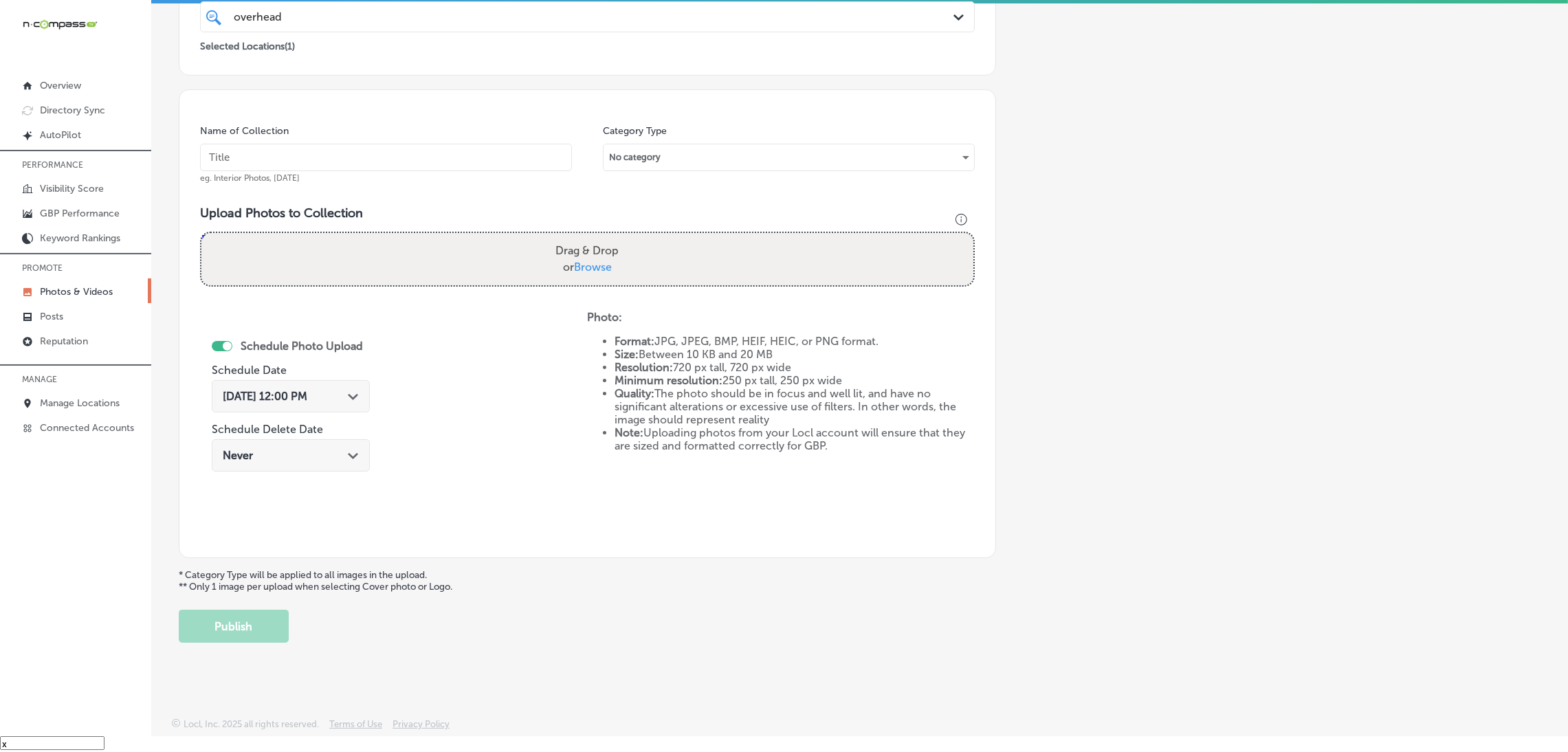
click at [383, 163] on input "text" at bounding box center [386, 157] width 372 height 27
paste input "Overhead-Door-Company-of-[PERSON_NAME]-overhead-door-company"
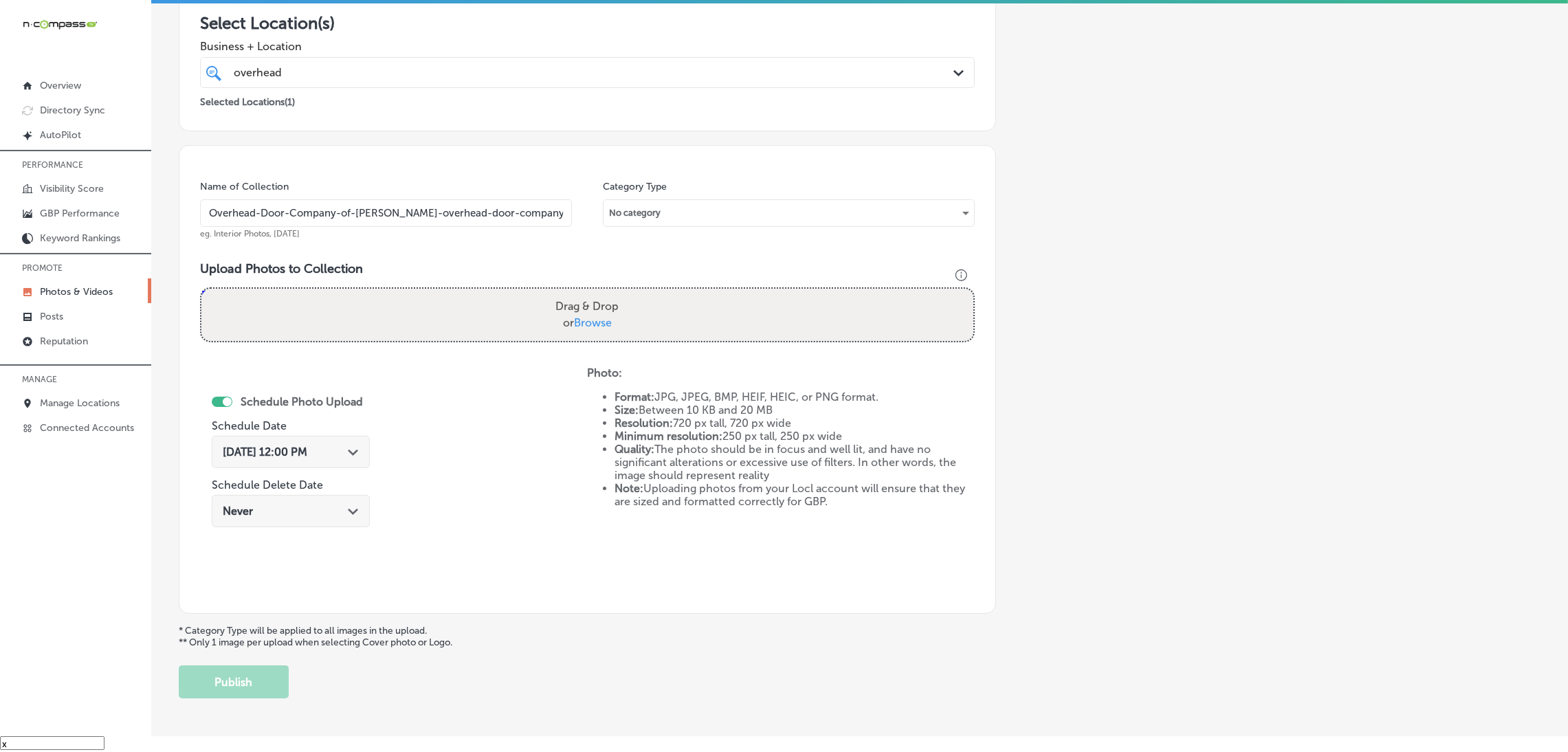
scroll to position [188, 0]
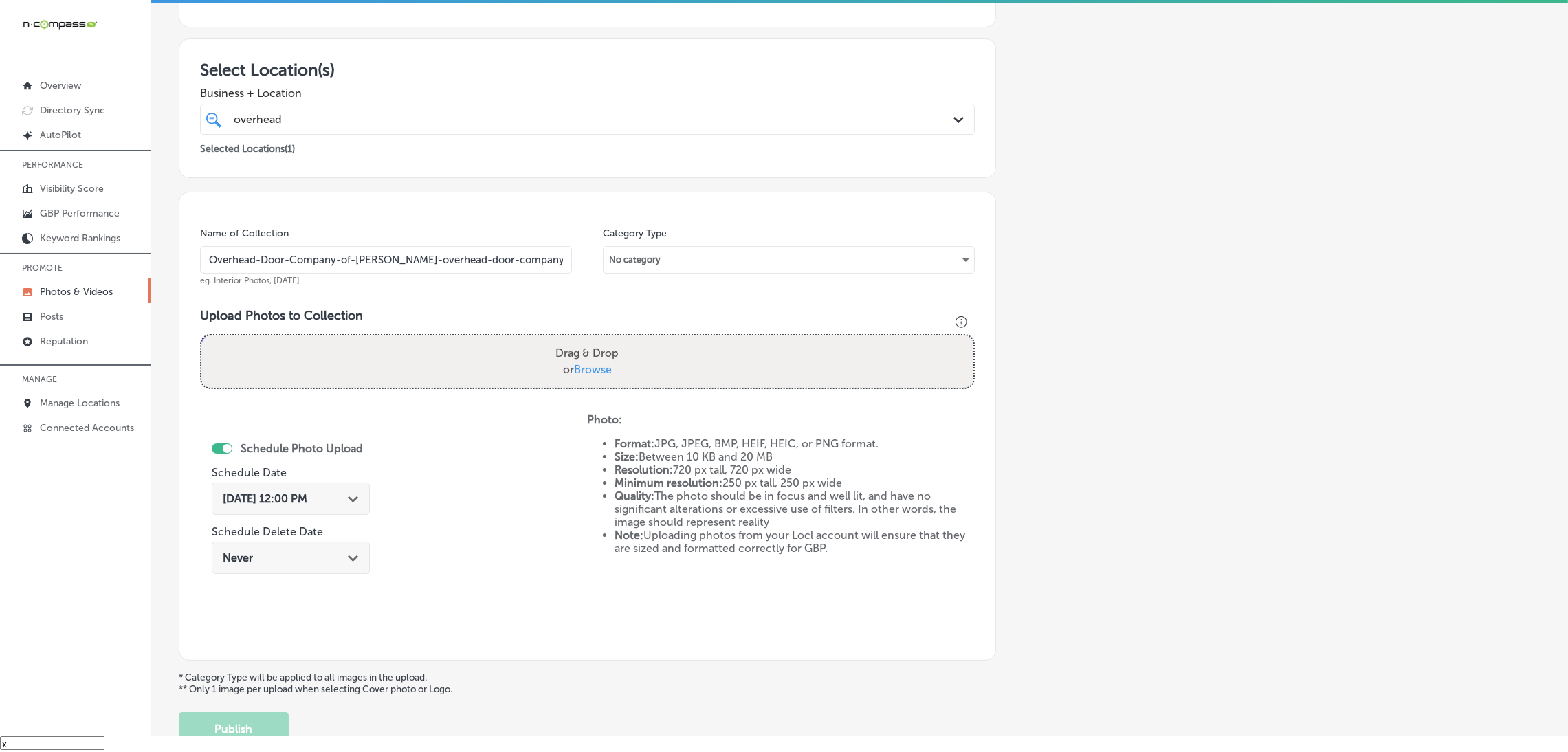
type input "Overhead-Door-Company-of-[PERSON_NAME]-overhead-door-company"
click at [558, 359] on label "Drag & Drop or Browse" at bounding box center [587, 361] width 74 height 44
click at [558, 340] on input "Drag & Drop or Browse" at bounding box center [587, 337] width 772 height 4
type input "C:\fakepath\Overhead Door Company of [PERSON_NAME] (23).jpg"
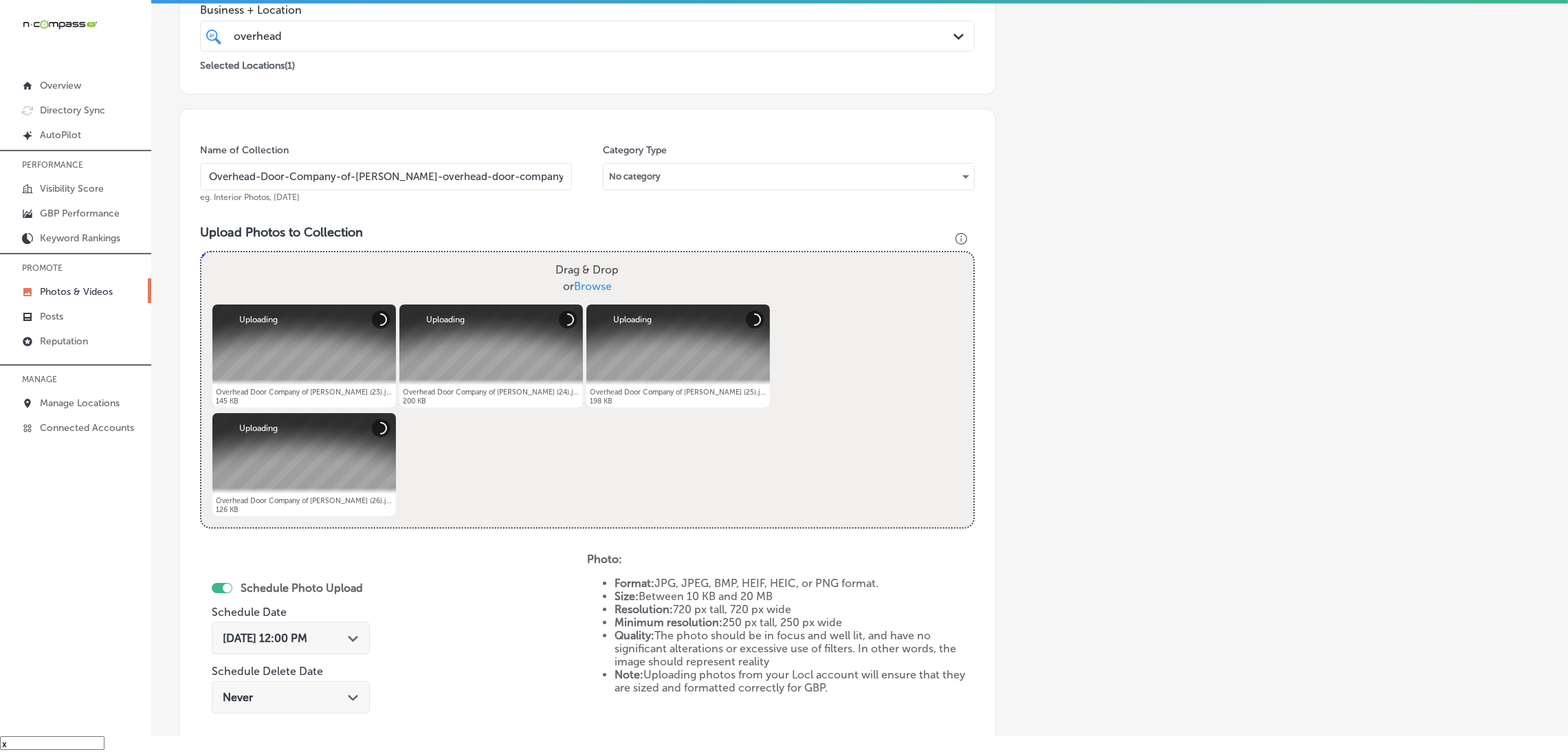
scroll to position [497, 0]
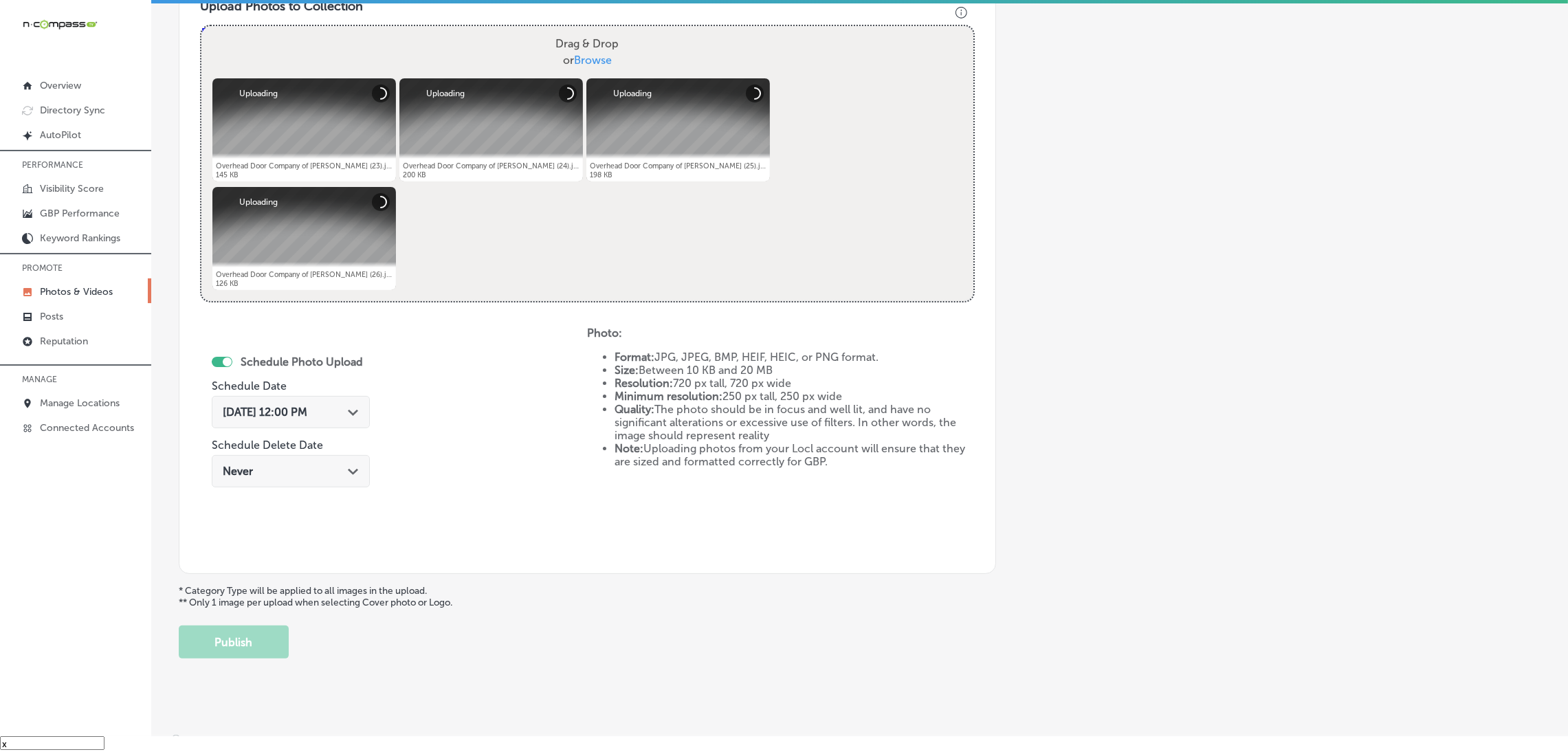
click at [278, 416] on span "[DATE] 12:00 PM" at bounding box center [265, 412] width 85 height 13
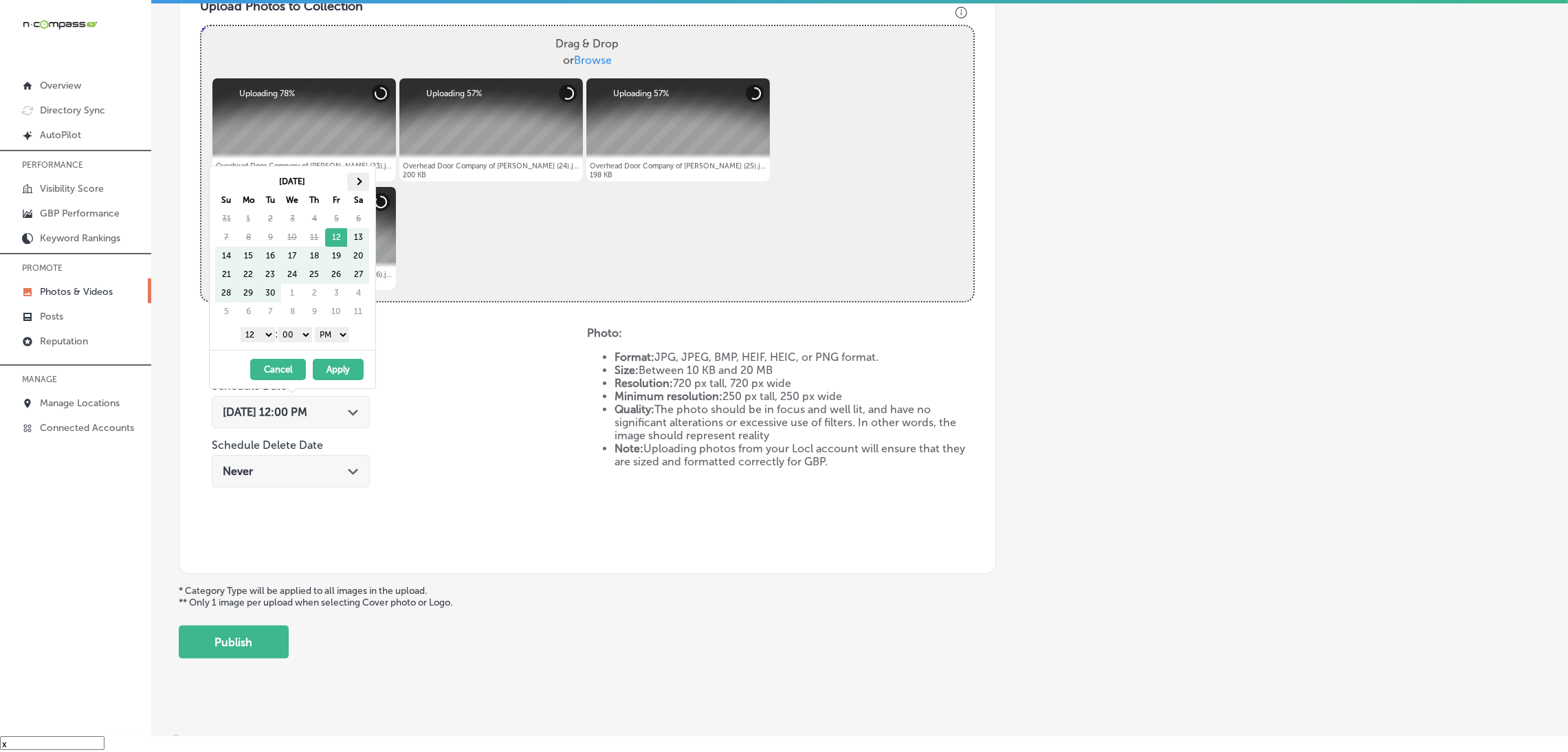
click at [352, 182] on th at bounding box center [358, 182] width 22 height 19
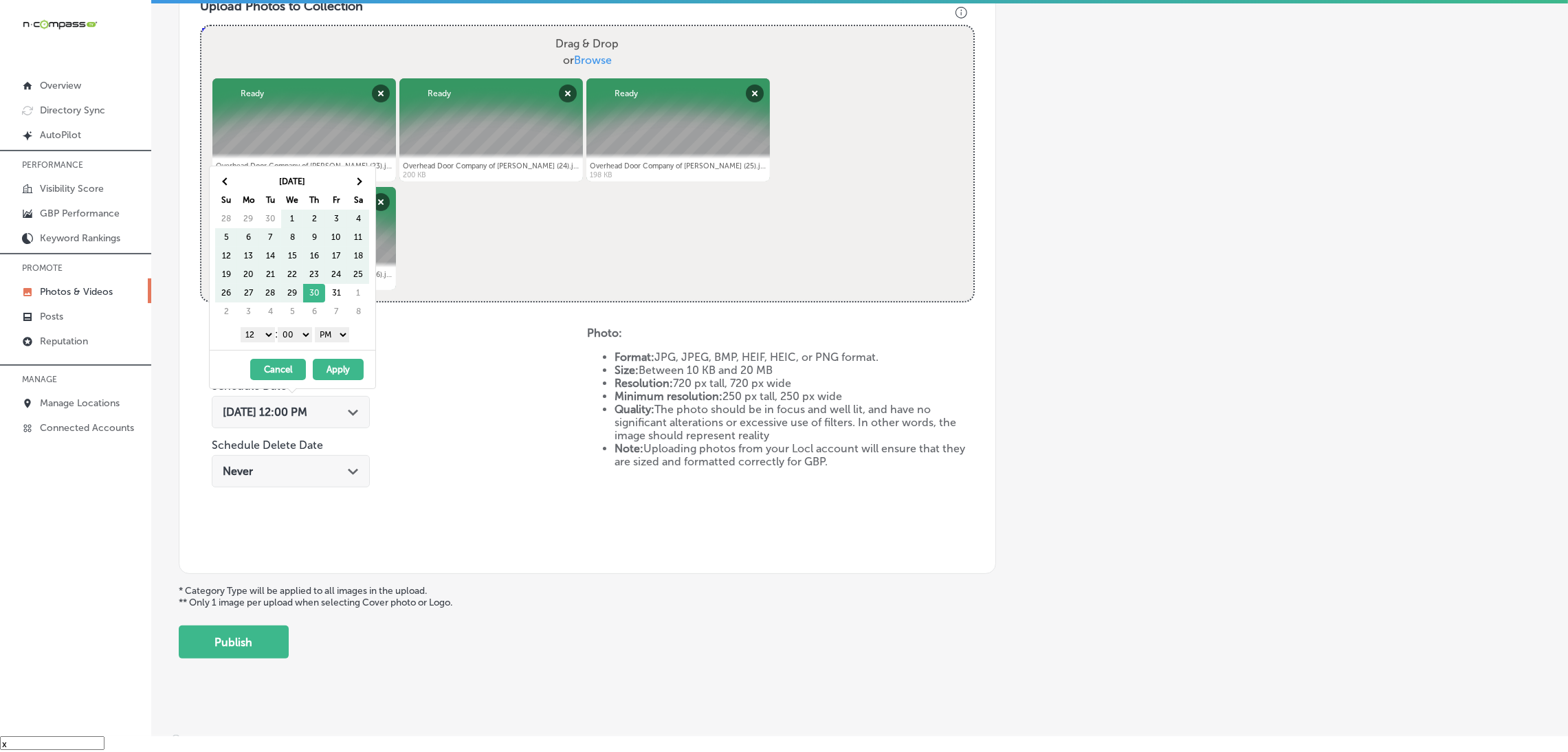
click at [352, 182] on th at bounding box center [358, 182] width 22 height 19
click at [225, 182] on span at bounding box center [226, 181] width 7 height 7
click at [257, 340] on select "1 2 3 4 5 6 7 8 9 10 11 12" at bounding box center [257, 335] width 35 height 15
click at [324, 369] on button "Apply" at bounding box center [338, 370] width 51 height 21
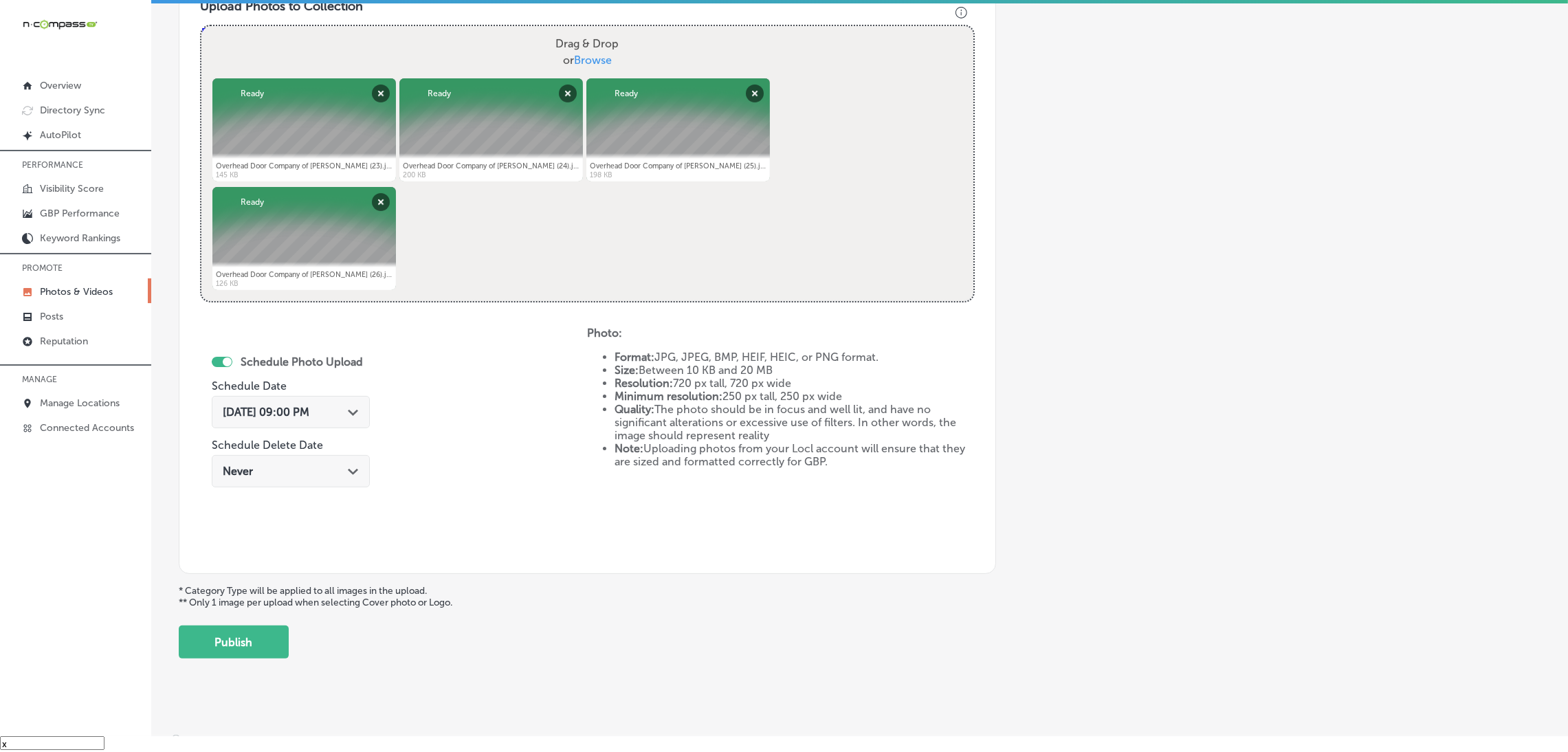
scroll to position [513, 0]
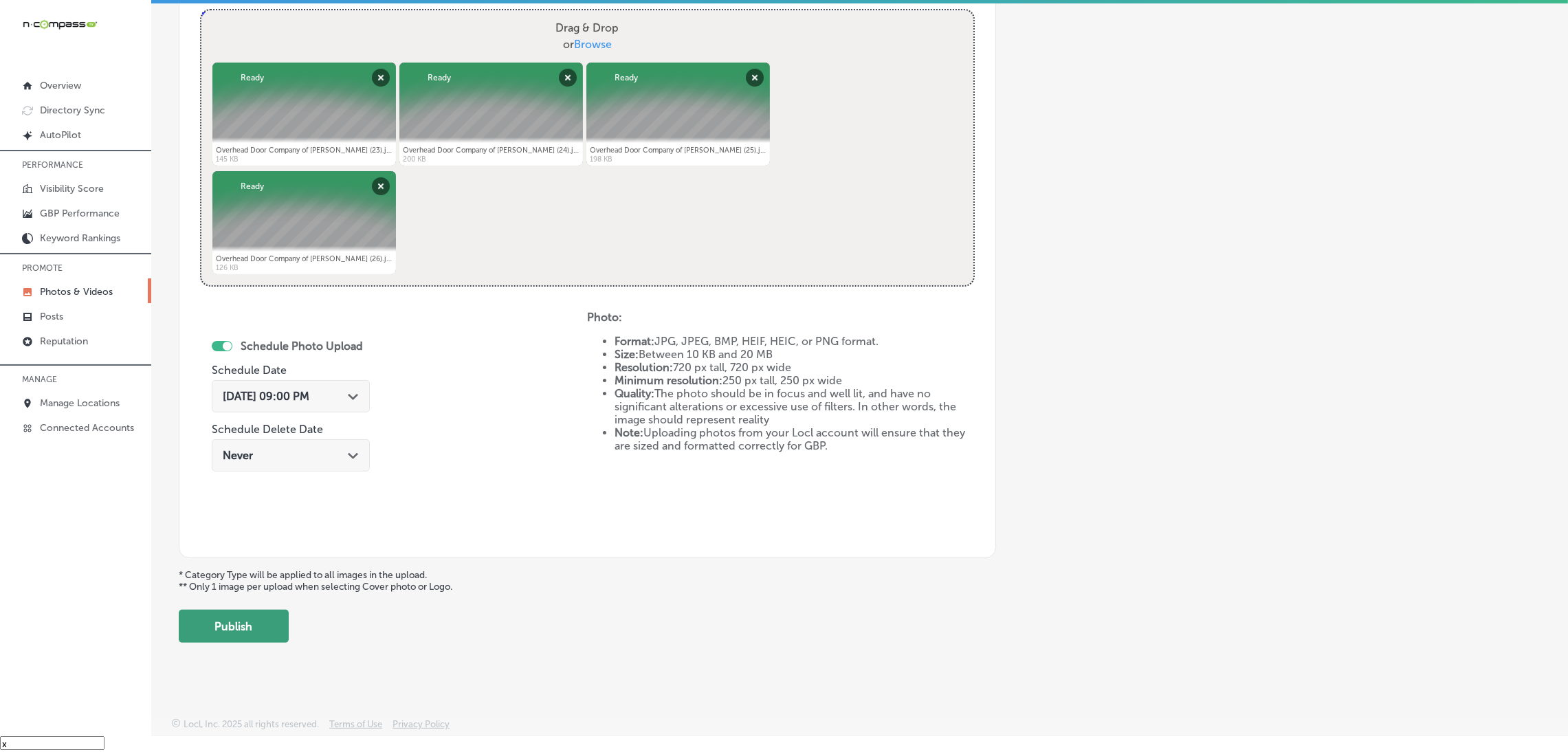
click at [254, 616] on button "Publish" at bounding box center [234, 626] width 110 height 33
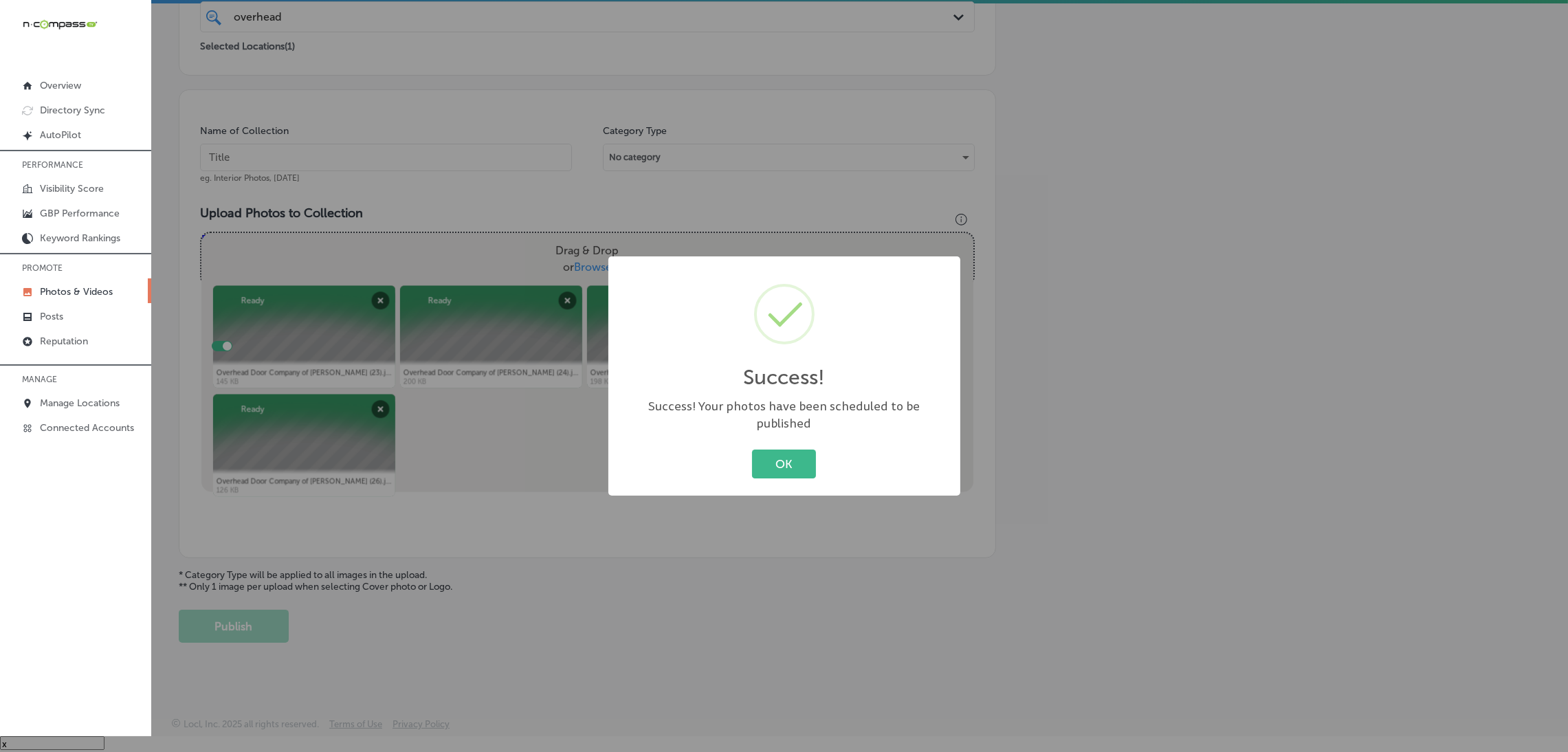
scroll to position [290, 0]
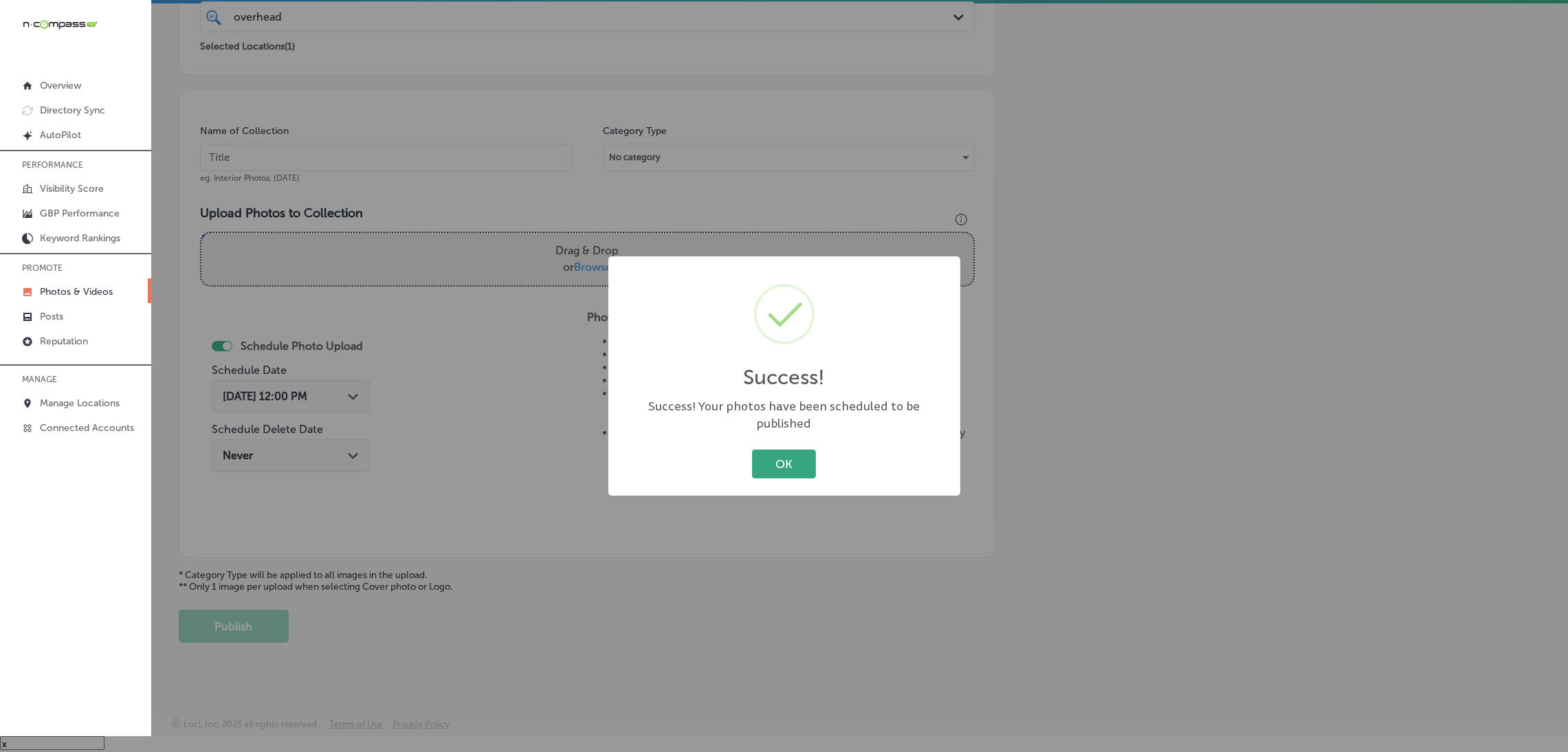
click at [801, 453] on button "OK" at bounding box center [784, 463] width 64 height 28
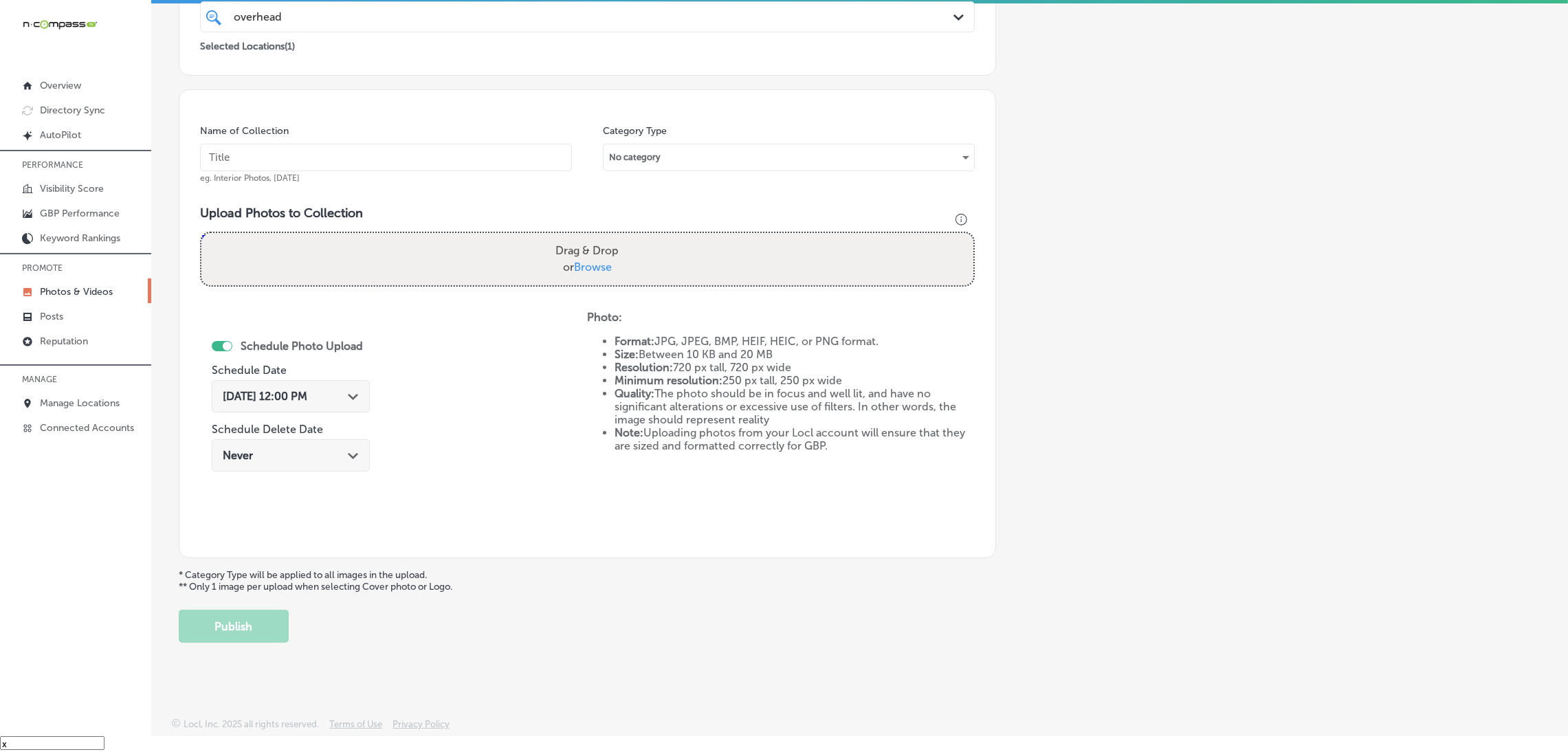
click at [370, 162] on input "text" at bounding box center [386, 157] width 372 height 27
paste input "Overhead-Door-Company-of-[PERSON_NAME]-overhead-door-company"
type input "Overhead-Door-Company-of-[PERSON_NAME]-overhead-door-company"
click at [550, 265] on label "Drag & Drop or Browse" at bounding box center [587, 259] width 74 height 44
click at [547, 237] on input "Drag & Drop or Browse" at bounding box center [587, 235] width 772 height 4
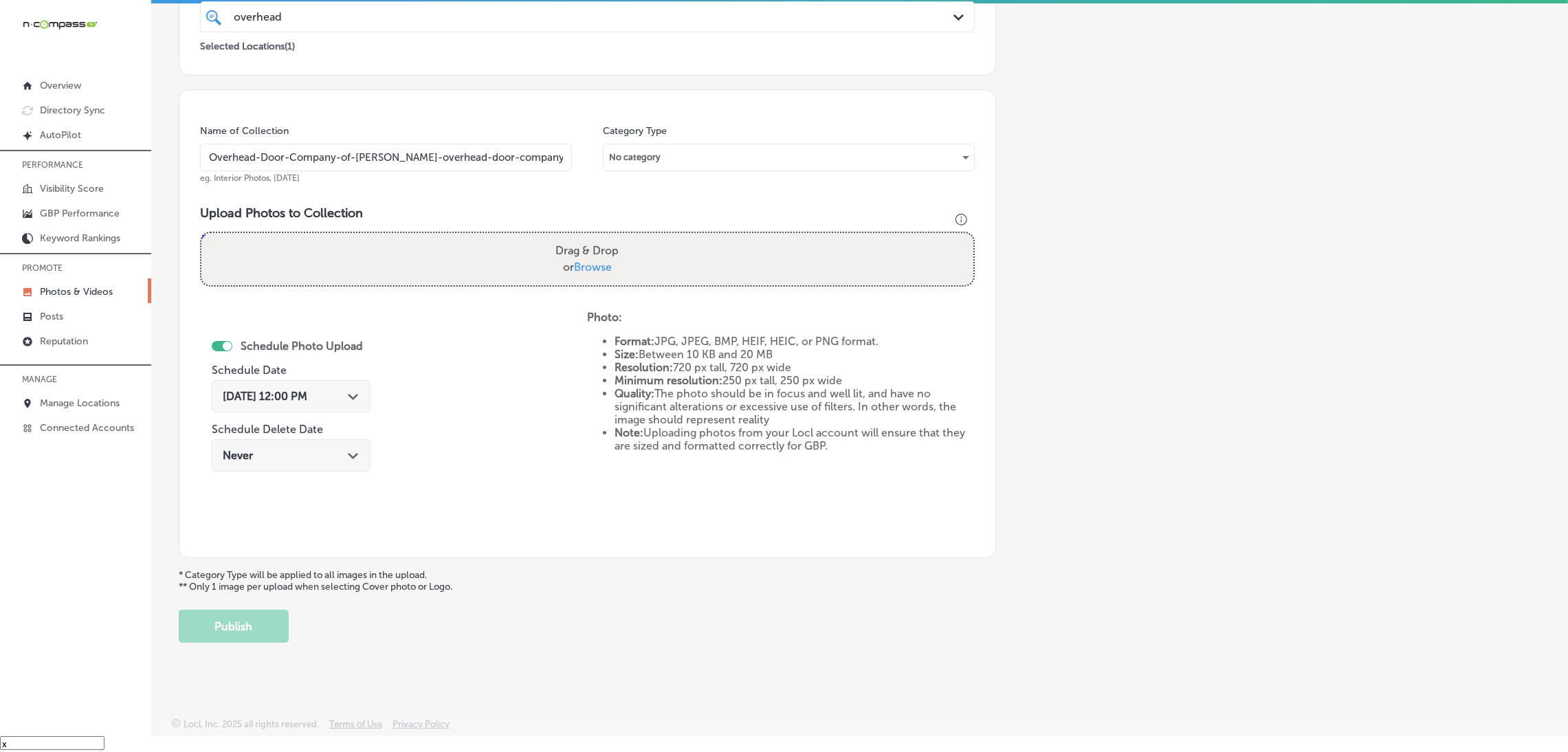
type input "C:\fakepath\Overhead Door Company of [PERSON_NAME] (27).jpg"
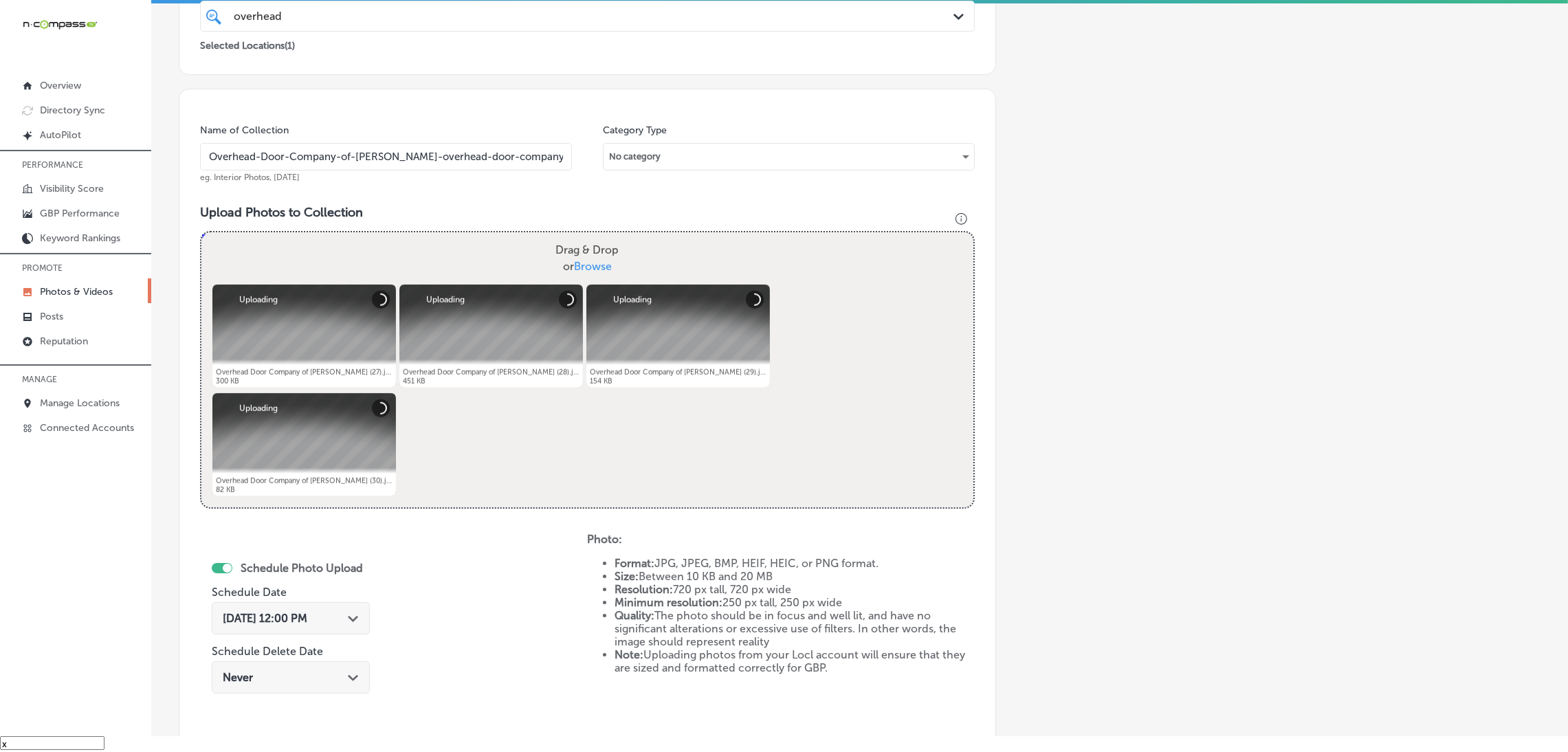
scroll to position [497, 0]
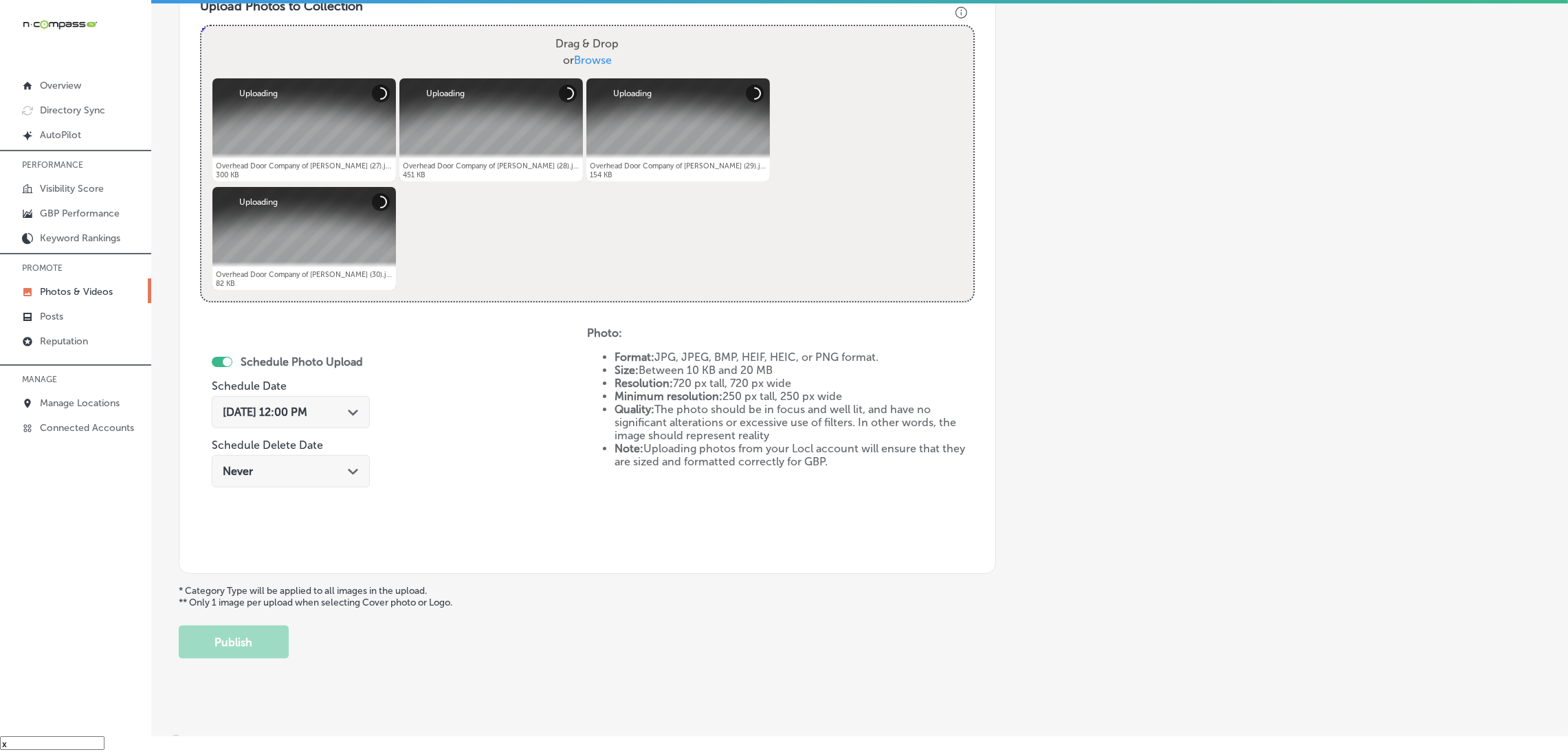
click at [281, 402] on div "[DATE] 12:00 PM Path Created with Sketch." at bounding box center [291, 412] width 158 height 32
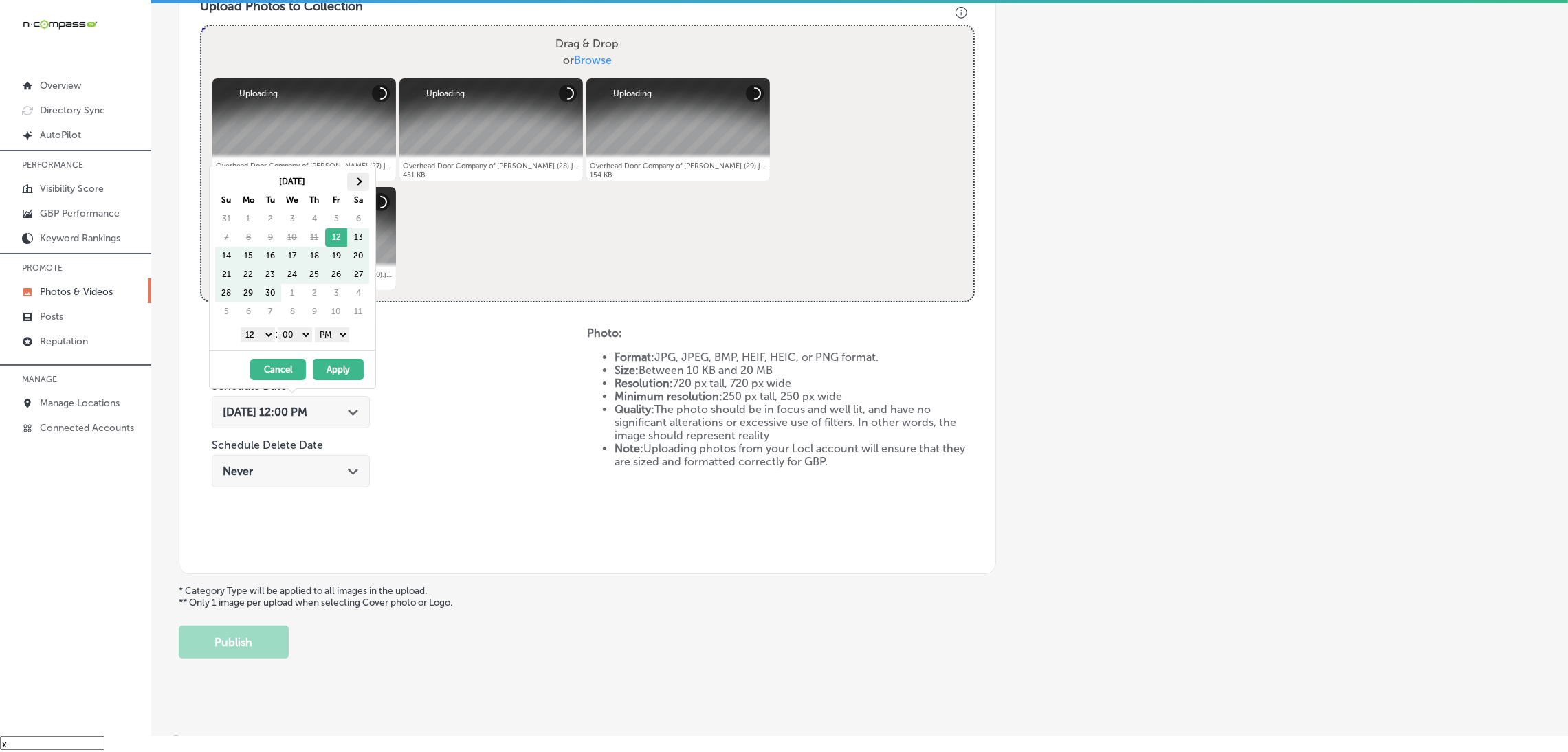
click at [357, 178] on th at bounding box center [358, 182] width 22 height 19
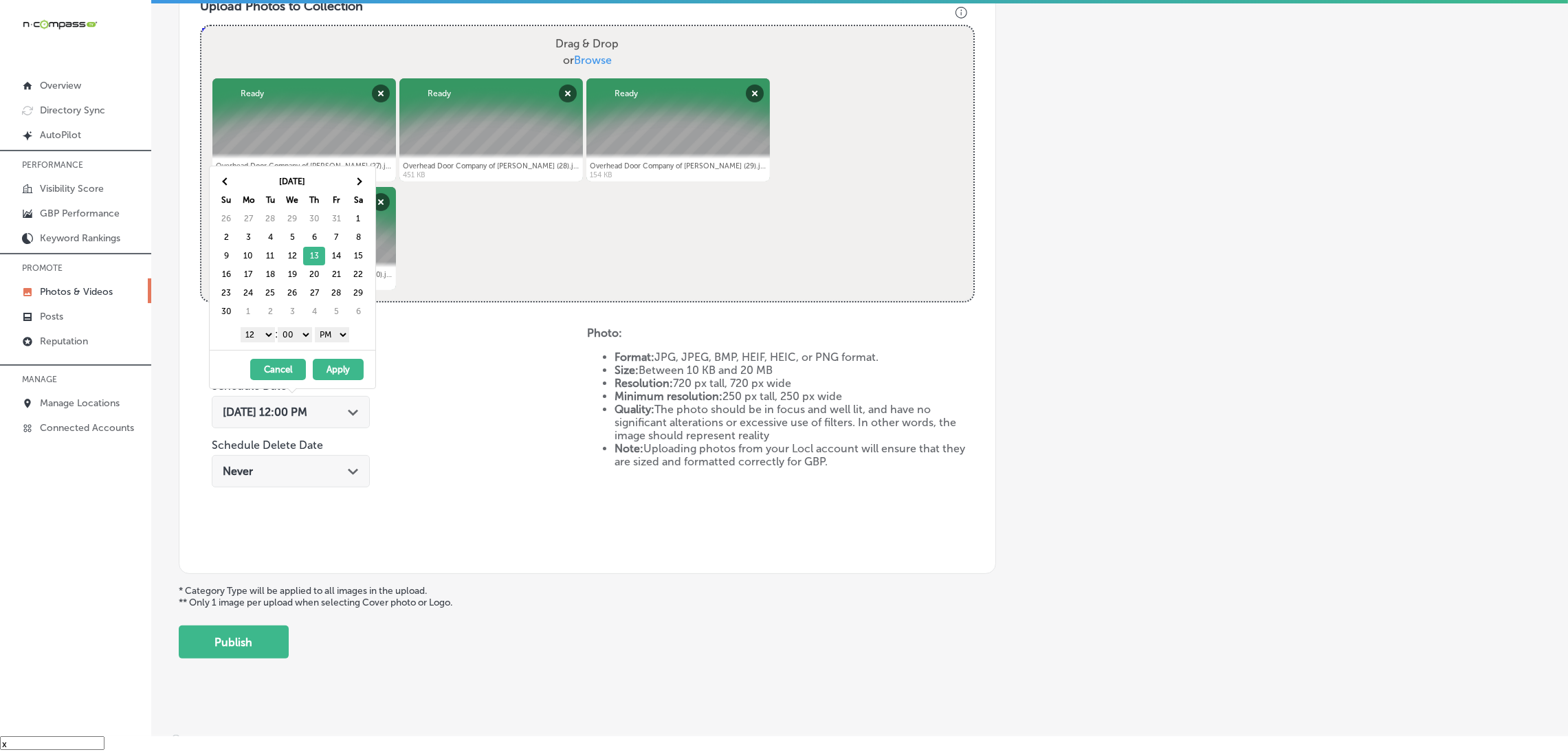
click at [261, 340] on select "1 2 3 4 5 6 7 8 9 10 11 12" at bounding box center [257, 335] width 35 height 15
click at [332, 370] on button "Apply" at bounding box center [338, 370] width 51 height 21
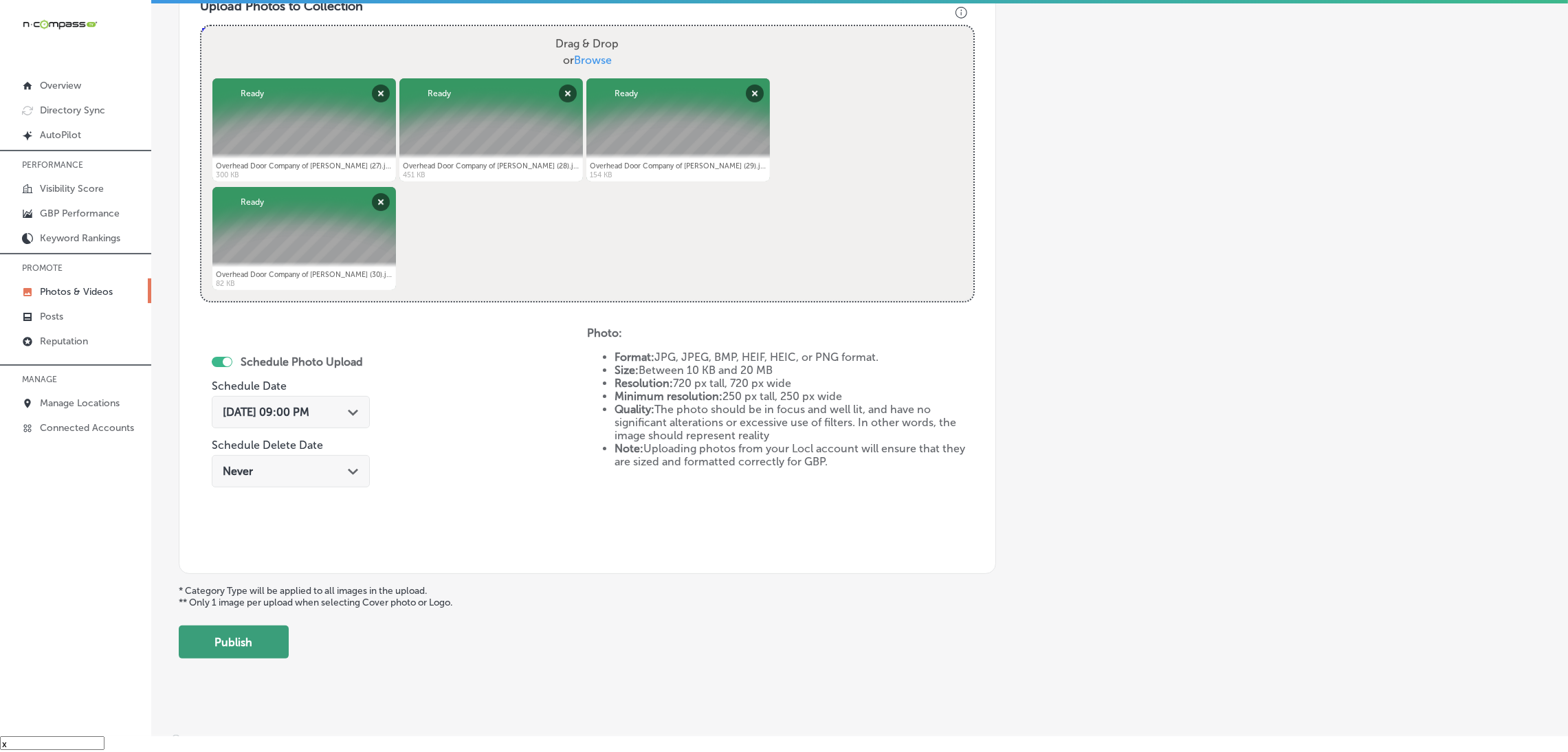
click at [249, 634] on button "Publish" at bounding box center [234, 641] width 110 height 33
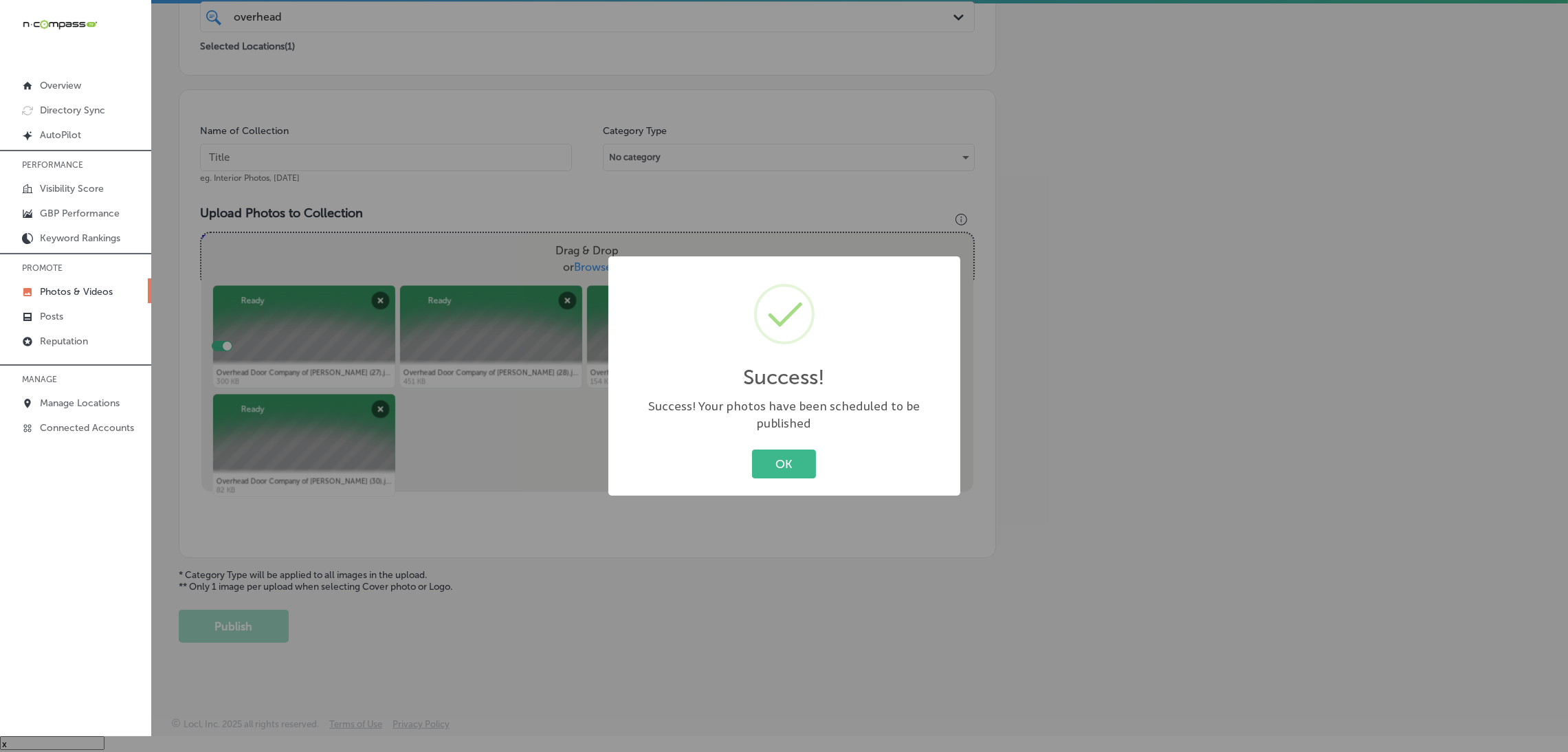
scroll to position [290, 0]
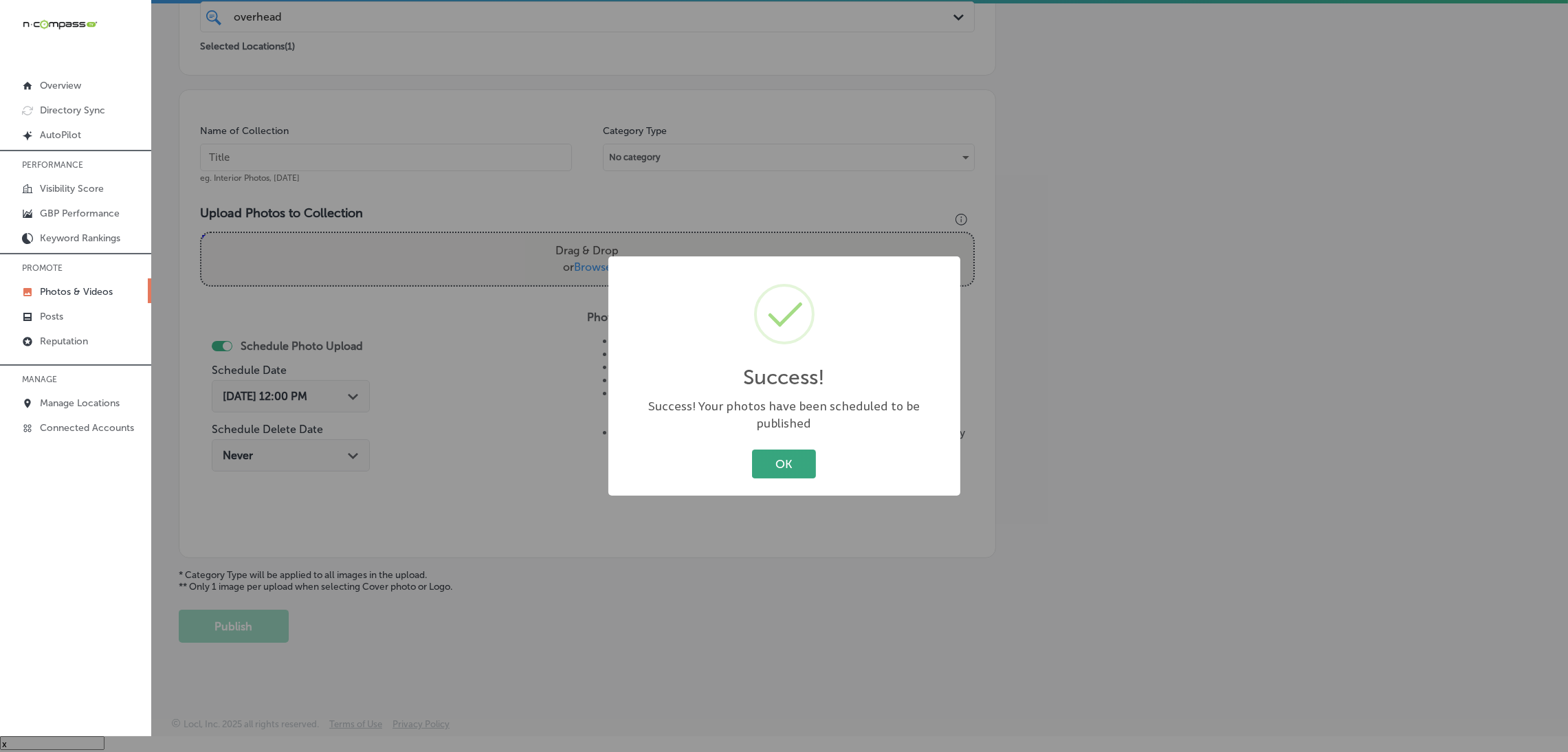
click at [795, 458] on button "OK" at bounding box center [784, 463] width 64 height 28
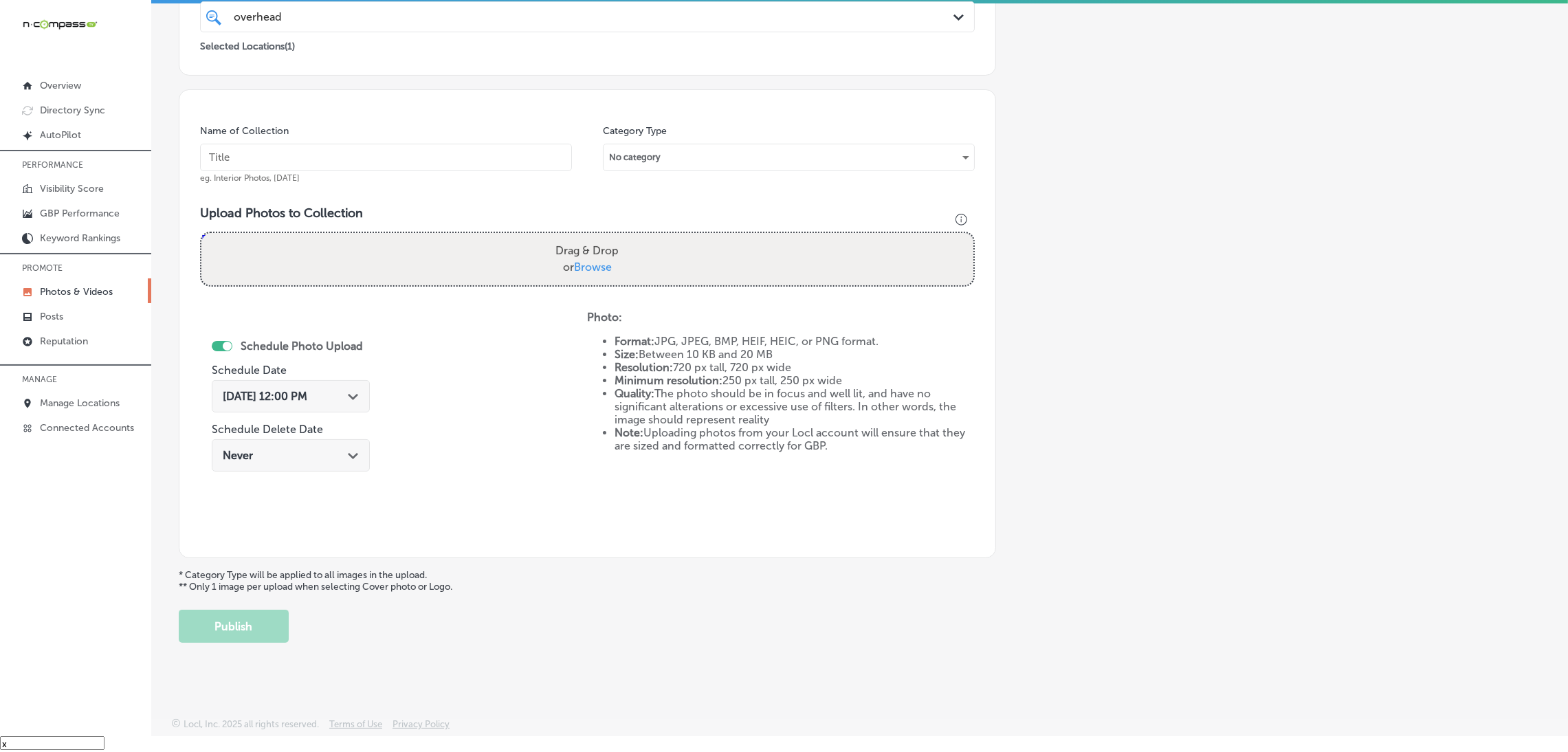
click at [422, 154] on input "text" at bounding box center [386, 157] width 372 height 27
paste input "Overhead-Door-Company-of-[PERSON_NAME]-overhead-door-company"
type input "Overhead-Door-Company-of-[PERSON_NAME]-overhead-door-company"
click at [560, 260] on label "Drag & Drop or Browse" at bounding box center [587, 259] width 74 height 44
click at [560, 237] on input "Drag & Drop or Browse" at bounding box center [587, 235] width 772 height 4
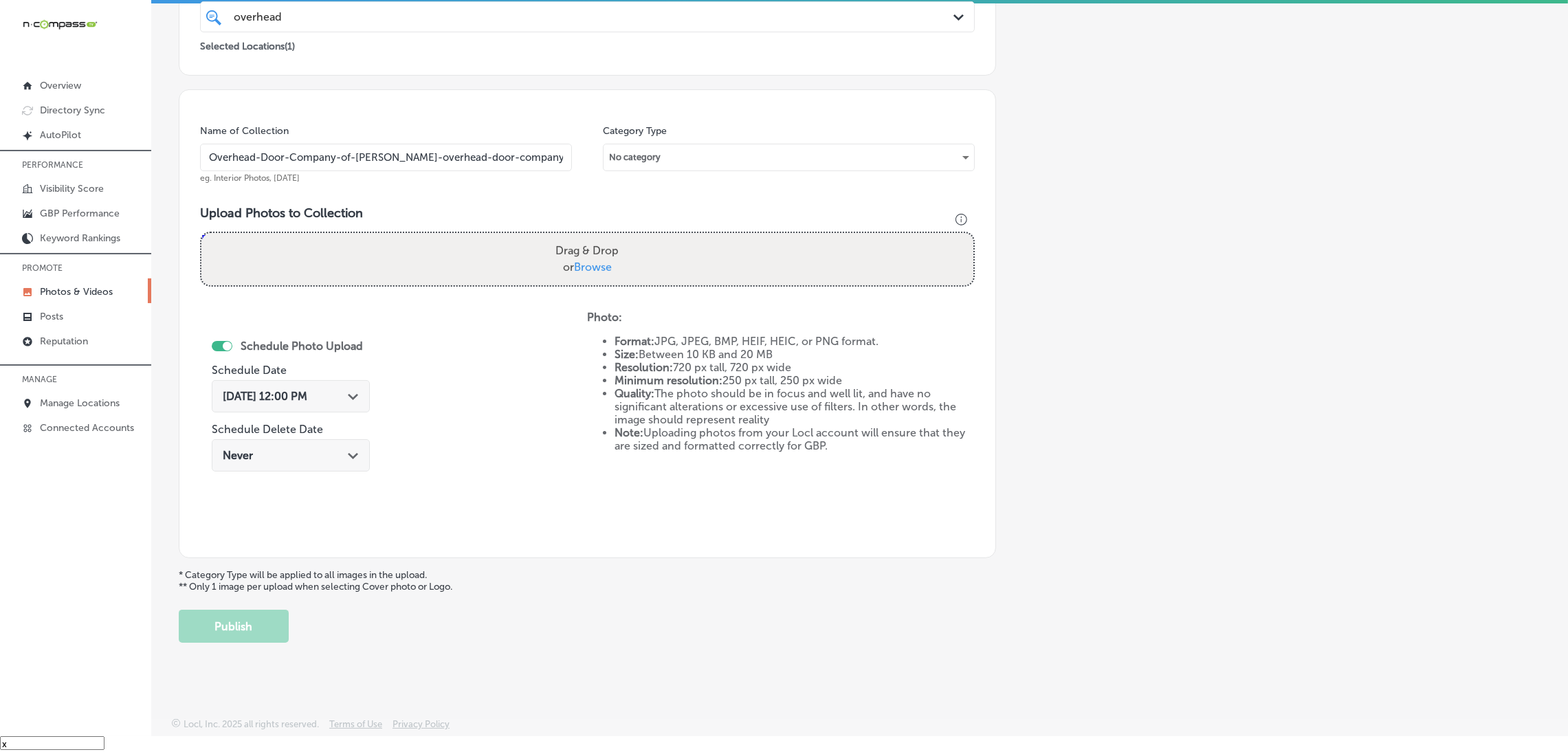
type input "C:\fakepath\Overhead Door Company of [PERSON_NAME] (31).jpg"
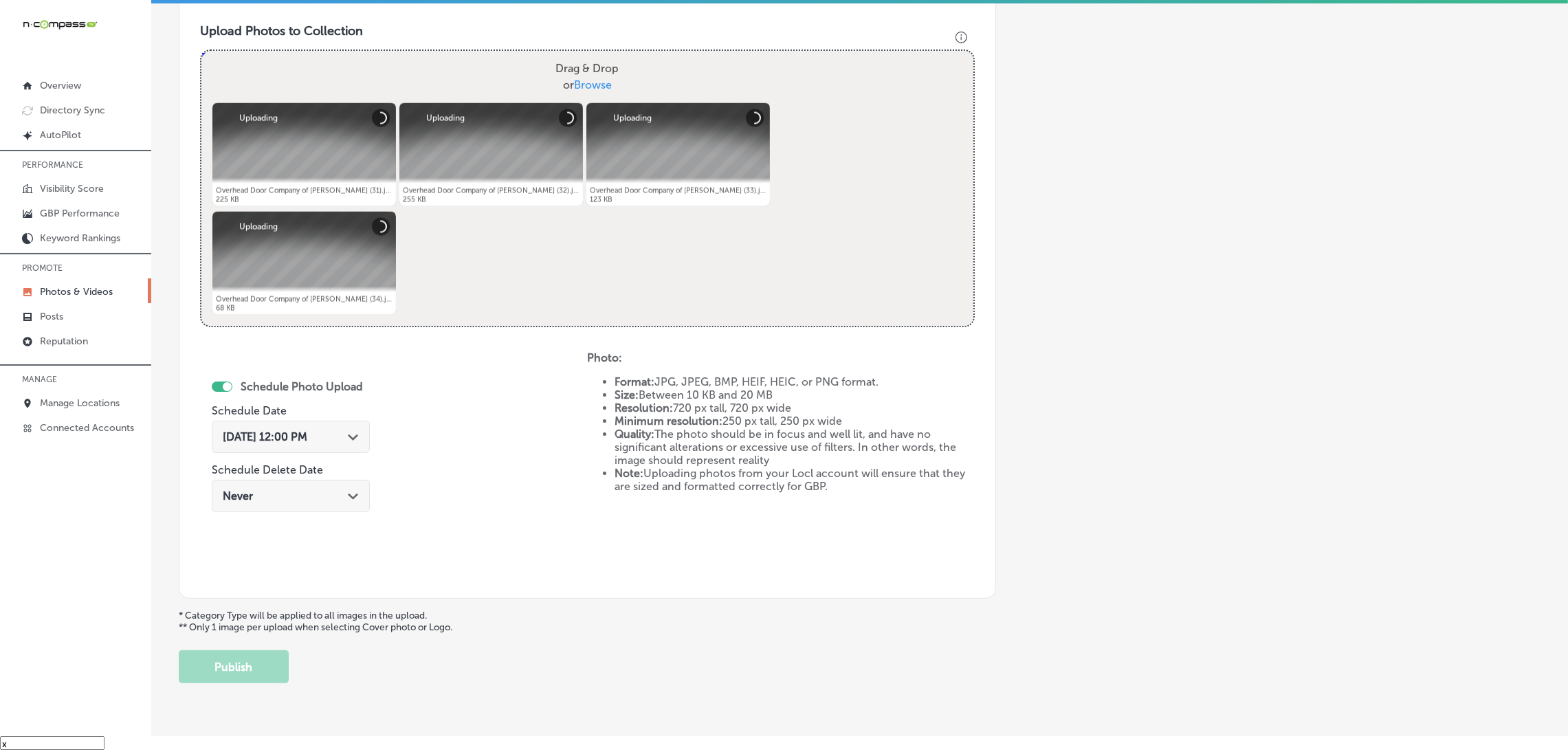
scroll to position [497, 0]
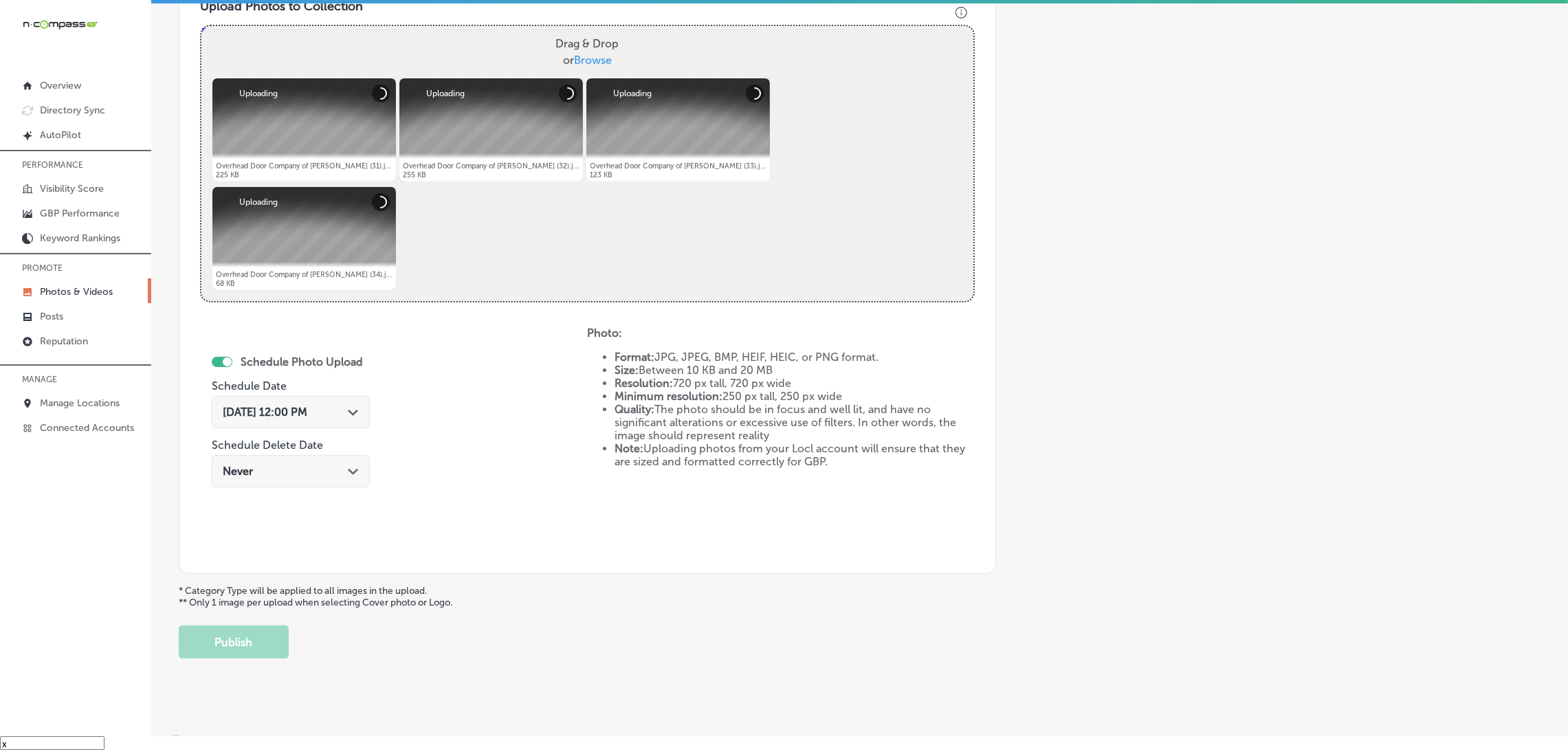
drag, startPoint x: 249, startPoint y: 412, endPoint x: 241, endPoint y: 412, distance: 8.0
click at [249, 412] on span "[DATE] 12:00 PM" at bounding box center [265, 412] width 85 height 13
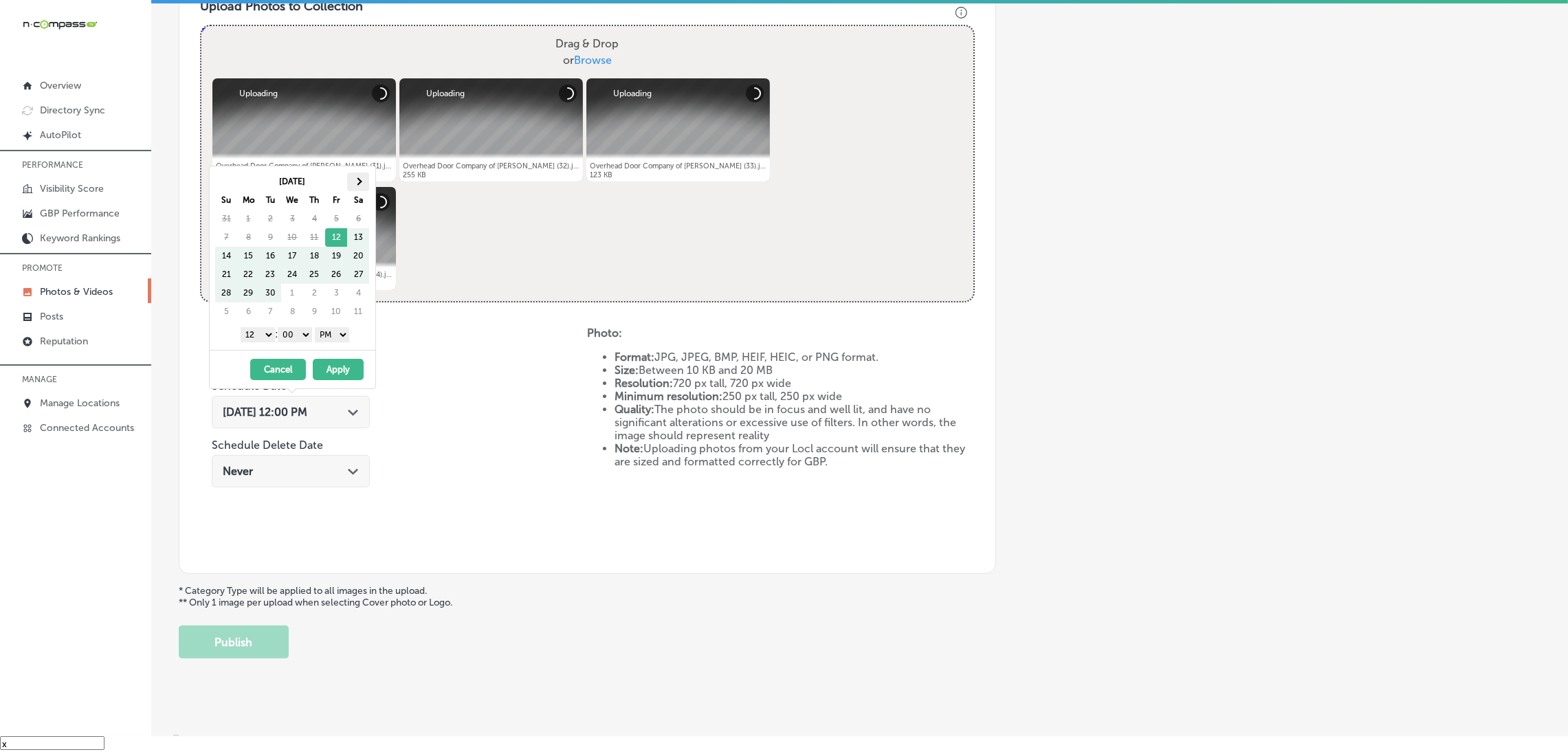
click at [355, 181] on span at bounding box center [358, 181] width 7 height 7
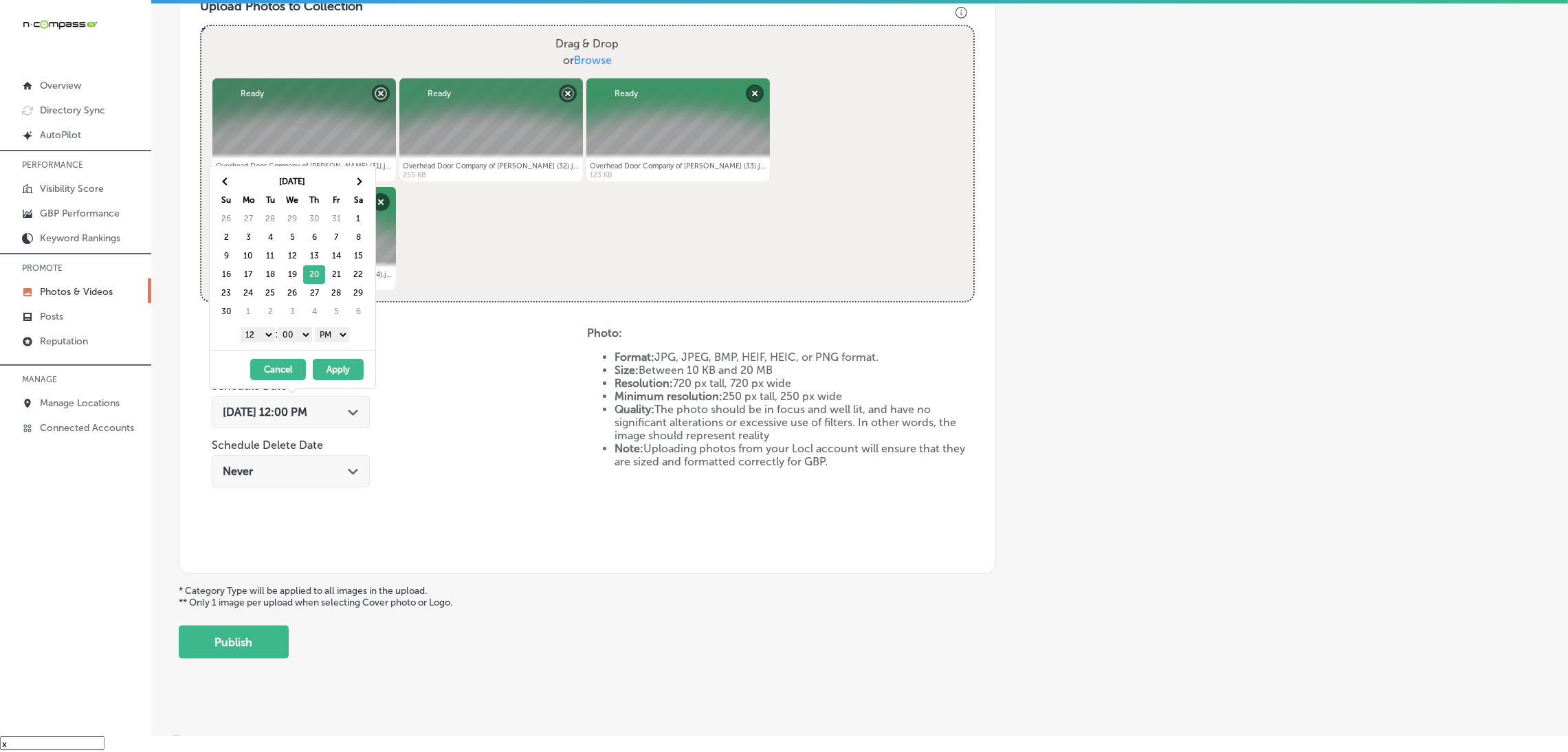
click at [247, 336] on select "1 2 3 4 5 6 7 8 9 10 11 12" at bounding box center [257, 335] width 35 height 15
click at [331, 369] on button "Apply" at bounding box center [338, 370] width 51 height 21
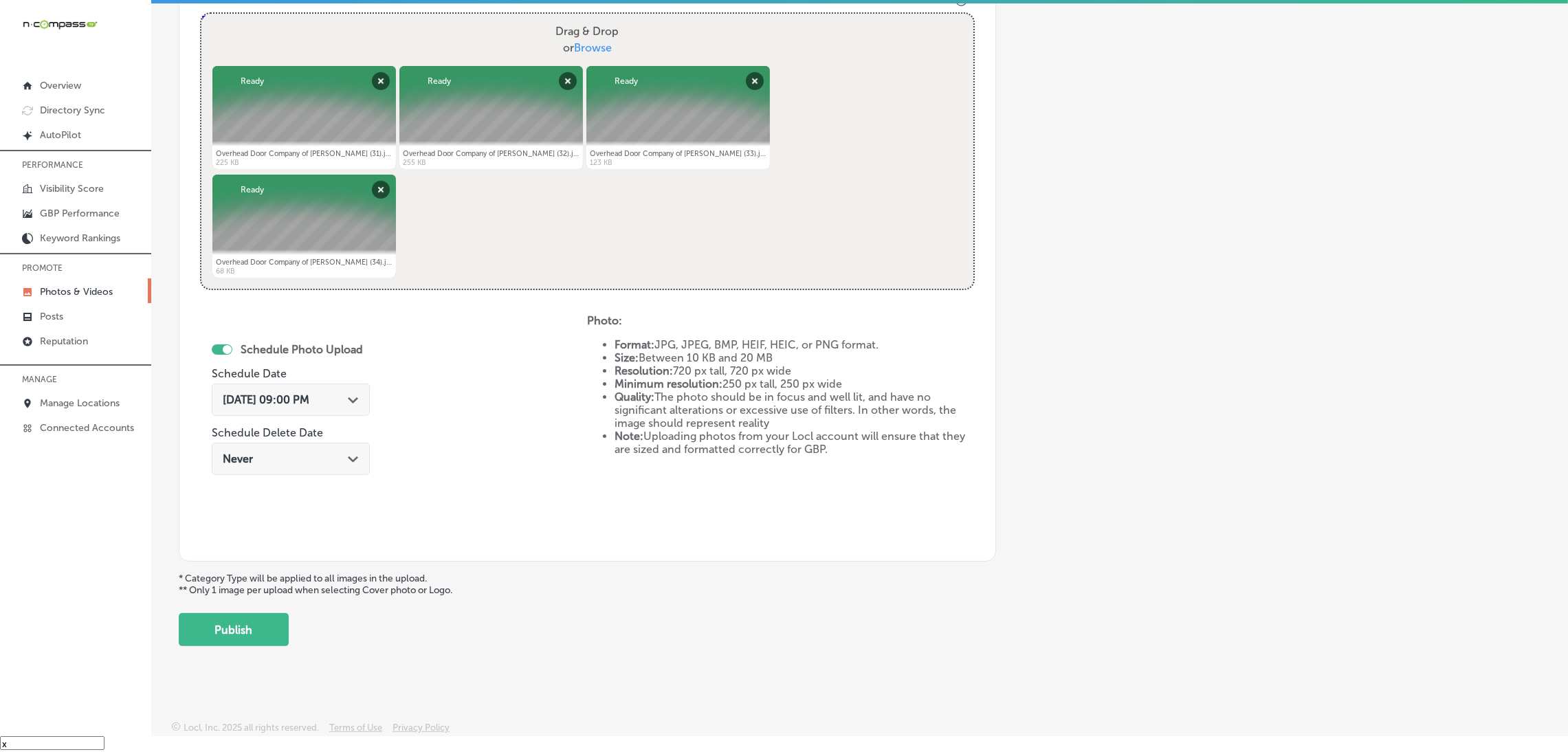
scroll to position [513, 0]
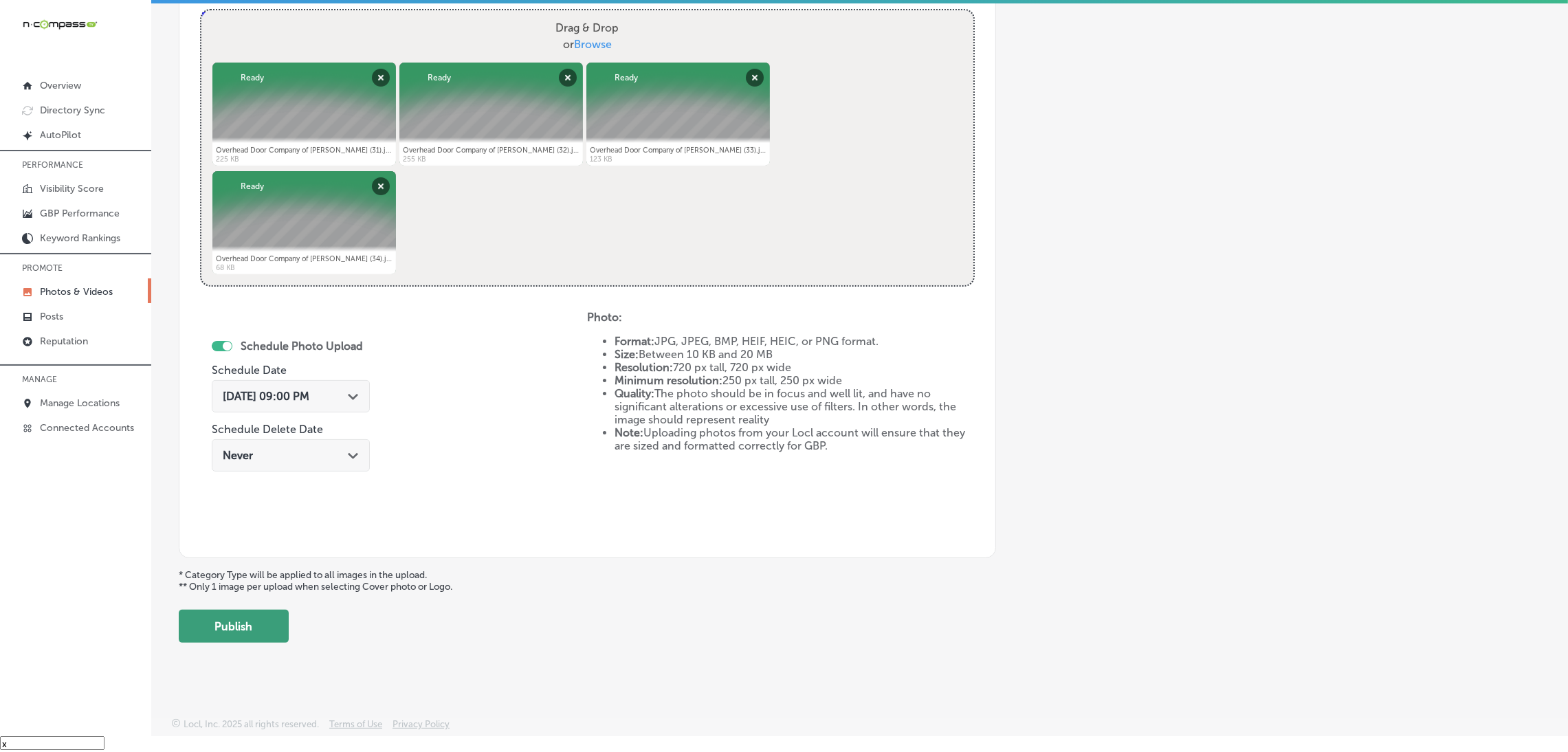
click at [221, 628] on button "Publish" at bounding box center [234, 626] width 110 height 33
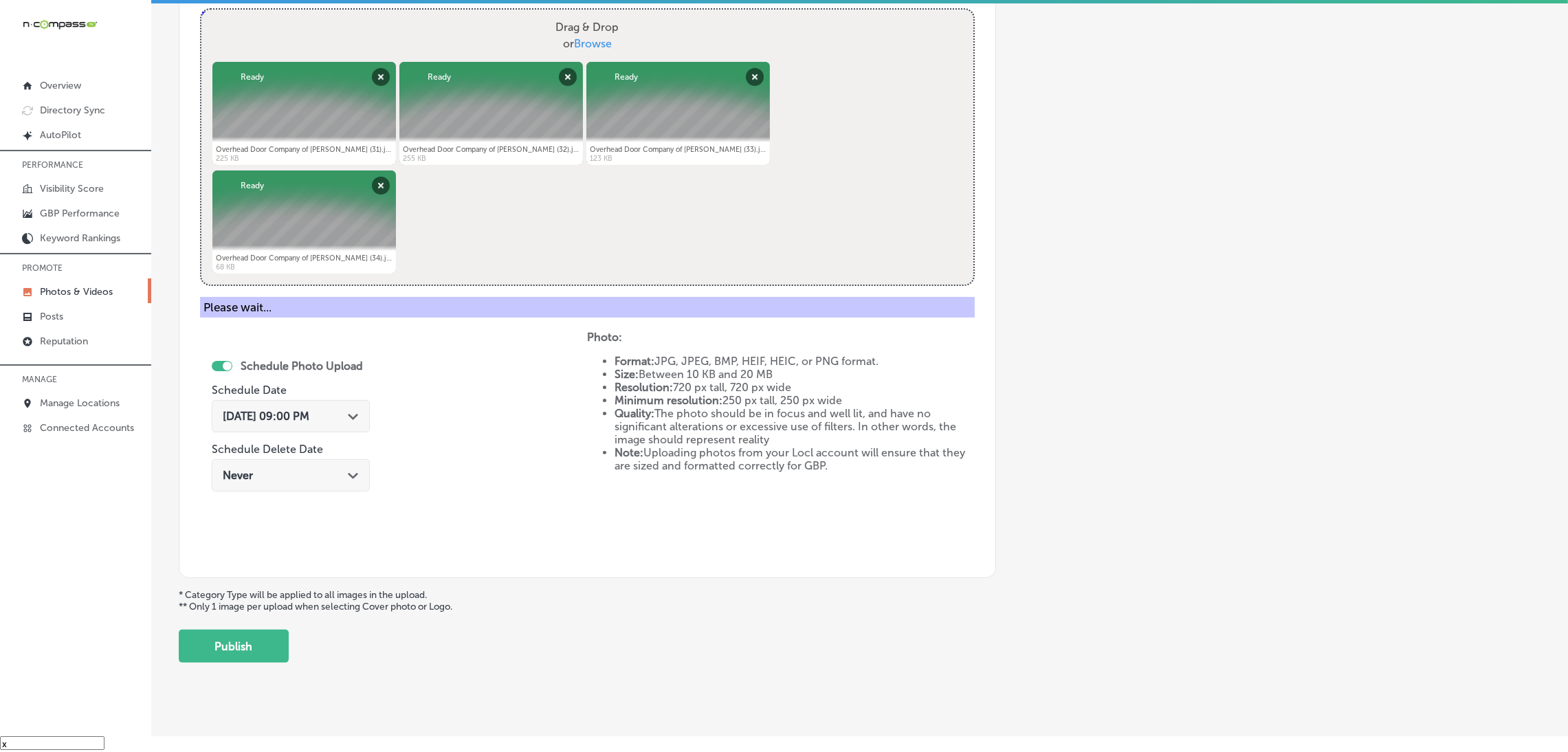
scroll to position [290, 0]
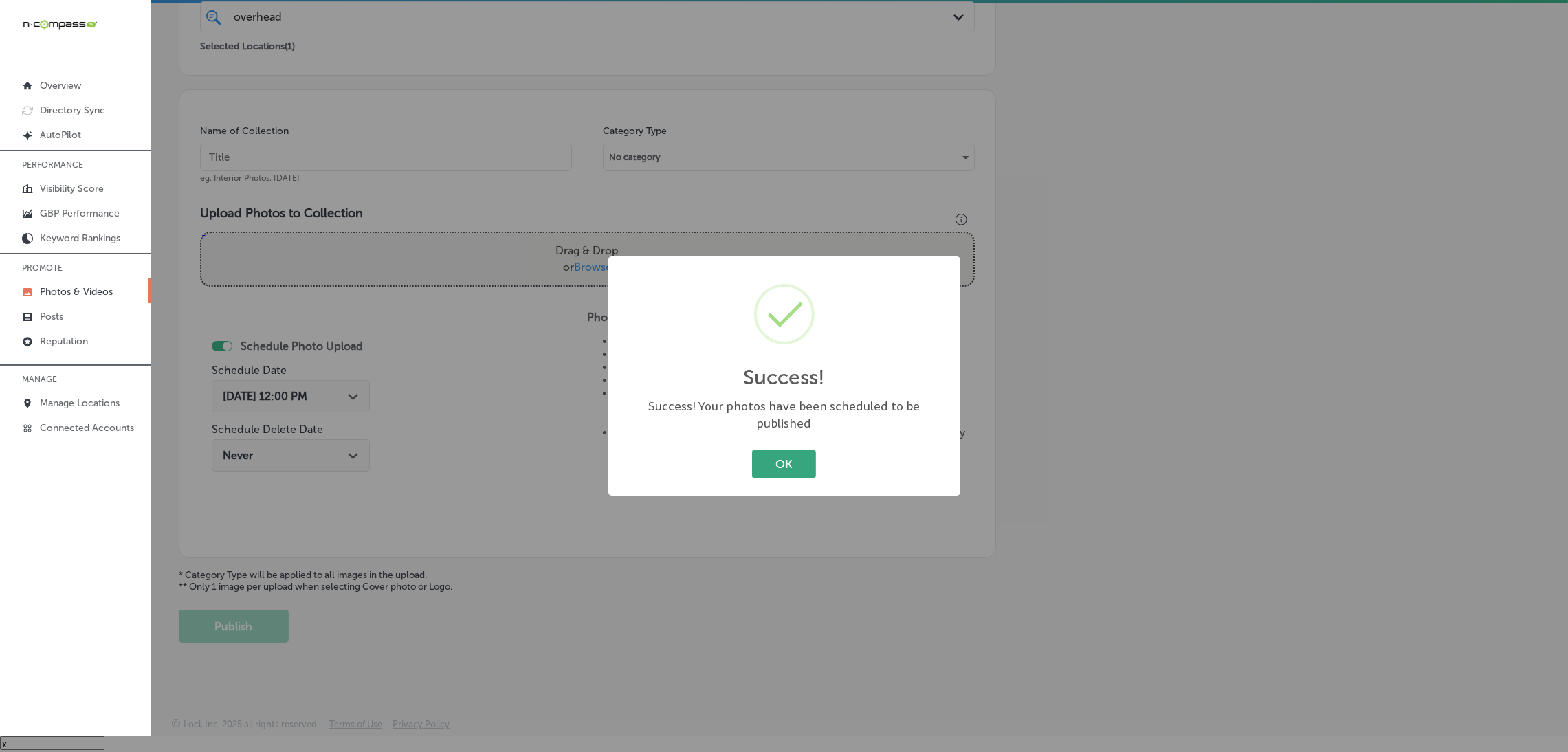
click at [779, 455] on button "OK" at bounding box center [784, 463] width 64 height 28
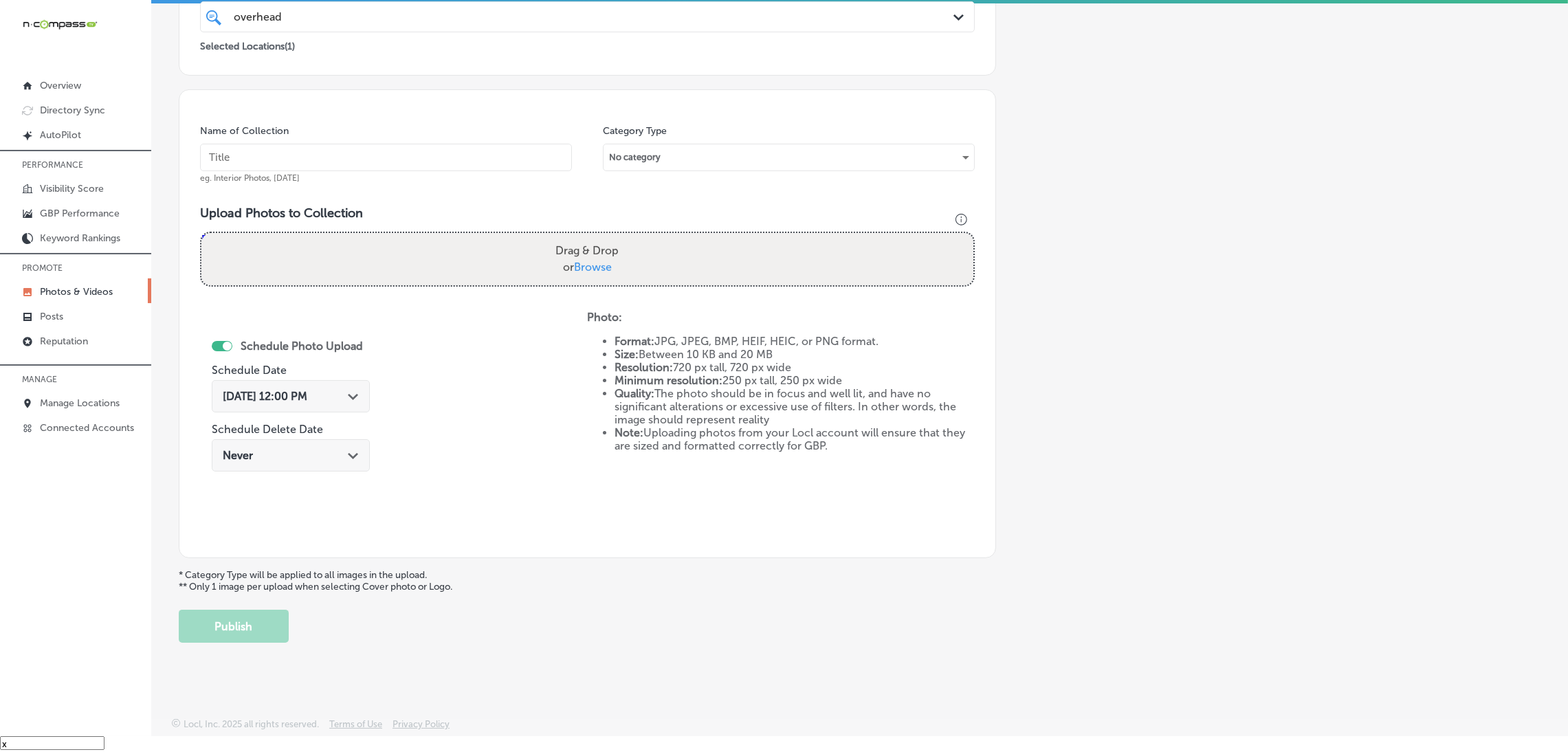
click at [403, 161] on input "text" at bounding box center [386, 157] width 372 height 27
paste input "Overhead-Door-Company-of-[PERSON_NAME]-overhead-door-company"
type input "Overhead-Door-Company-of-[PERSON_NAME]-overhead-door-company"
click at [589, 278] on label "Drag & Drop or Browse" at bounding box center [587, 259] width 74 height 44
click at [589, 237] on input "Drag & Drop or Browse" at bounding box center [587, 235] width 772 height 4
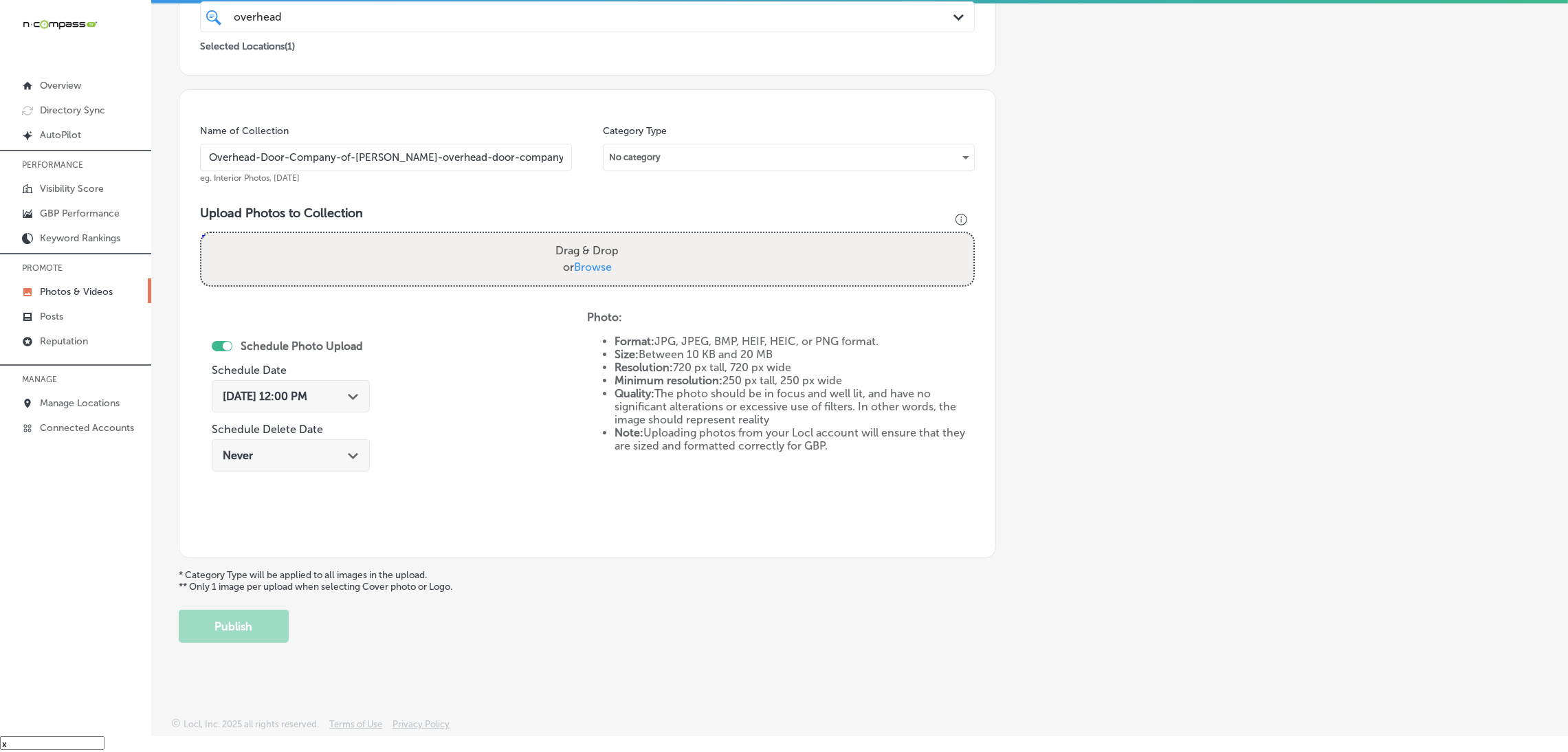
type input "C:\fakepath\Overhead Door Company of [PERSON_NAME] (35).jpg"
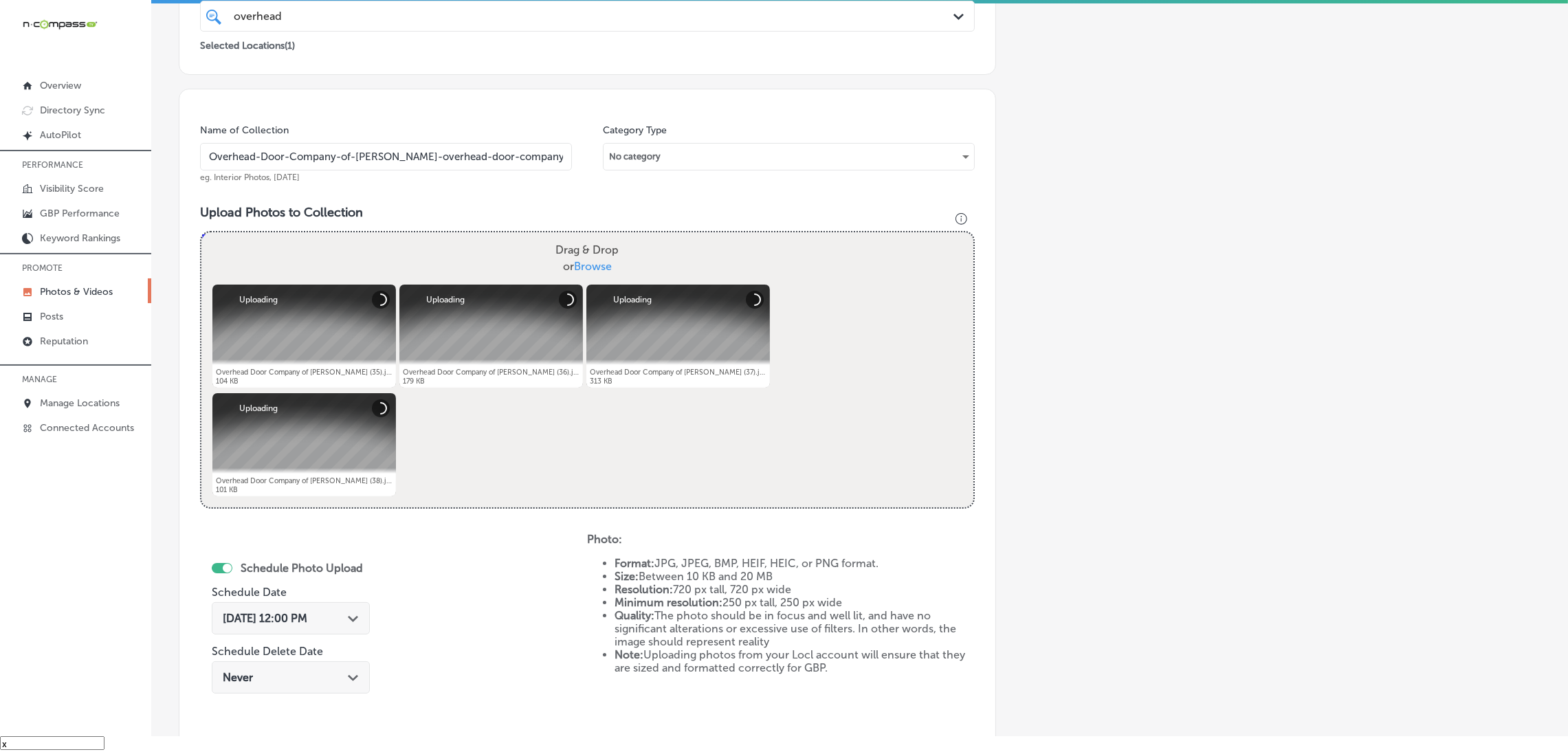
click at [287, 624] on span "[DATE] 12:00 PM" at bounding box center [265, 618] width 85 height 13
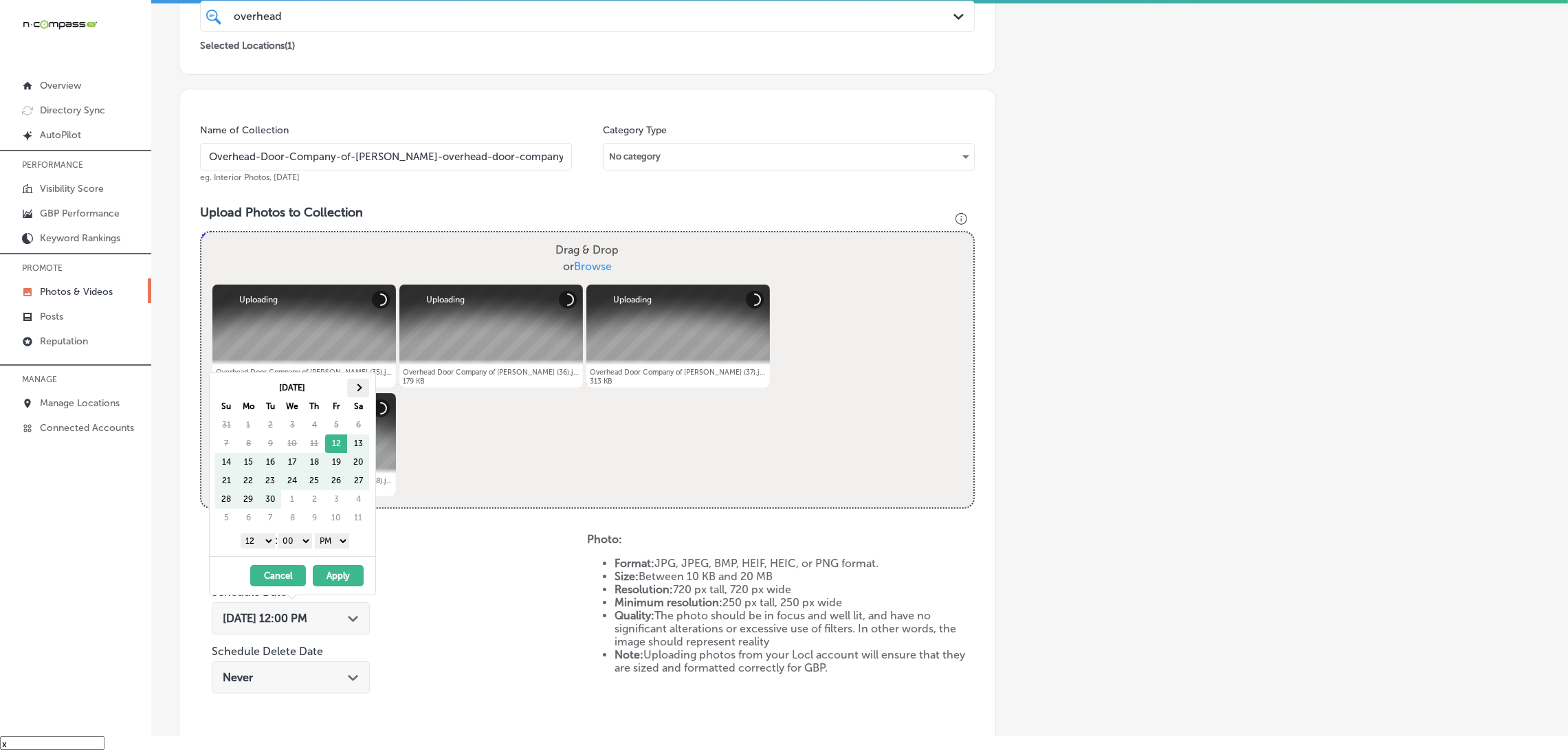
click at [358, 388] on span at bounding box center [358, 386] width 7 height 7
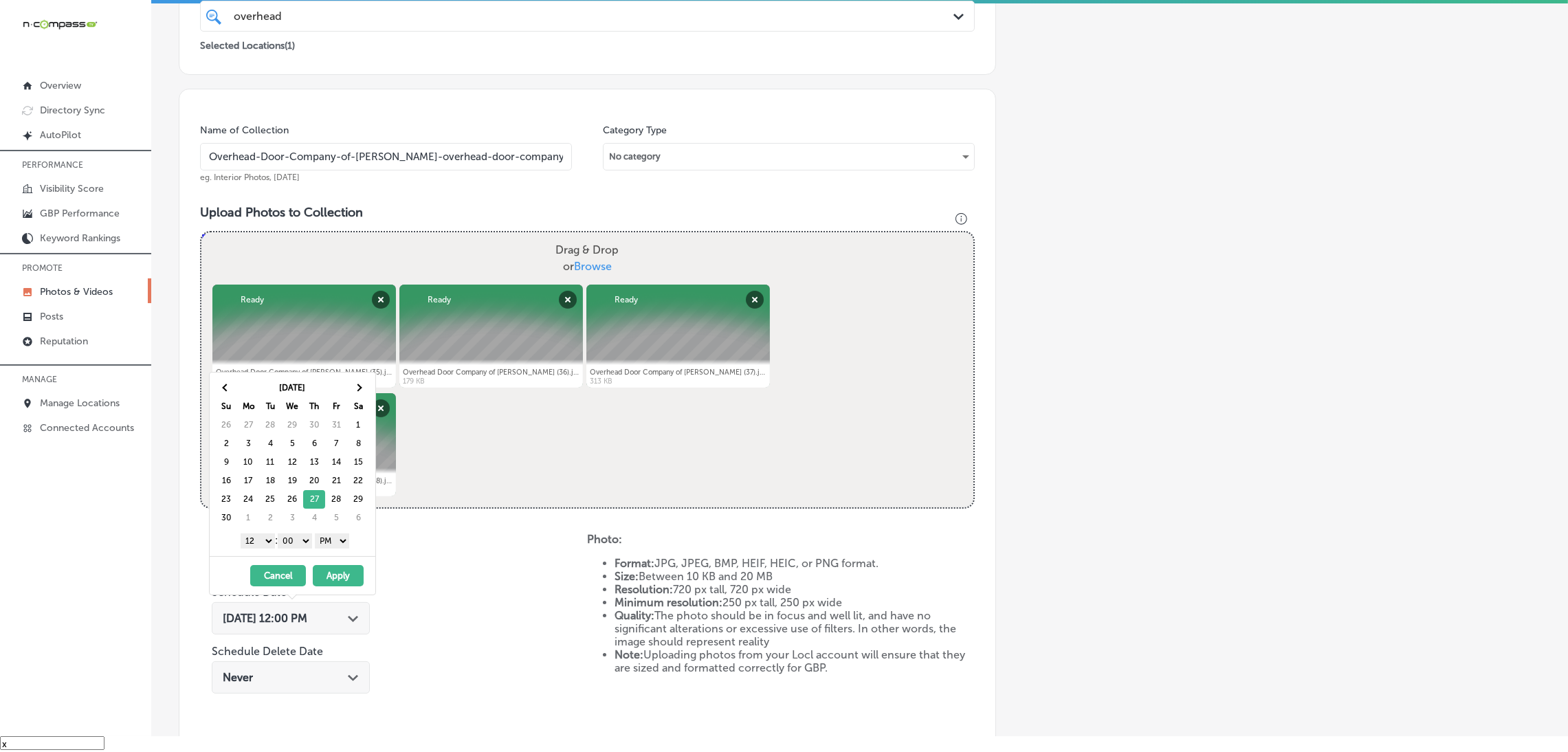
click at [258, 548] on select "1 2 3 4 5 6 7 8 9 10 11 12" at bounding box center [257, 541] width 35 height 15
click at [348, 583] on button "Apply" at bounding box center [338, 575] width 51 height 21
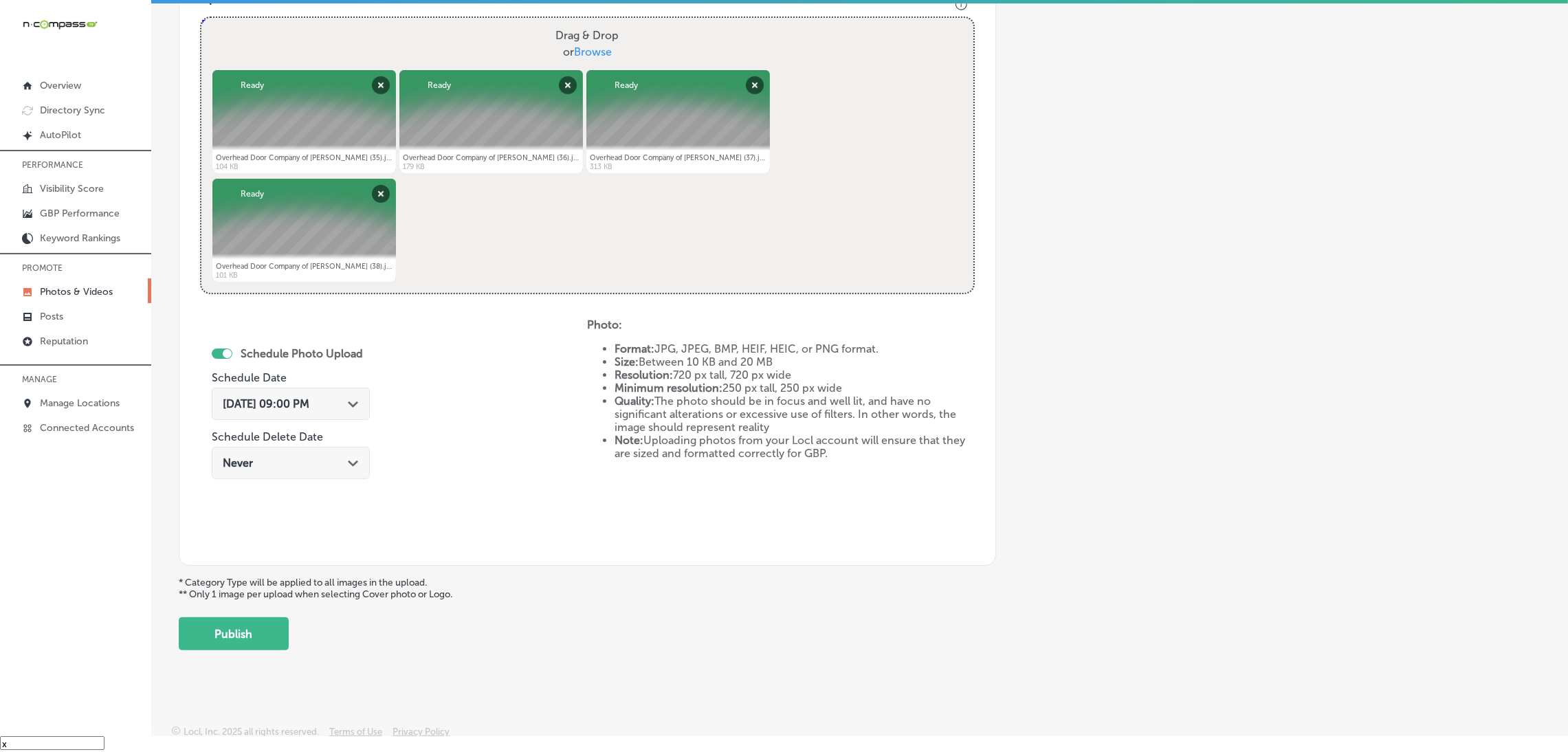
scroll to position [513, 0]
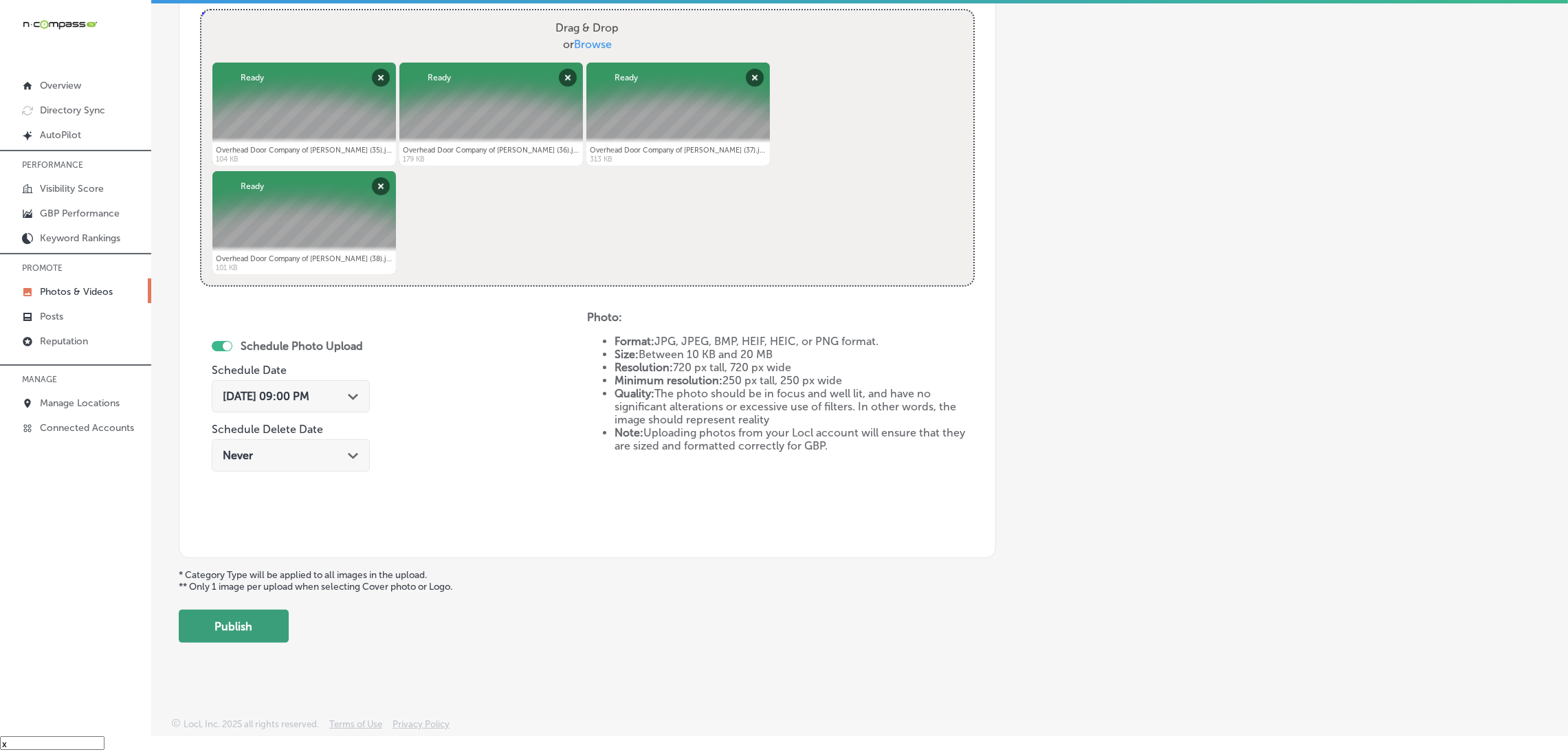
click at [261, 627] on button "Publish" at bounding box center [234, 626] width 110 height 33
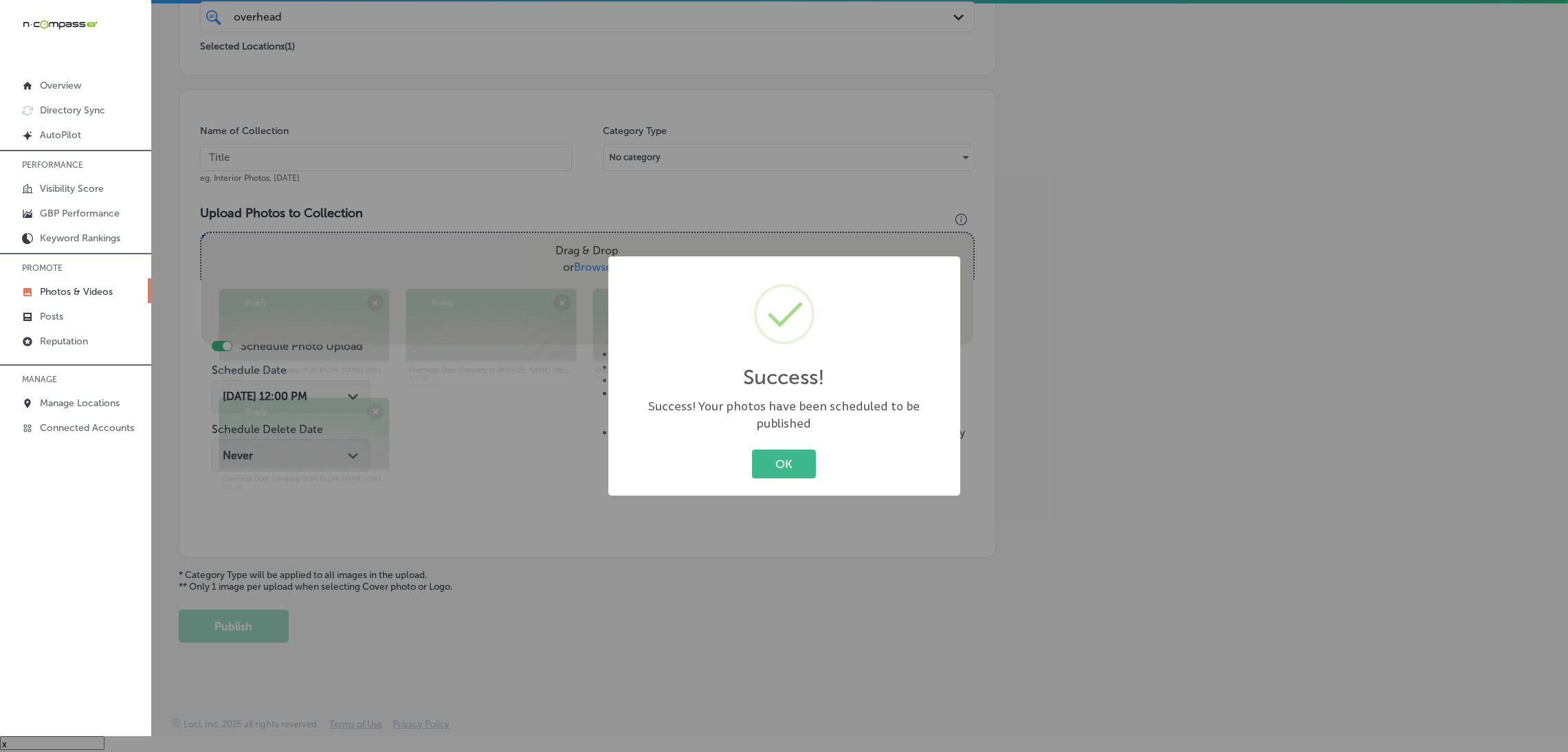
scroll to position [290, 0]
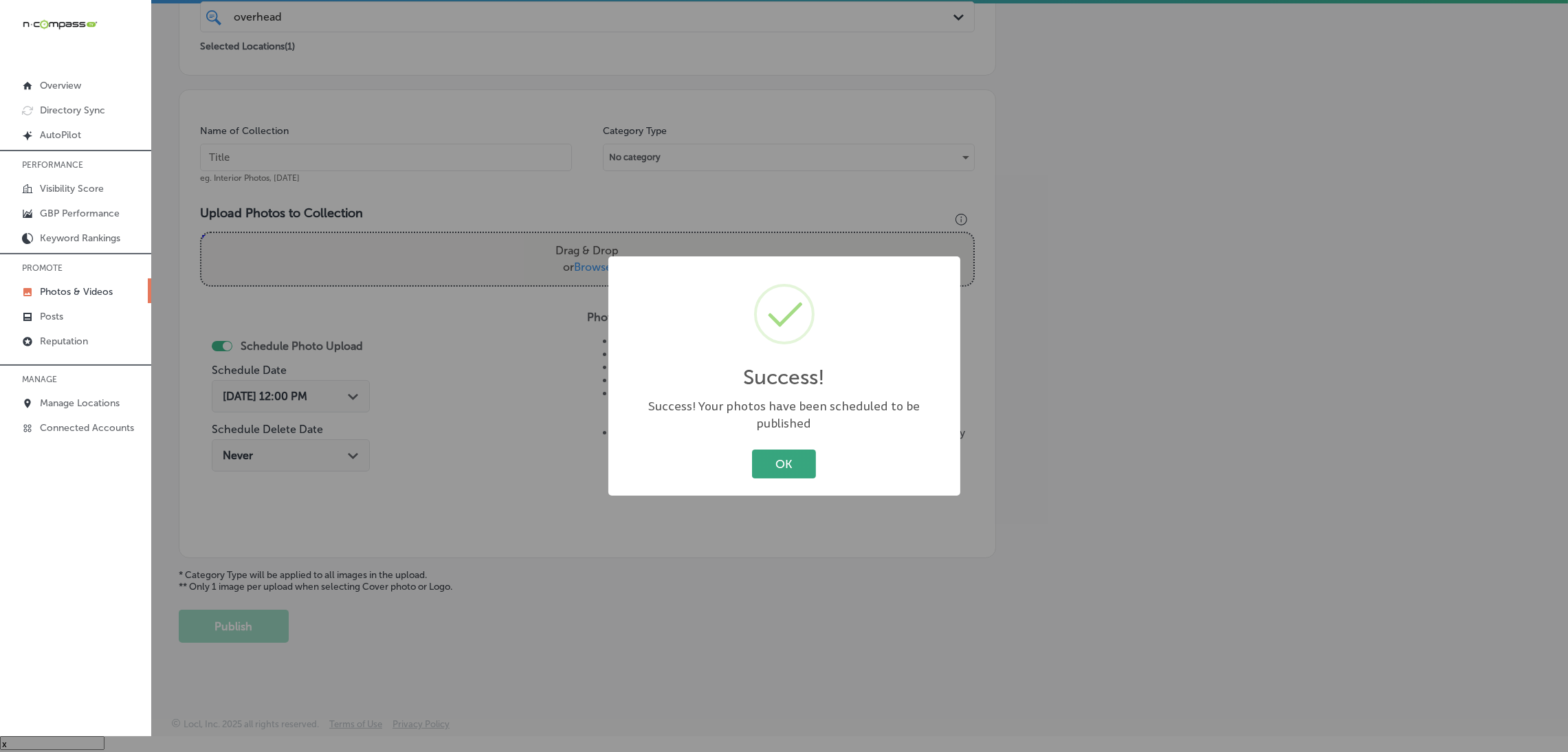
click at [775, 467] on button "OK" at bounding box center [784, 463] width 64 height 28
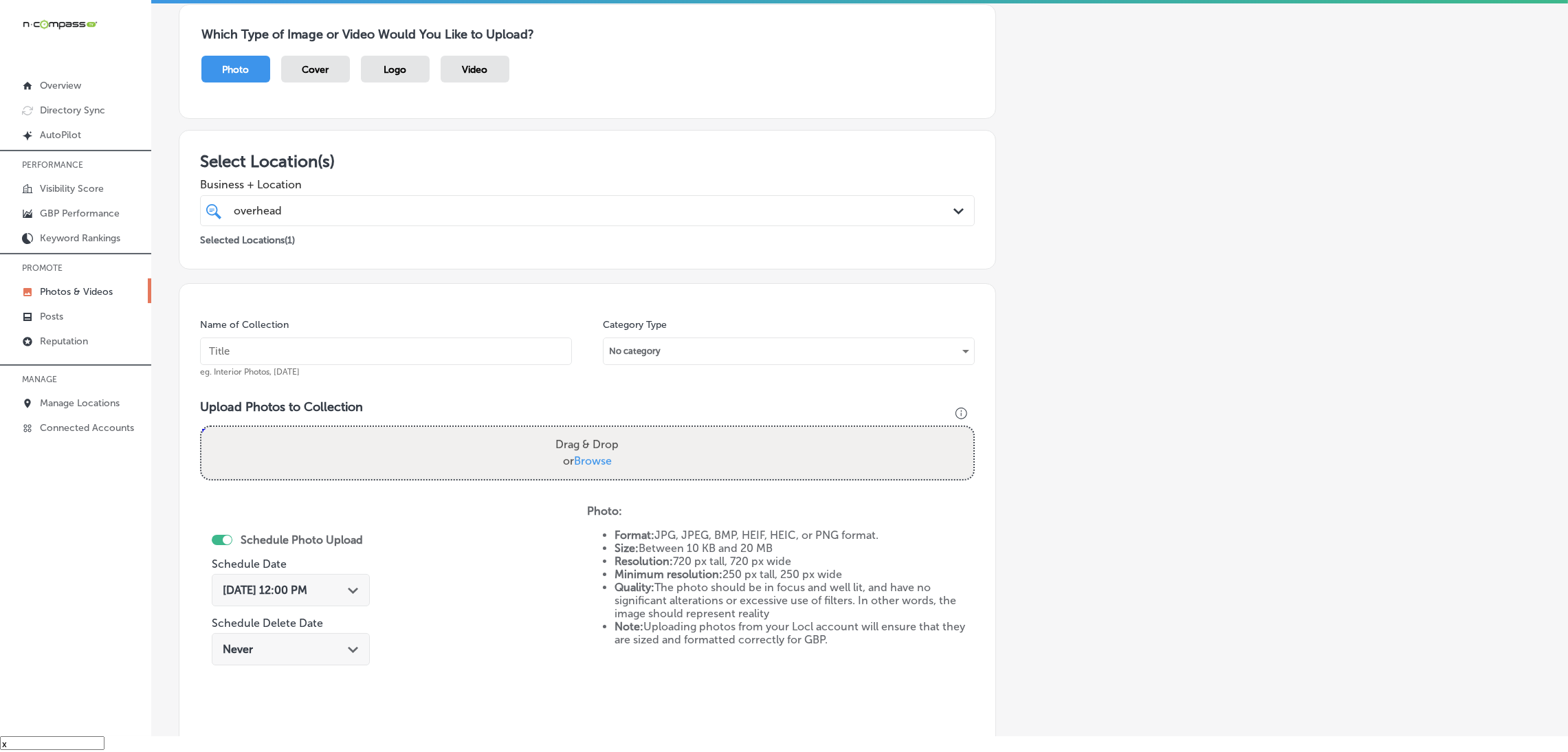
scroll to position [0, 0]
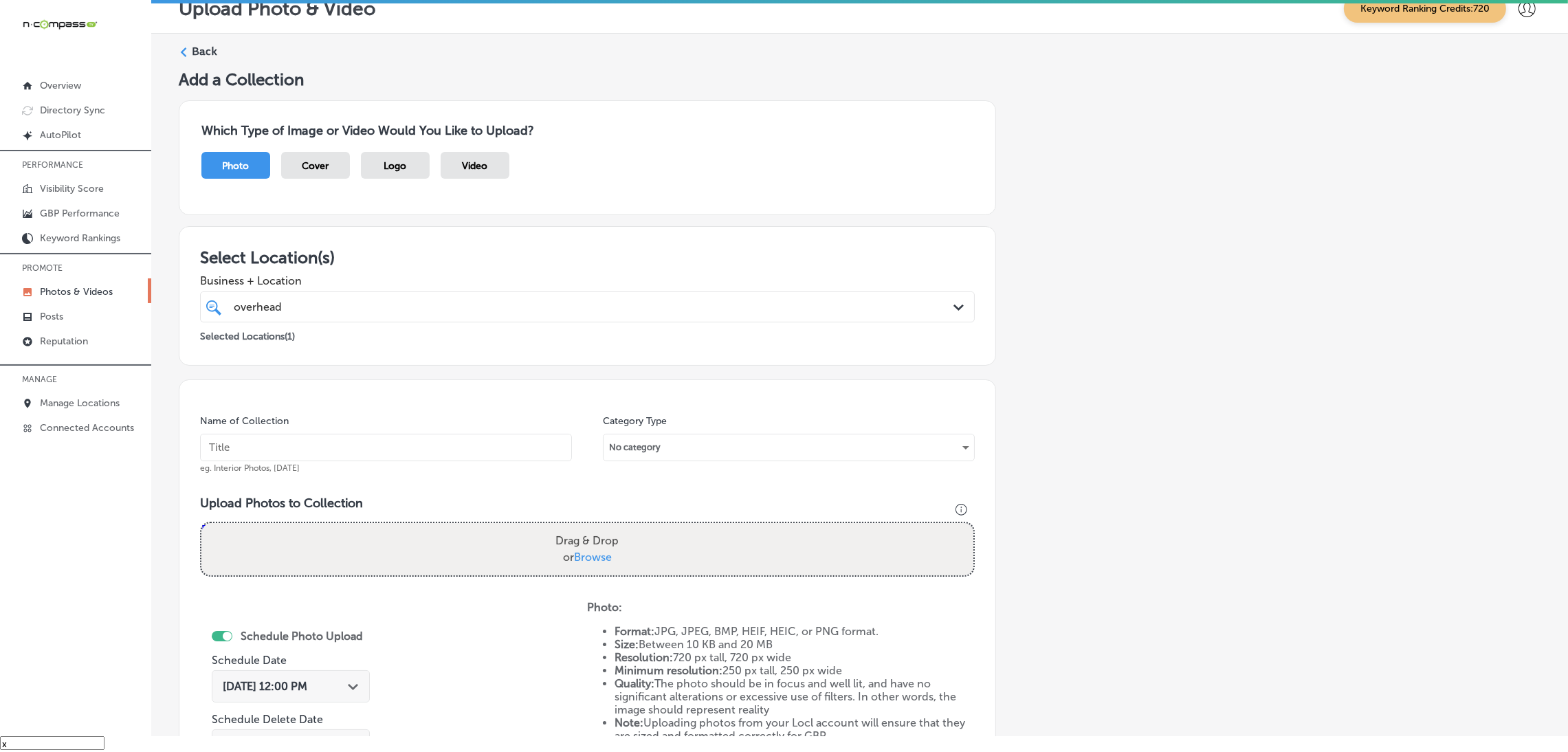
click at [211, 45] on label "Back" at bounding box center [205, 52] width 26 height 15
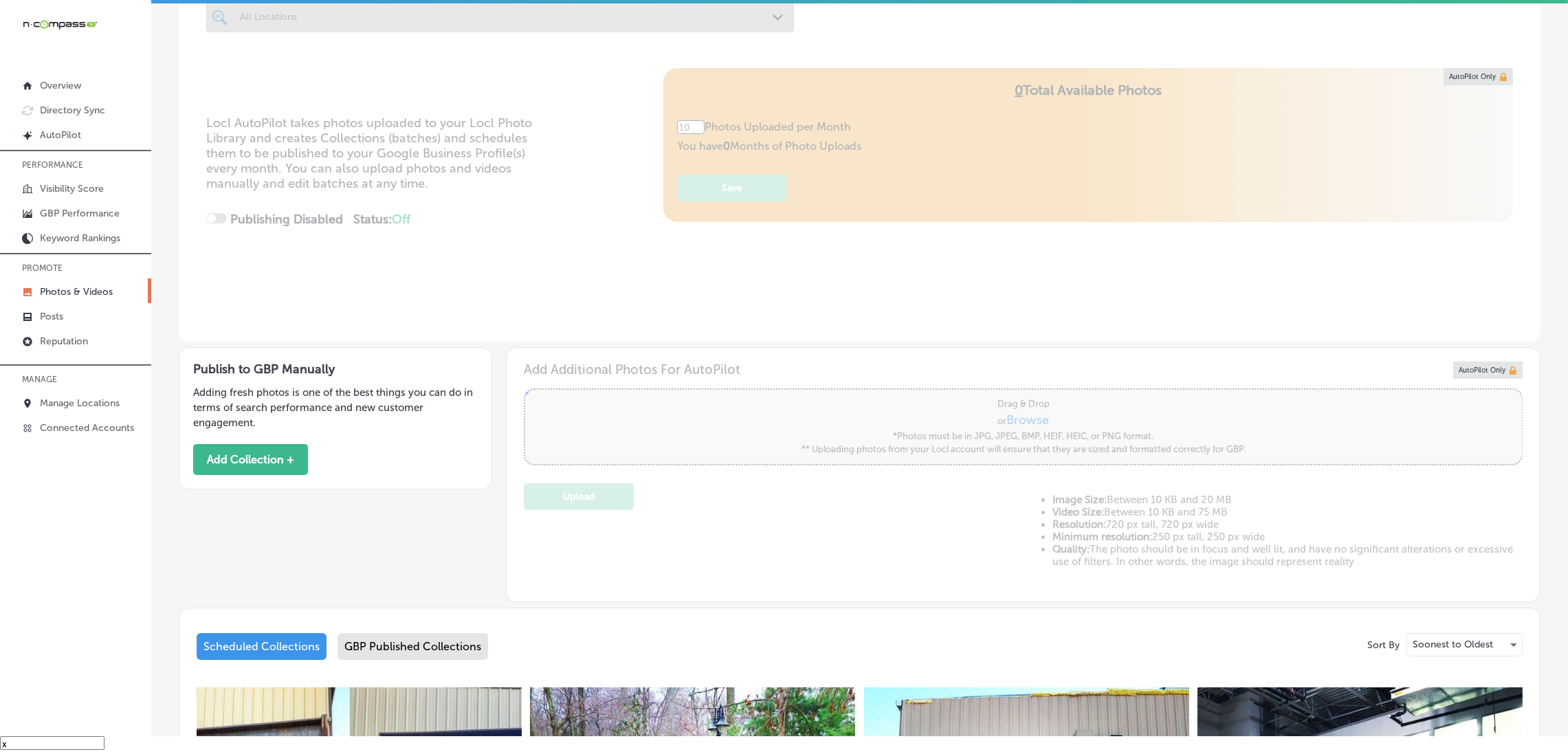
type input "5"
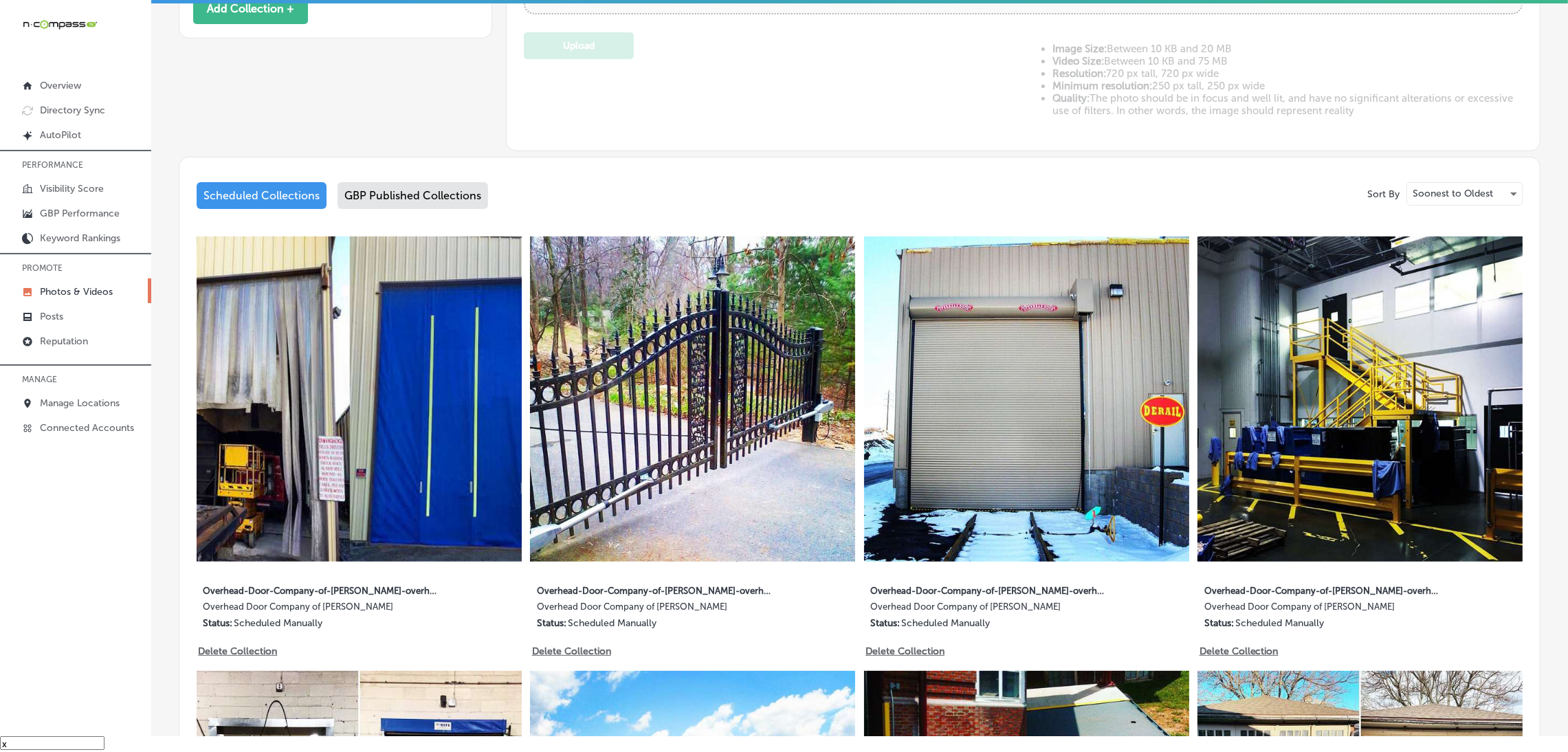
scroll to position [511, 0]
